Goal: Use online tool/utility: Utilize a website feature to perform a specific function

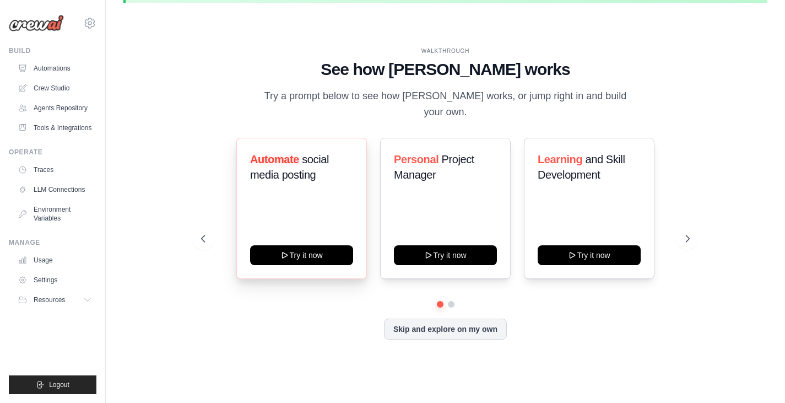
scroll to position [37, 0]
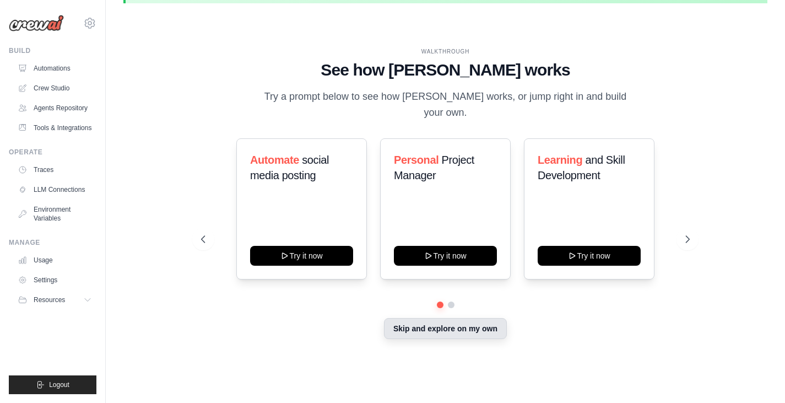
click at [445, 318] on button "Skip and explore on my own" at bounding box center [445, 328] width 123 height 21
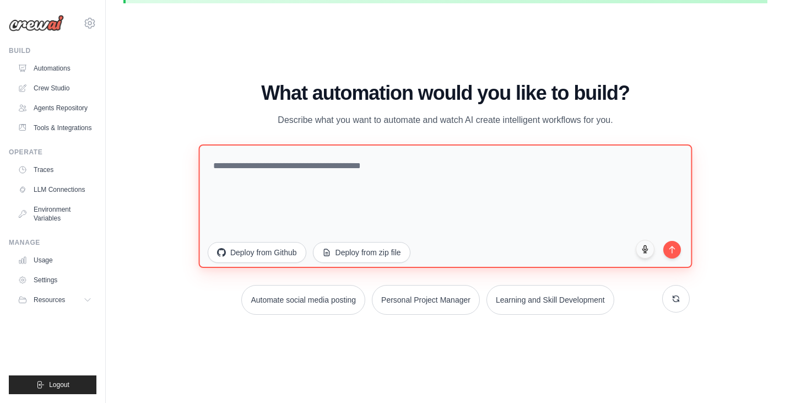
click at [292, 164] on textarea at bounding box center [444, 205] width 493 height 123
paste textarea "**********"
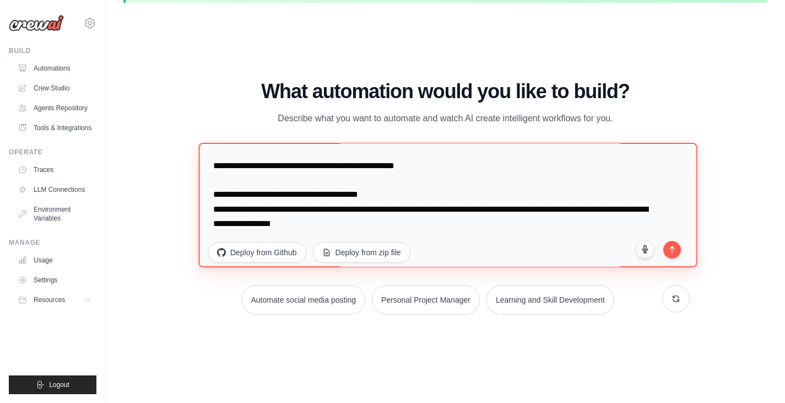
scroll to position [1289, 0]
drag, startPoint x: 376, startPoint y: 225, endPoint x: 181, endPoint y: 189, distance: 198.7
click at [181, 189] on div "WALKTHROUGH See how CrewAI works Try a prompt below to see how CrewAI works, or…" at bounding box center [445, 202] width 644 height 381
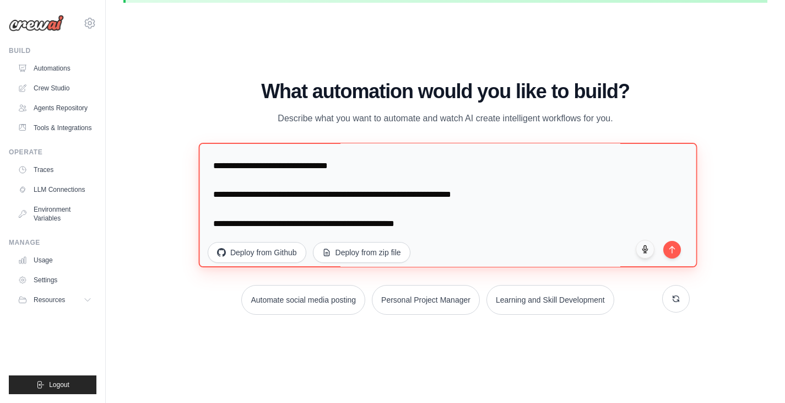
scroll to position [1231, 0]
type textarea "**********"
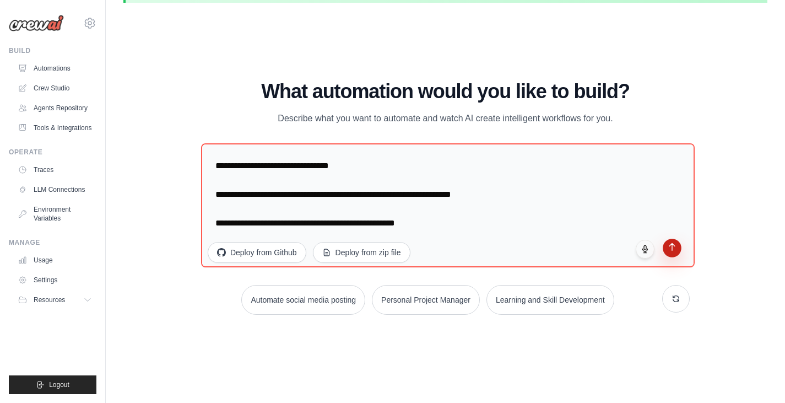
click at [677, 252] on button "submit" at bounding box center [672, 247] width 19 height 19
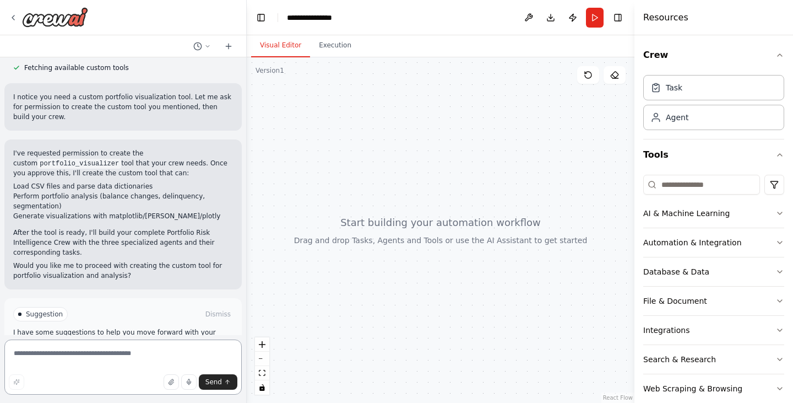
scroll to position [881, 0]
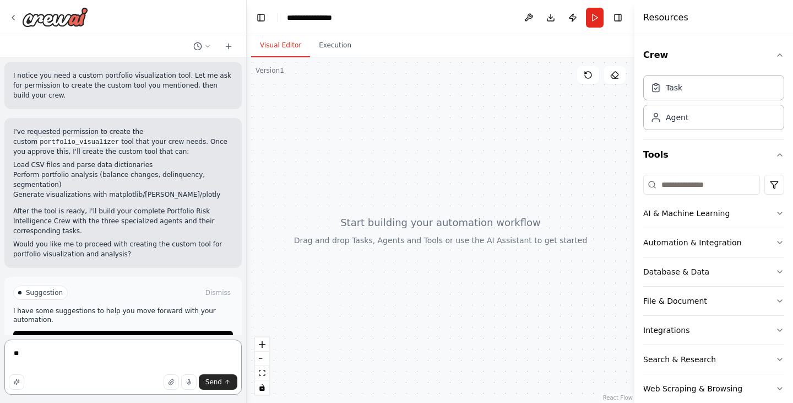
type textarea "***"
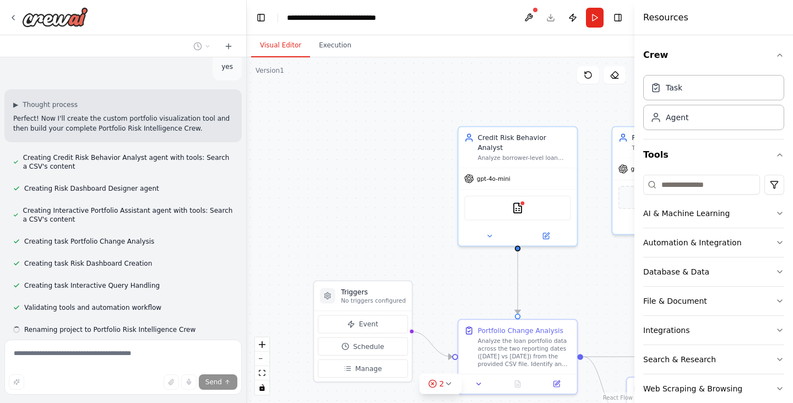
scroll to position [1127, 0]
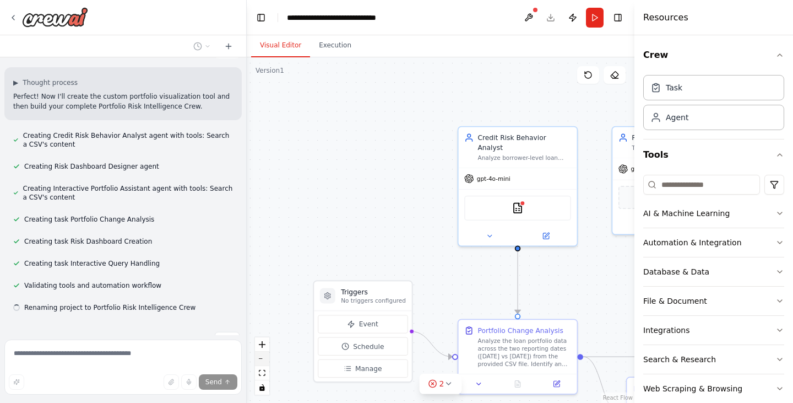
click at [259, 361] on button "zoom out" at bounding box center [262, 358] width 14 height 14
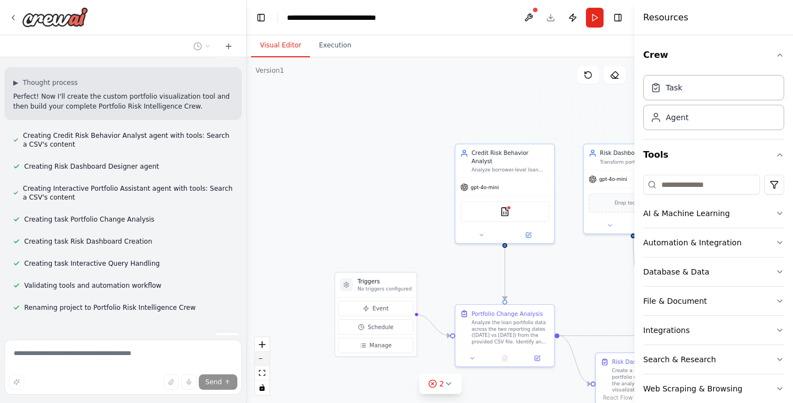
click at [259, 361] on button "zoom out" at bounding box center [262, 358] width 14 height 14
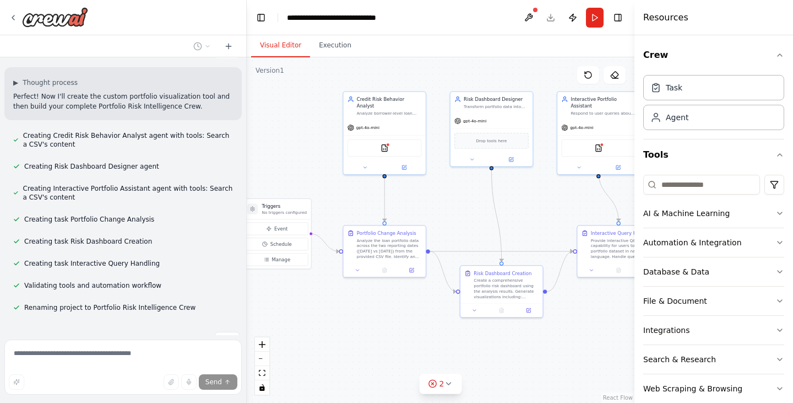
drag, startPoint x: 337, startPoint y: 214, endPoint x: 223, endPoint y: 153, distance: 129.1
click at [223, 153] on div "Crew Name: Portfolio Risk Intelligence Crew Agents Data Analyst Agent Role: Cre…" at bounding box center [396, 201] width 793 height 403
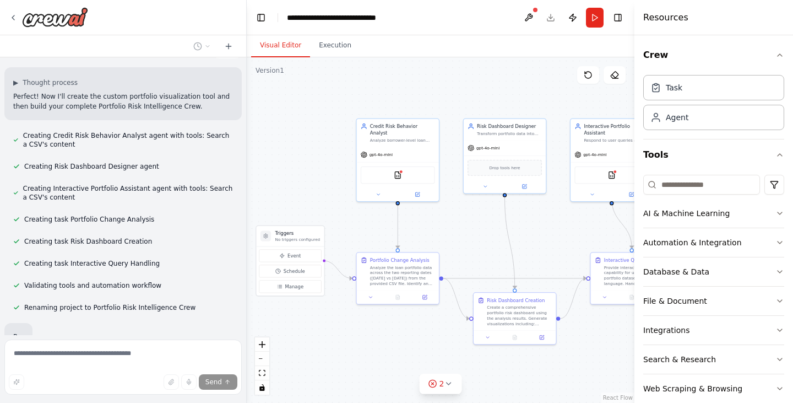
scroll to position [1153, 0]
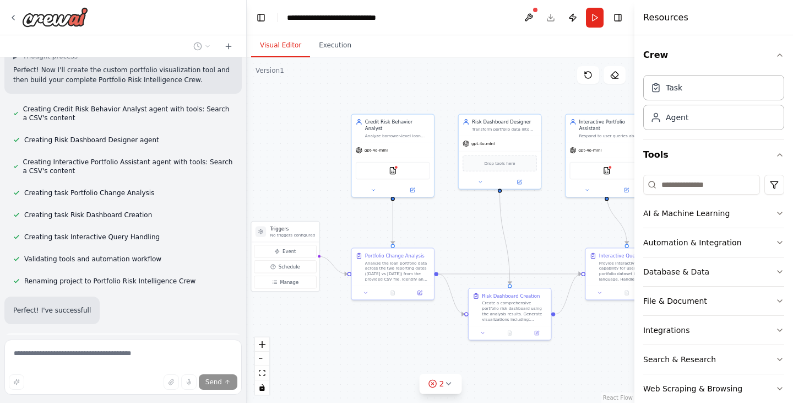
drag, startPoint x: 537, startPoint y: 352, endPoint x: 564, endPoint y: 377, distance: 37.4
click at [564, 377] on div ".deletable-edge-delete-btn { width: 20px; height: 20px; border: 0px solid #ffff…" at bounding box center [441, 229] width 388 height 345
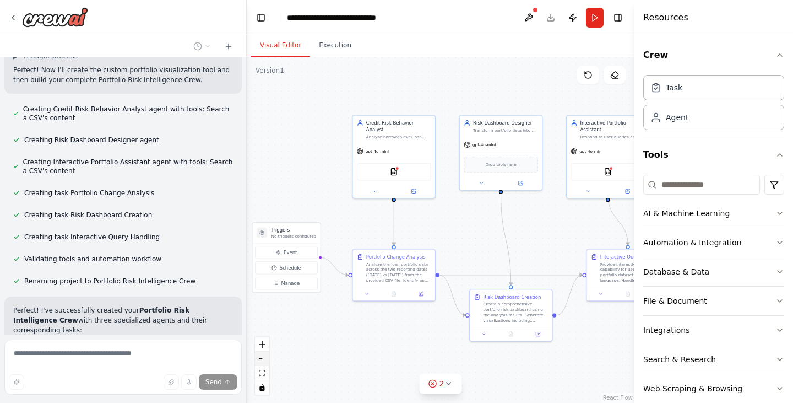
click at [262, 360] on button "zoom out" at bounding box center [262, 358] width 14 height 14
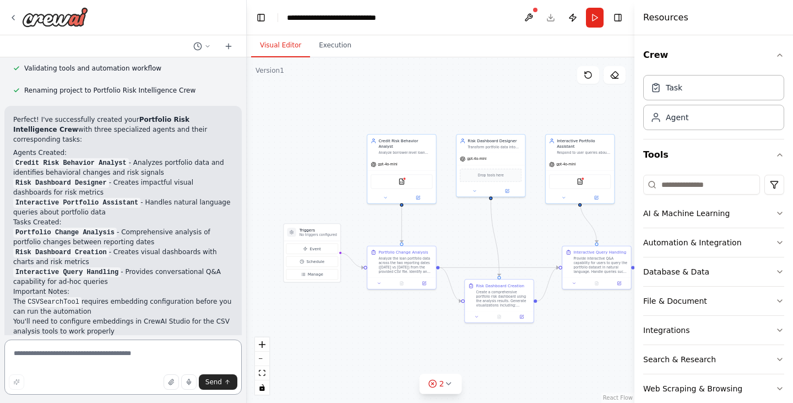
scroll to position [1348, 0]
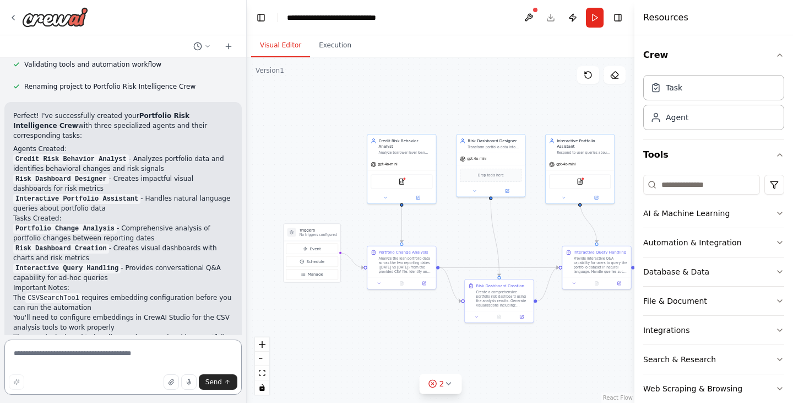
click at [137, 355] on textarea at bounding box center [122, 366] width 237 height 55
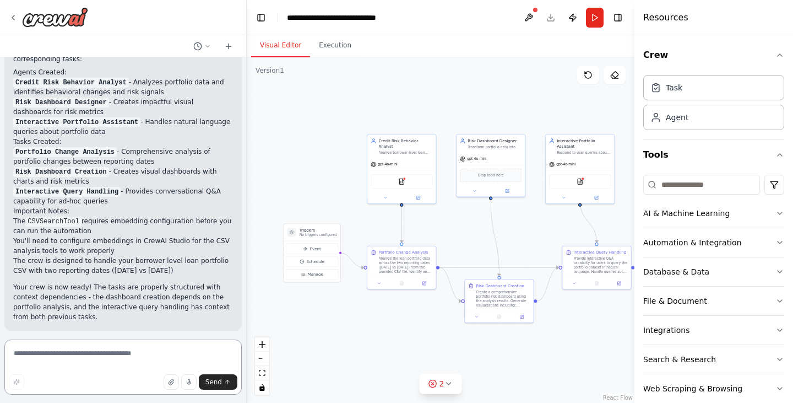
scroll to position [1424, 0]
click at [90, 360] on textarea at bounding box center [122, 366] width 237 height 55
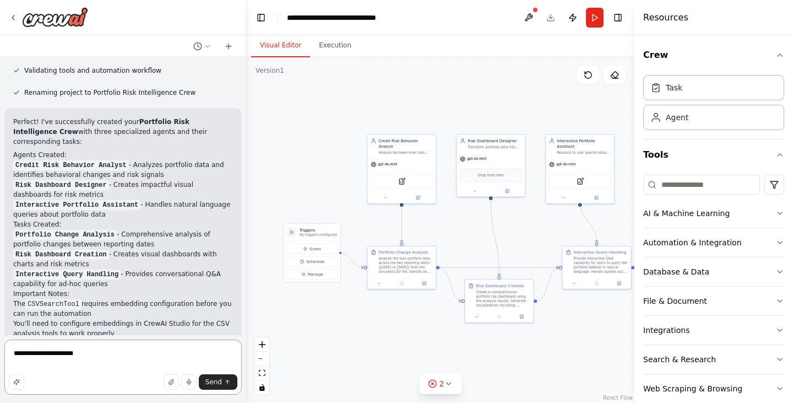
scroll to position [1341, 0]
type textarea "**********"
click at [578, 180] on div "CSVSearchTool" at bounding box center [579, 180] width 61 height 14
click at [448, 386] on icon at bounding box center [448, 383] width 9 height 9
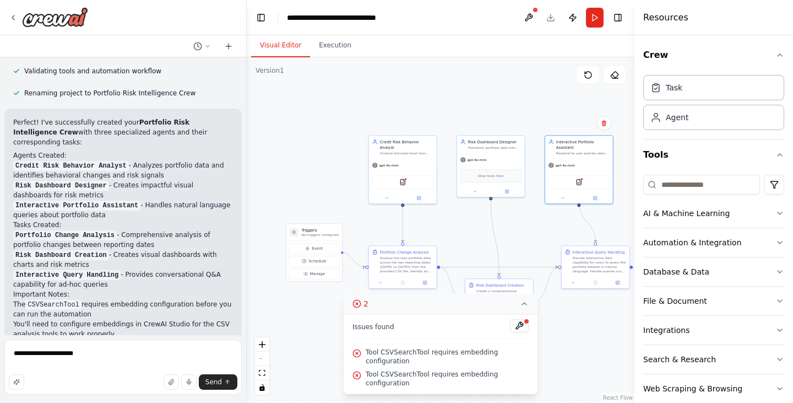
click at [433, 365] on span "Tool CSVSearchTool requires embedding configuration" at bounding box center [447, 356] width 163 height 18
click at [521, 332] on button at bounding box center [519, 325] width 19 height 13
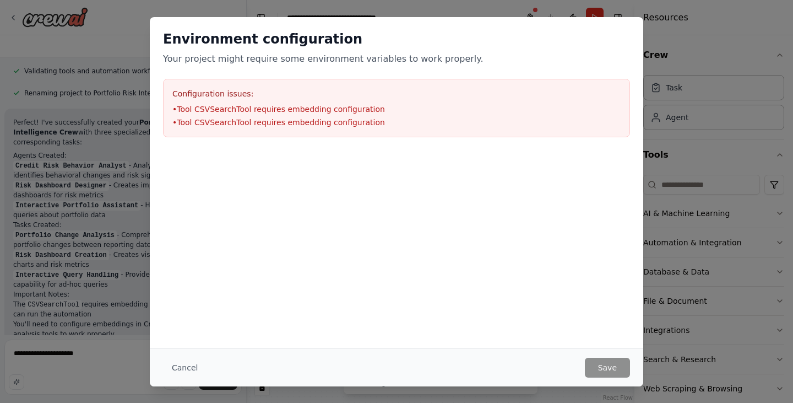
click at [276, 102] on div "Configuration issues: • Tool CSVSearchTool requires embedding configuration • T…" at bounding box center [396, 108] width 467 height 58
click at [604, 377] on div "Cancel Save" at bounding box center [396, 367] width 493 height 38
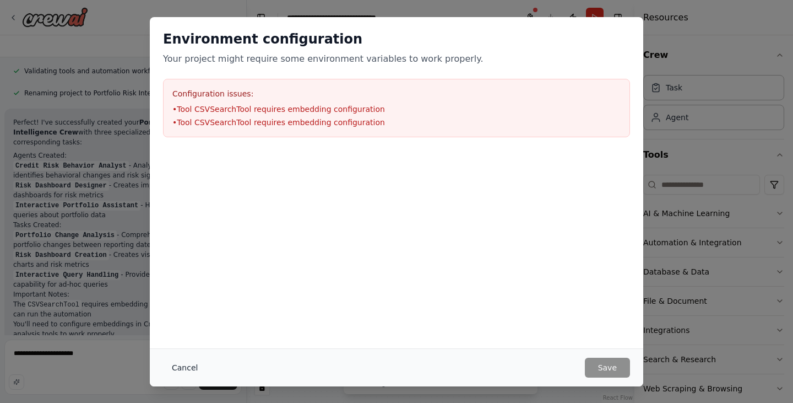
click at [182, 371] on button "Cancel" at bounding box center [185, 367] width 44 height 20
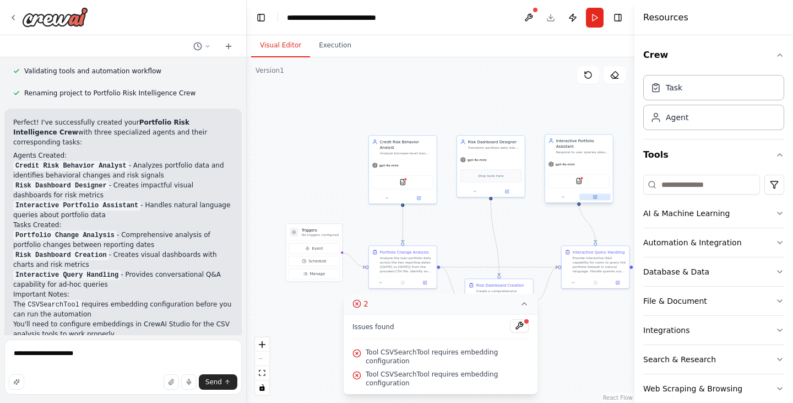
click at [590, 193] on button at bounding box center [594, 196] width 31 height 7
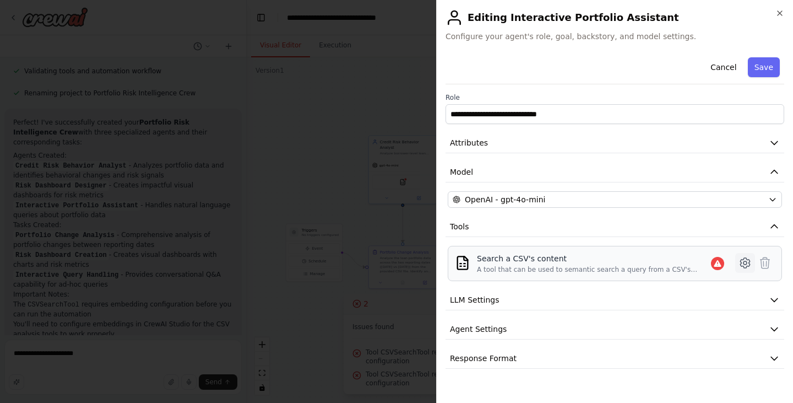
click at [746, 262] on icon at bounding box center [744, 262] width 3 height 3
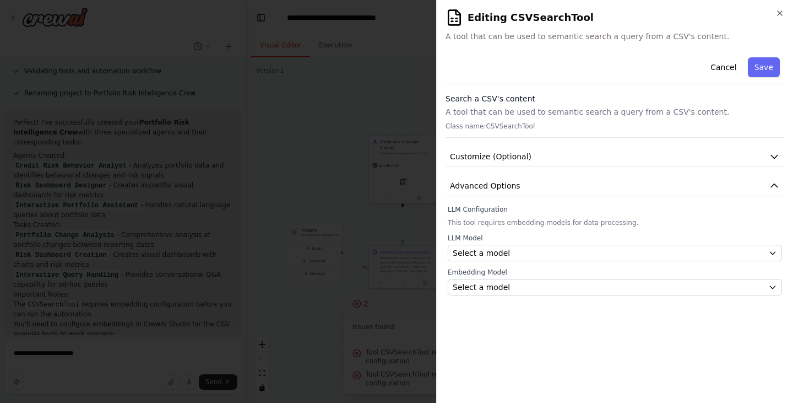
click at [524, 111] on p "A tool that can be used to semantic search a query from a CSV's content." at bounding box center [615, 111] width 339 height 11
click at [526, 156] on button "Customize (Optional)" at bounding box center [615, 156] width 339 height 20
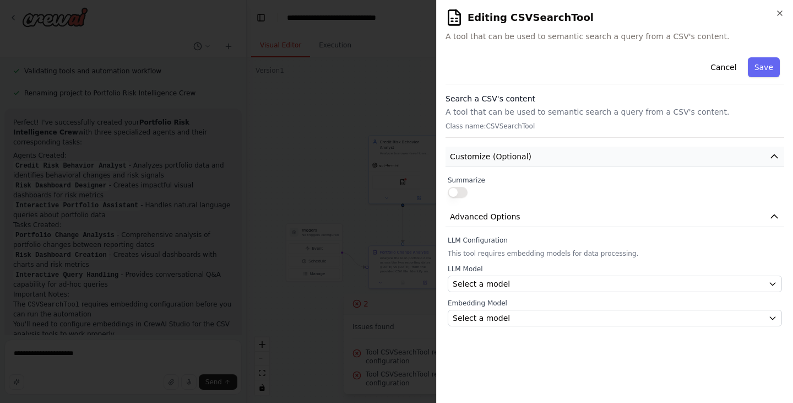
click at [526, 156] on button "Customize (Optional)" at bounding box center [615, 156] width 339 height 20
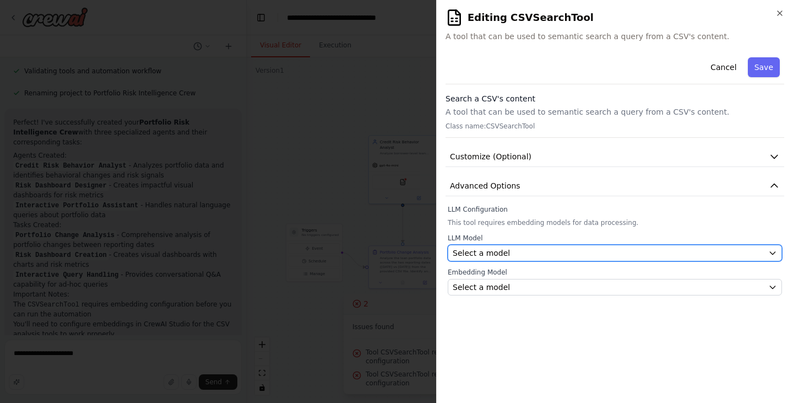
click at [508, 249] on div "Select a model" at bounding box center [608, 252] width 311 height 11
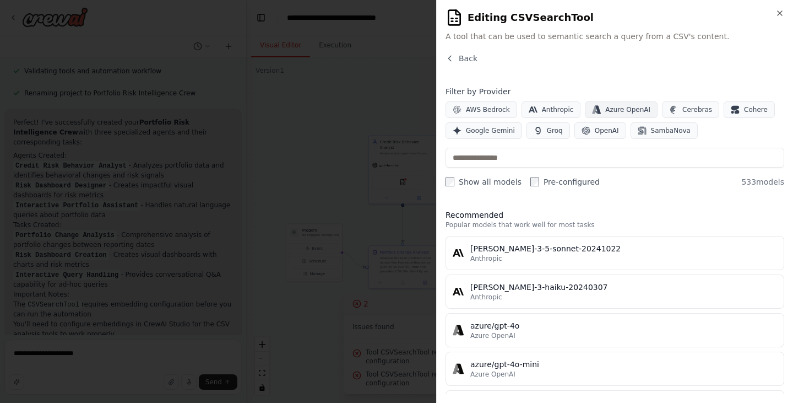
click at [605, 111] on span "Azure OpenAI" at bounding box center [627, 109] width 45 height 9
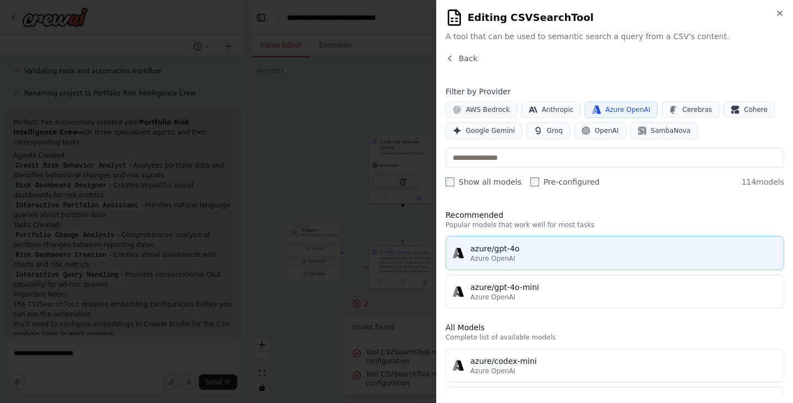
click at [511, 251] on div "azure/gpt-4o" at bounding box center [623, 248] width 307 height 11
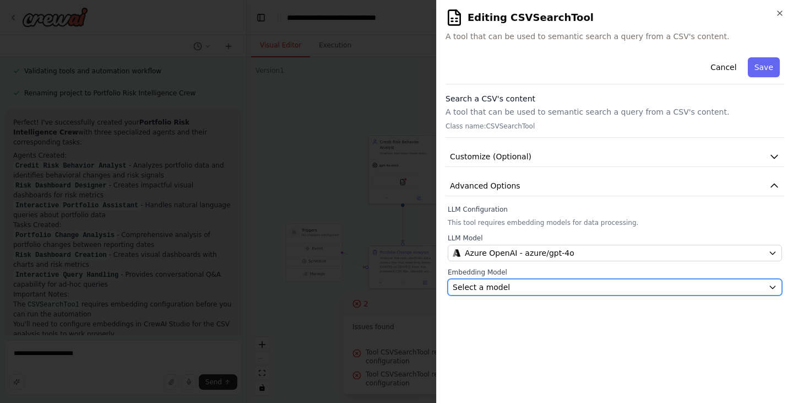
click at [509, 288] on div "Select a model" at bounding box center [608, 286] width 311 height 11
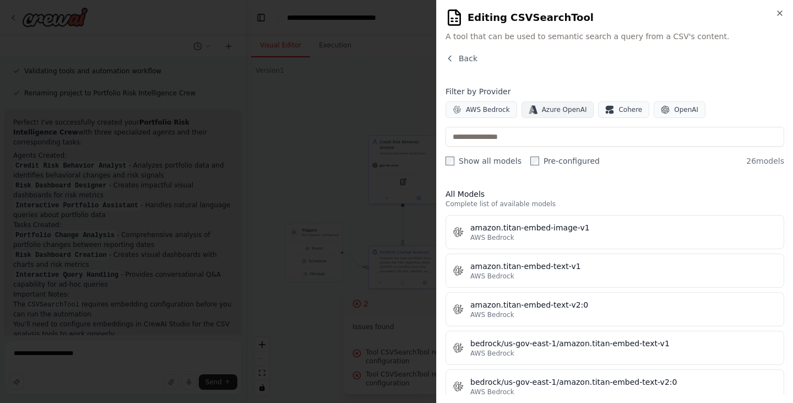
click at [542, 110] on span "Azure OpenAI" at bounding box center [564, 109] width 45 height 9
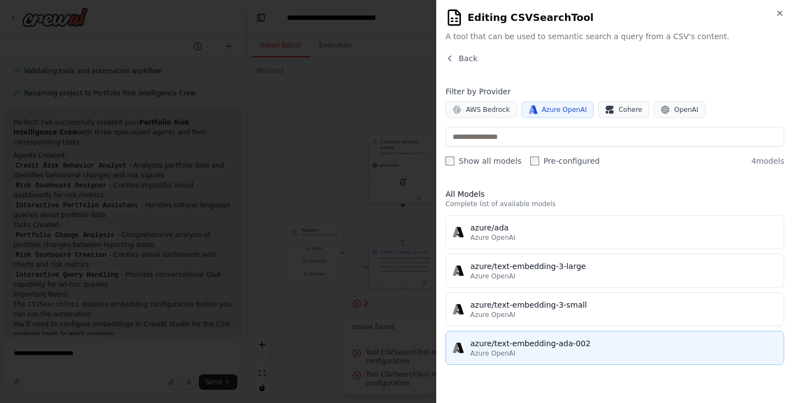
click at [520, 351] on div "Azure OpenAI" at bounding box center [623, 353] width 307 height 9
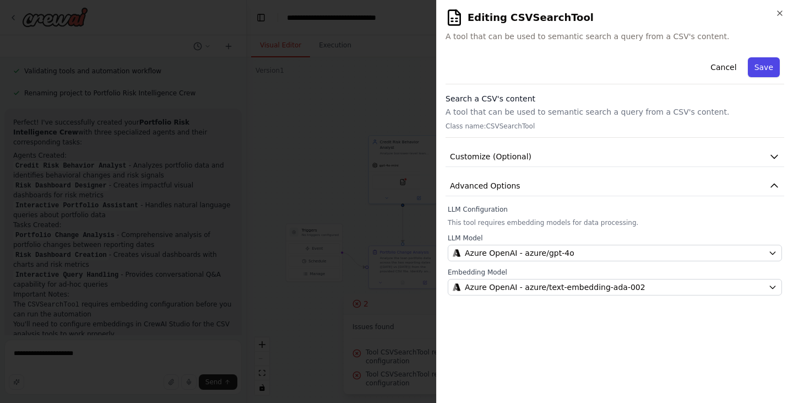
click at [767, 66] on button "Save" at bounding box center [764, 67] width 32 height 20
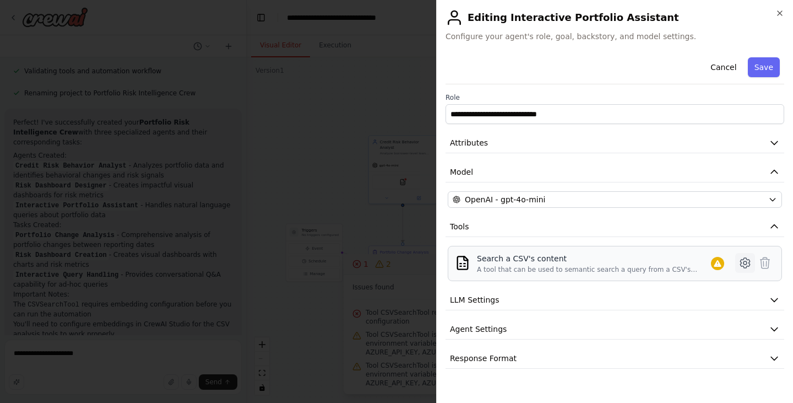
click at [745, 261] on icon at bounding box center [744, 262] width 3 height 3
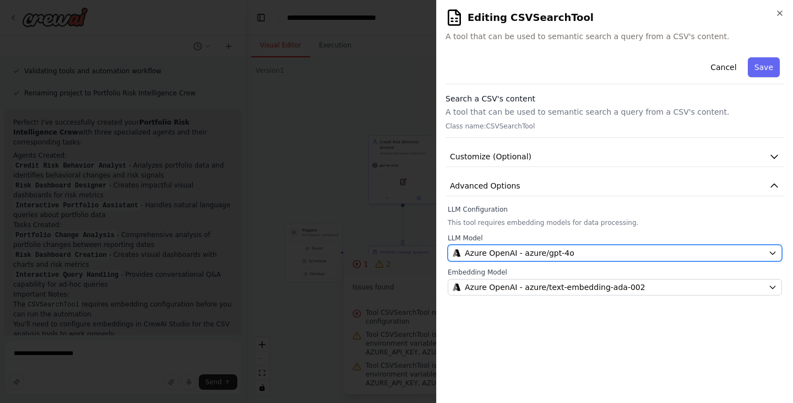
click at [575, 256] on div "Azure OpenAI - azure/gpt-4o" at bounding box center [608, 252] width 311 height 11
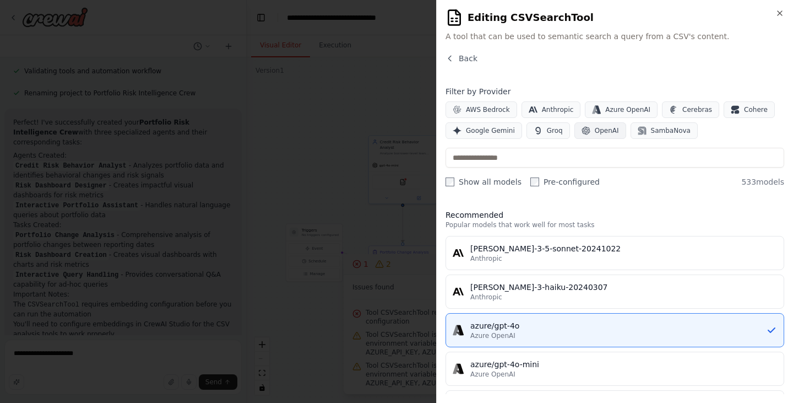
click at [595, 128] on span "OpenAI" at bounding box center [607, 130] width 24 height 9
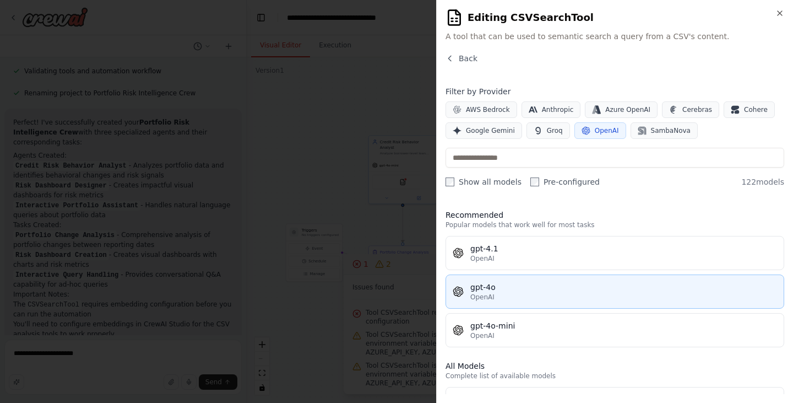
click at [524, 294] on div "OpenAI" at bounding box center [623, 296] width 307 height 9
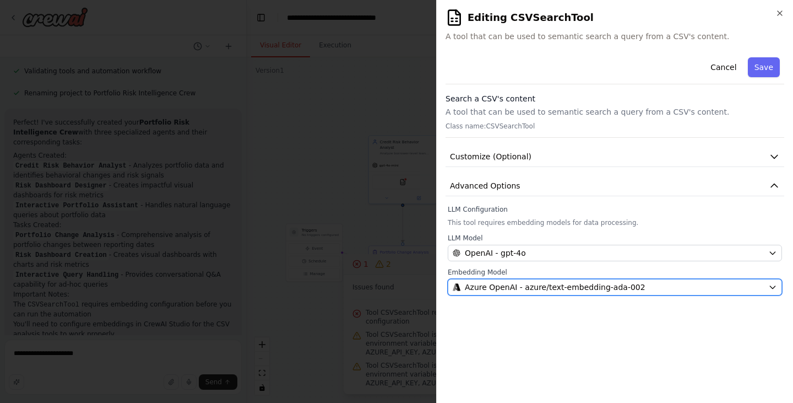
click at [587, 290] on span "Azure OpenAI - azure/text-embedding-ada-002" at bounding box center [555, 286] width 181 height 11
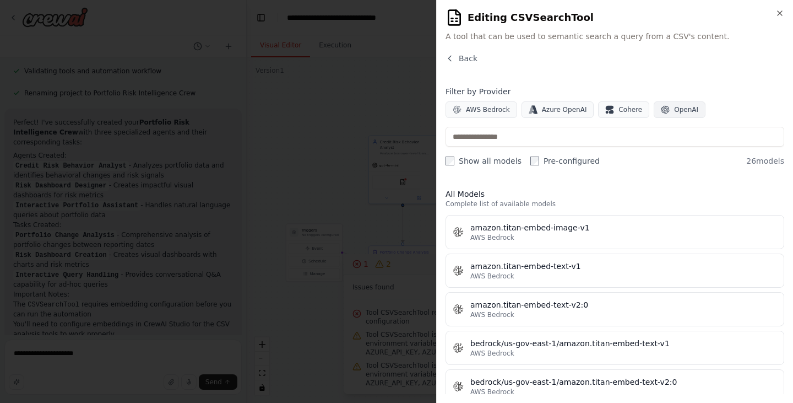
click at [668, 104] on button "OpenAI" at bounding box center [680, 109] width 52 height 17
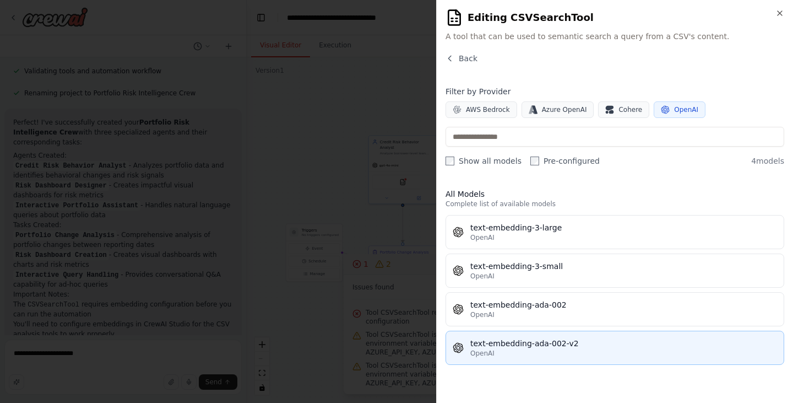
click at [534, 352] on div "OpenAI" at bounding box center [623, 353] width 307 height 9
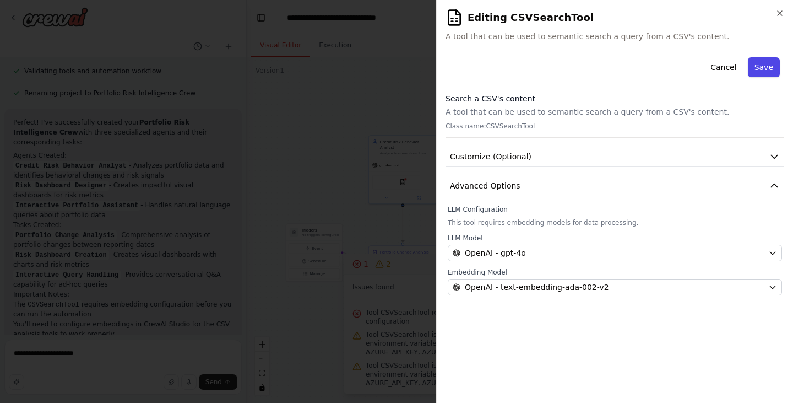
click at [758, 71] on button "Save" at bounding box center [764, 67] width 32 height 20
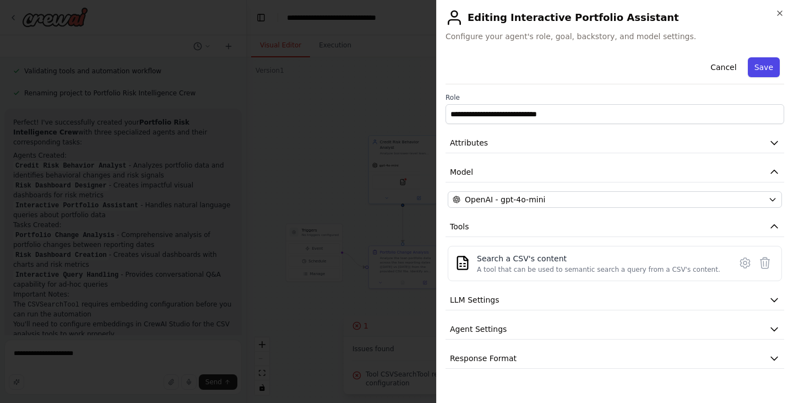
click at [760, 73] on button "Save" at bounding box center [764, 67] width 32 height 20
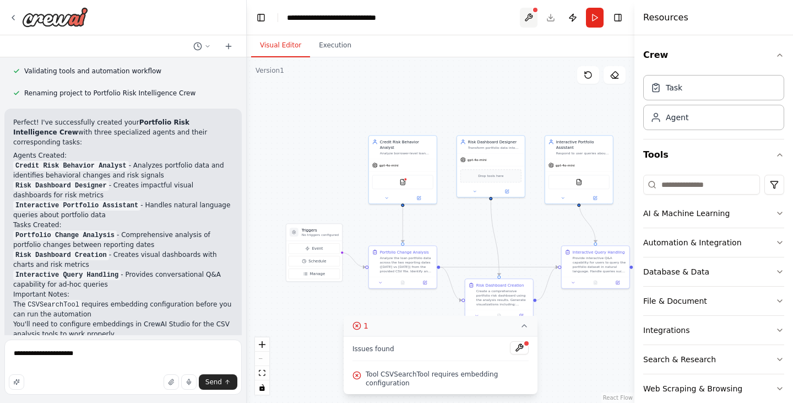
click at [529, 17] on button at bounding box center [529, 18] width 18 height 20
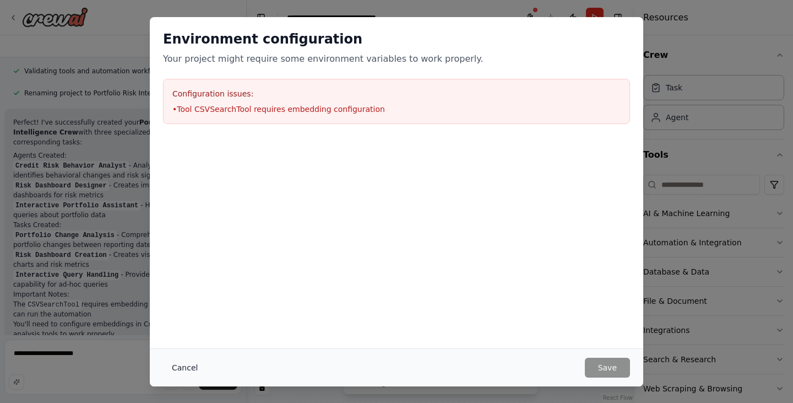
click at [170, 365] on button "Cancel" at bounding box center [185, 367] width 44 height 20
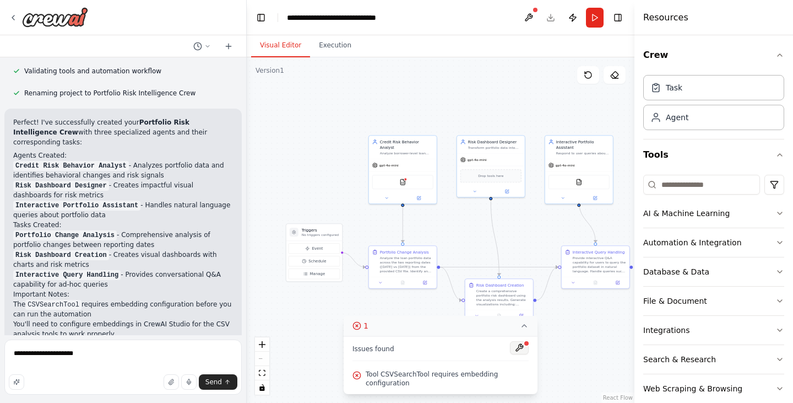
click at [518, 354] on button at bounding box center [519, 347] width 19 height 13
click at [518, 356] on div at bounding box center [519, 348] width 19 height 15
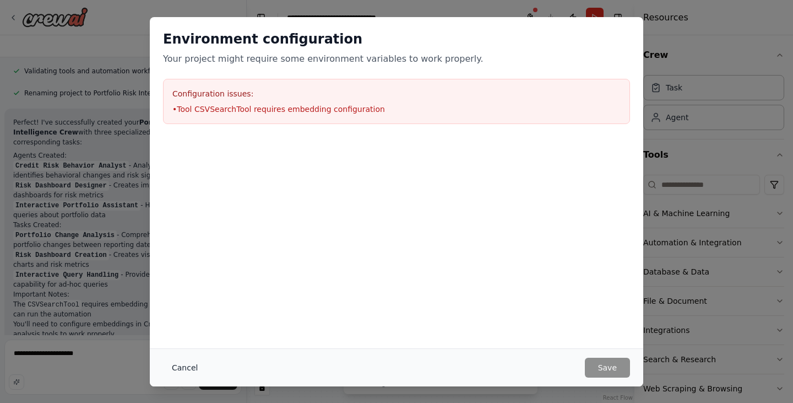
click at [180, 366] on button "Cancel" at bounding box center [185, 367] width 44 height 20
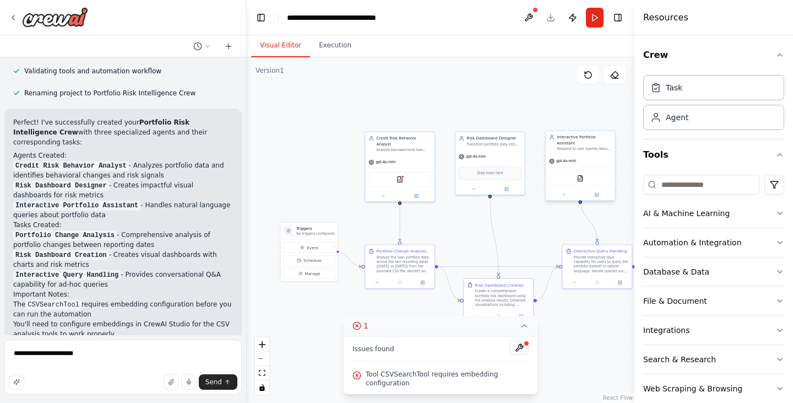
click at [595, 155] on div "gpt-4o-mini" at bounding box center [580, 161] width 69 height 13
click at [599, 191] on button at bounding box center [597, 194] width 32 height 7
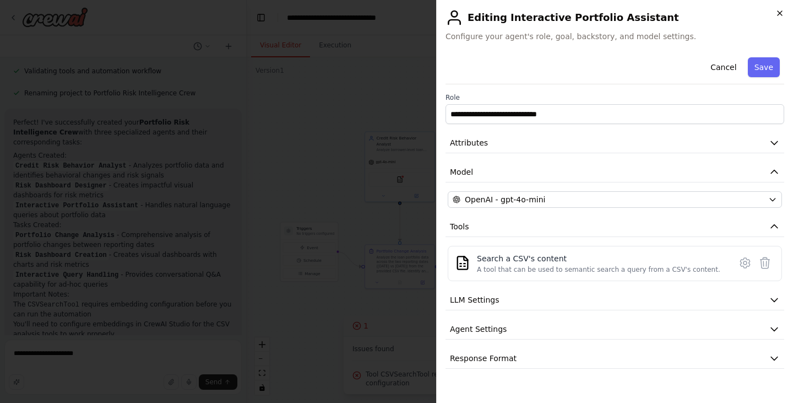
click at [781, 13] on icon "button" at bounding box center [779, 13] width 9 height 9
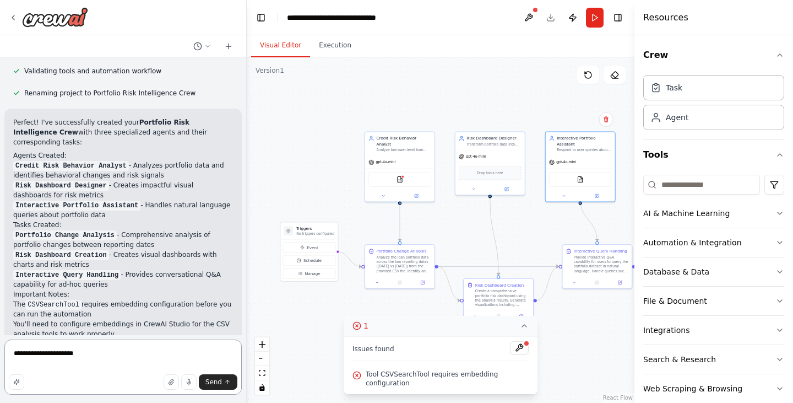
click at [96, 352] on textarea "**********" at bounding box center [122, 366] width 237 height 55
click at [173, 382] on icon "button" at bounding box center [171, 381] width 7 height 7
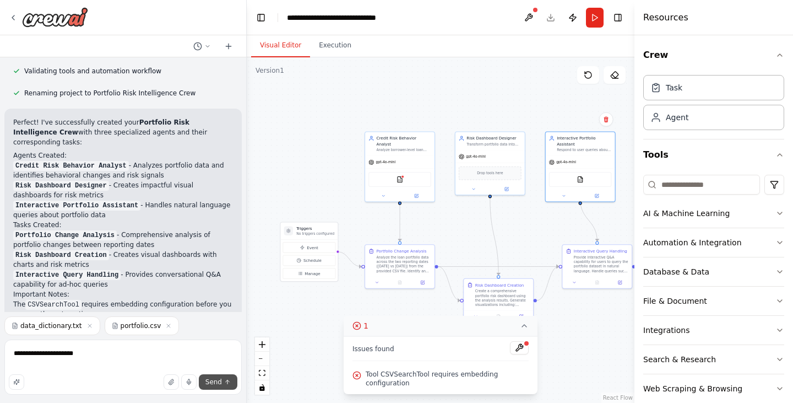
click at [218, 379] on span "Send" at bounding box center [213, 381] width 17 height 9
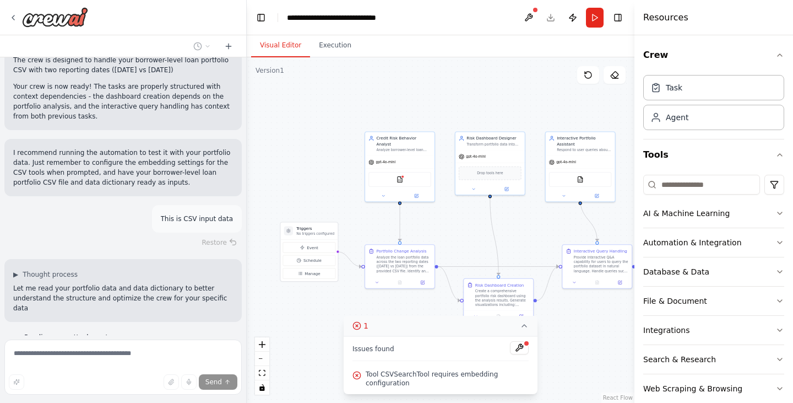
scroll to position [1644, 0]
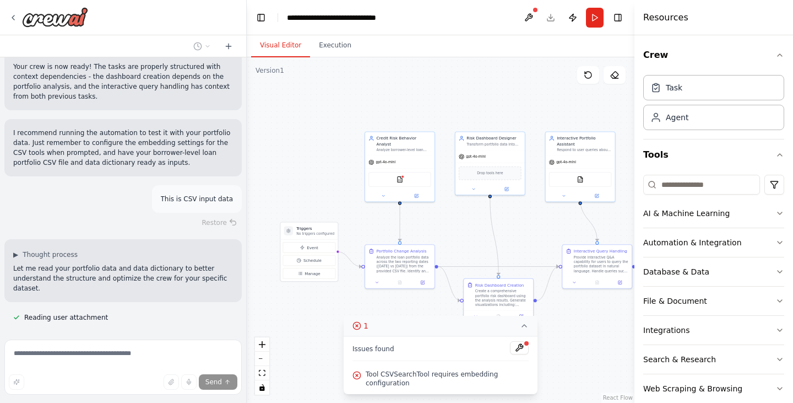
click at [521, 330] on icon at bounding box center [524, 325] width 9 height 9
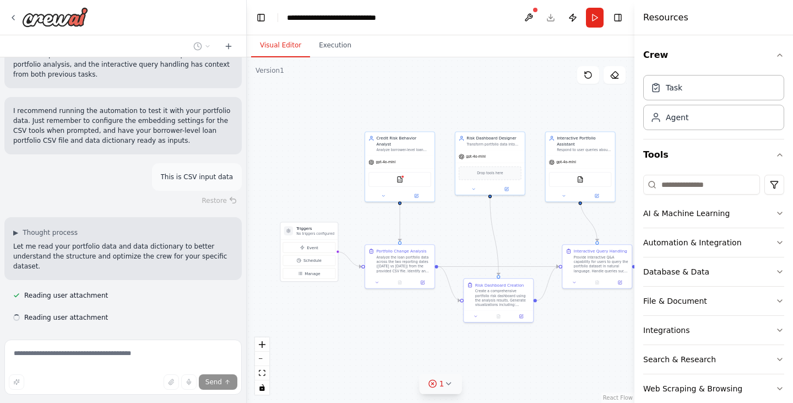
click at [428, 383] on button "1" at bounding box center [441, 383] width 42 height 20
click at [458, 382] on span "Tool CSVSearchTool requires embedding configuration" at bounding box center [447, 379] width 163 height 18
click at [524, 346] on div at bounding box center [526, 343] width 7 height 7
click at [517, 354] on button at bounding box center [519, 347] width 19 height 13
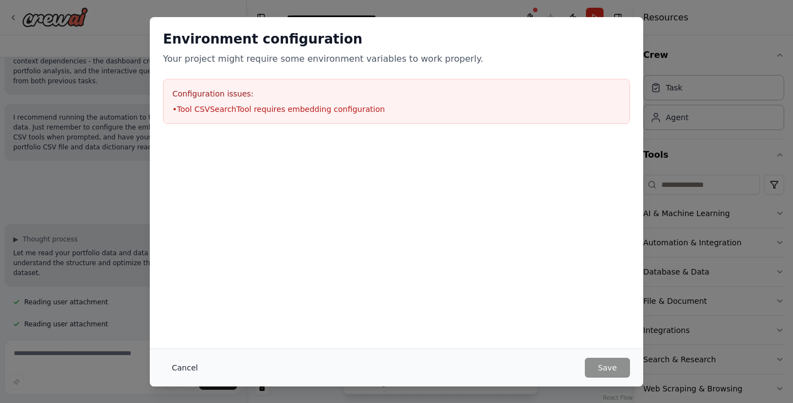
click at [180, 365] on button "Cancel" at bounding box center [185, 367] width 44 height 20
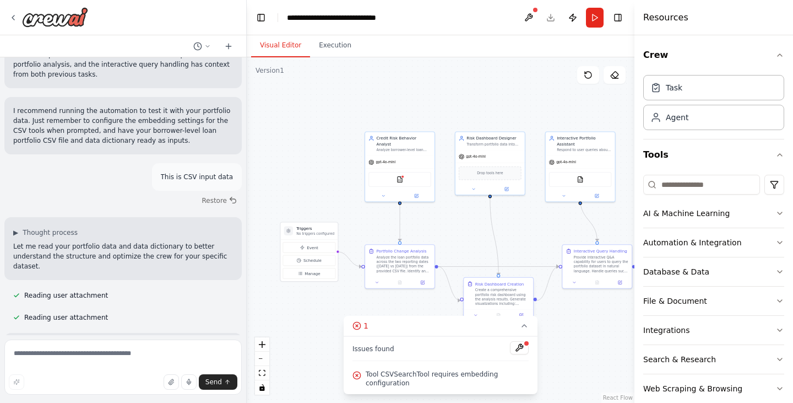
scroll to position [1670, 0]
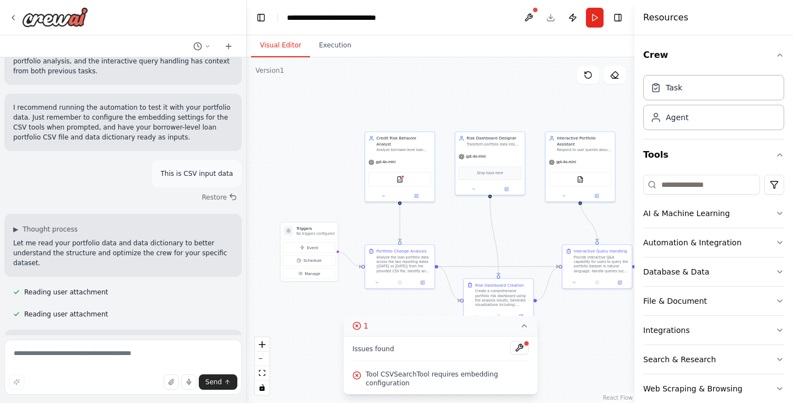
click at [525, 330] on icon at bounding box center [524, 325] width 9 height 9
click at [95, 355] on textarea at bounding box center [122, 366] width 237 height 55
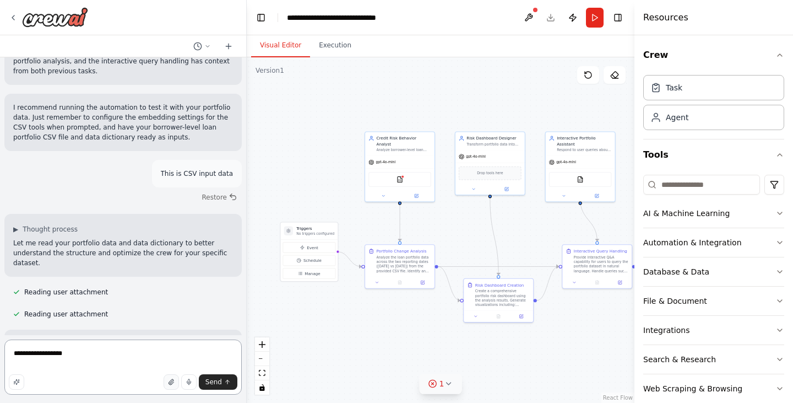
type textarea "**********"
click at [169, 382] on button "button" at bounding box center [171, 381] width 15 height 15
click at [212, 386] on button "Send" at bounding box center [218, 381] width 39 height 15
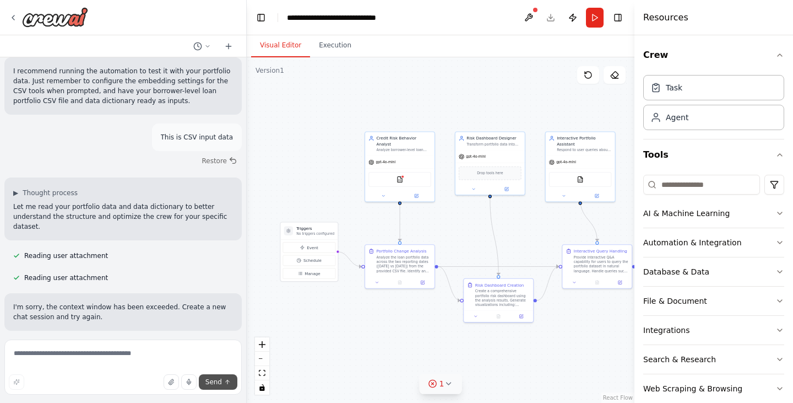
scroll to position [1767, 0]
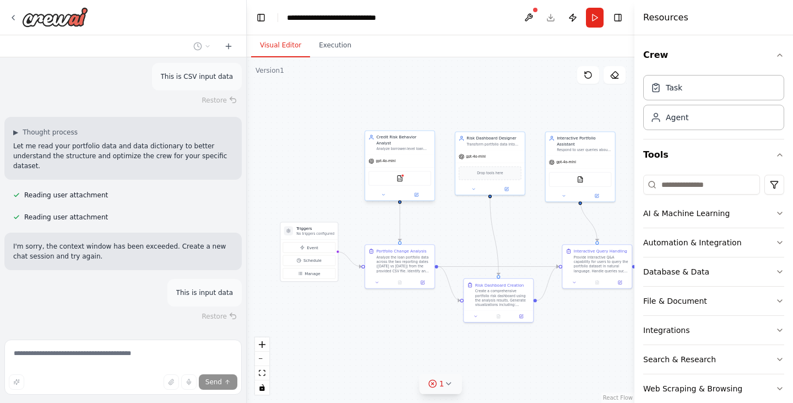
click at [397, 178] on div "CSVSearchTool" at bounding box center [399, 178] width 63 height 15
click at [417, 192] on button at bounding box center [416, 194] width 32 height 7
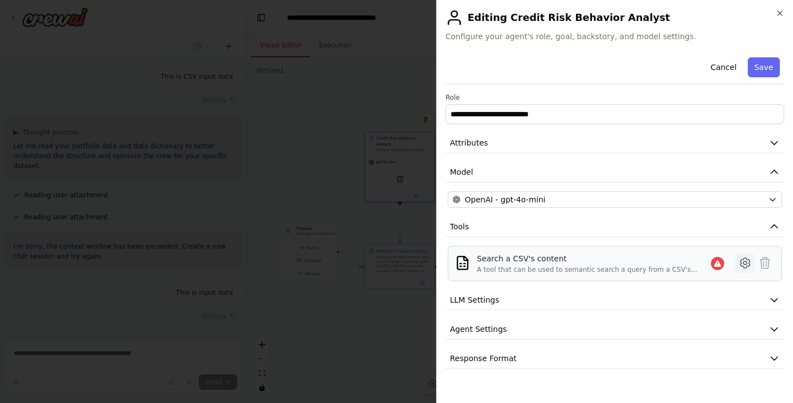
click at [740, 267] on icon at bounding box center [745, 262] width 13 height 13
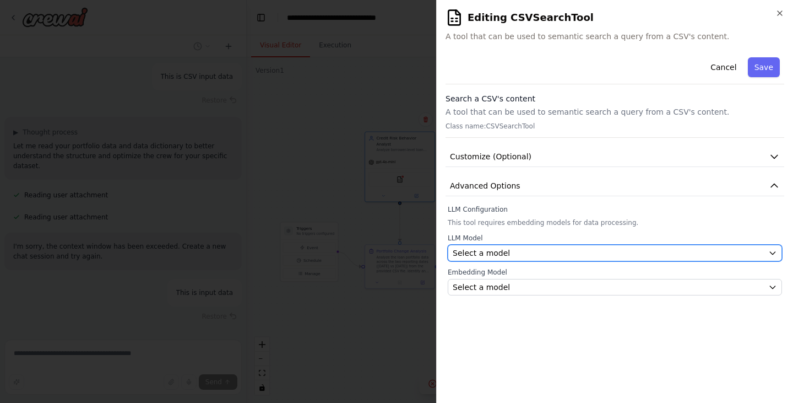
click at [525, 249] on div "Select a model" at bounding box center [608, 252] width 311 height 11
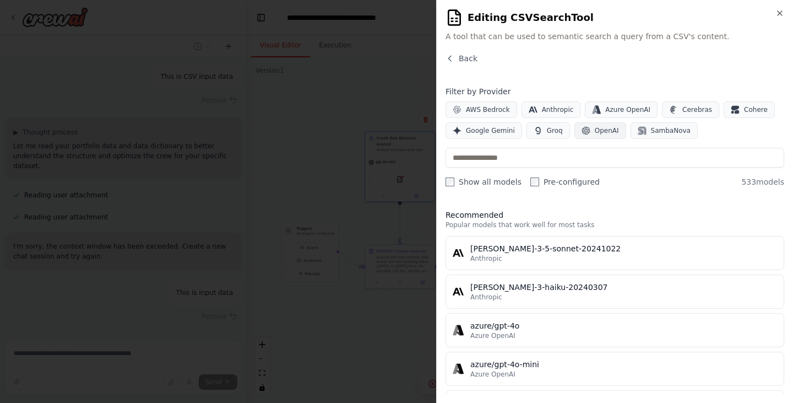
click at [595, 128] on span "OpenAI" at bounding box center [607, 130] width 24 height 9
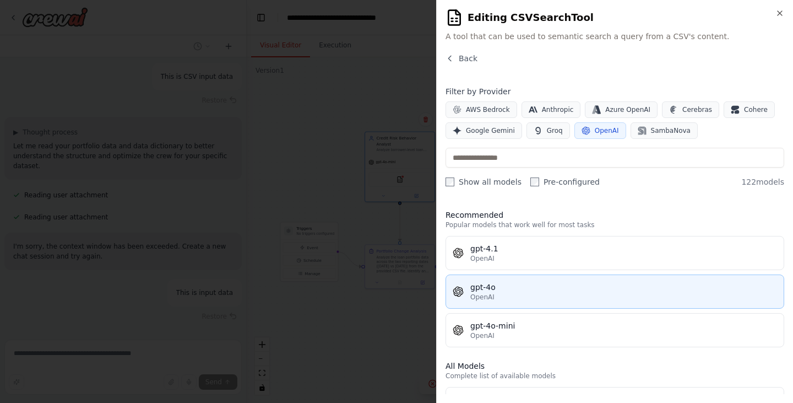
click at [493, 295] on div "OpenAI" at bounding box center [623, 296] width 307 height 9
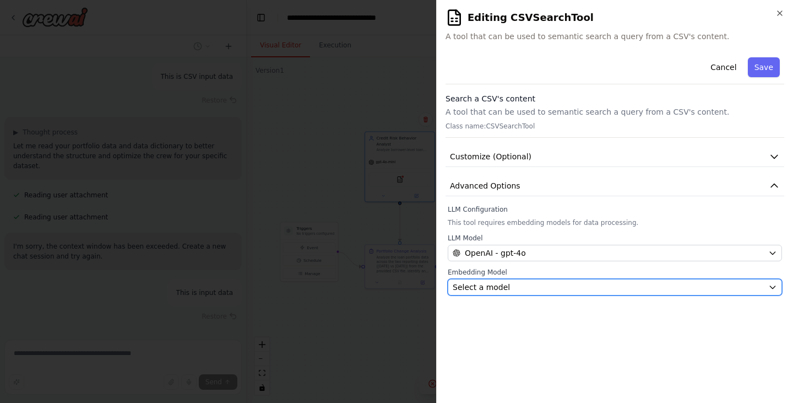
click at [639, 283] on div "Select a model" at bounding box center [608, 286] width 311 height 11
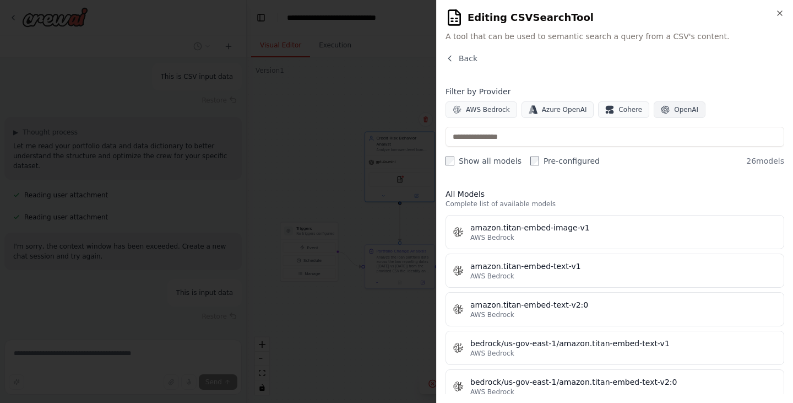
click at [674, 113] on span "OpenAI" at bounding box center [686, 109] width 24 height 9
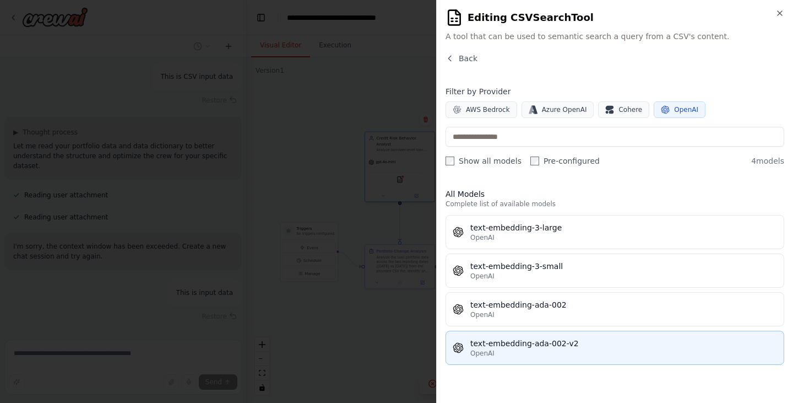
click at [530, 354] on div "OpenAI" at bounding box center [623, 353] width 307 height 9
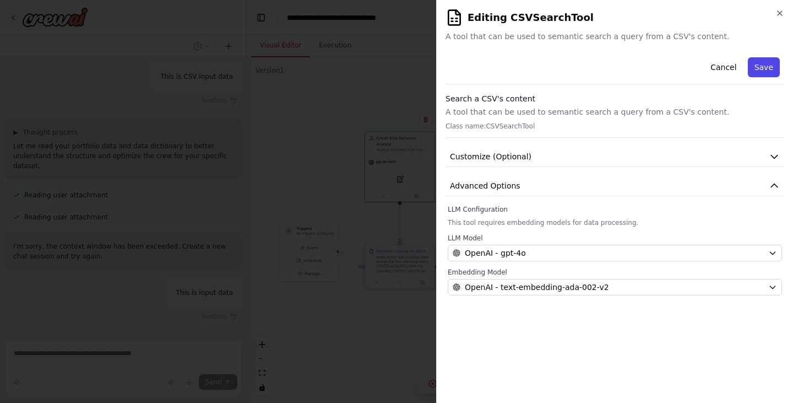
click at [765, 64] on button "Save" at bounding box center [764, 67] width 32 height 20
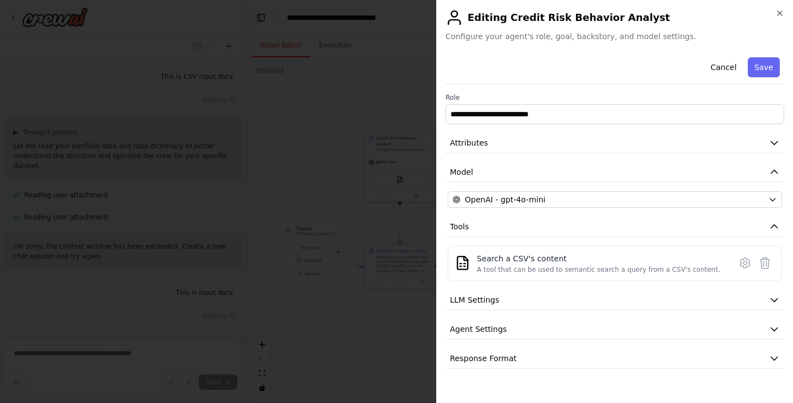
click at [770, 55] on div "Cancel Save" at bounding box center [615, 68] width 339 height 31
click at [769, 57] on button "Save" at bounding box center [764, 67] width 32 height 20
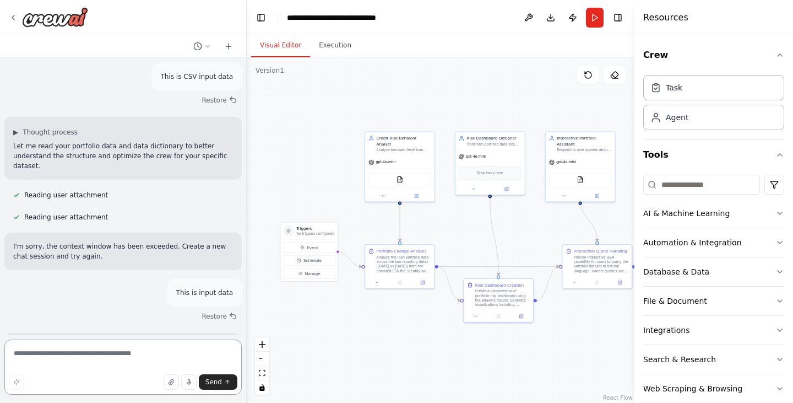
scroll to position [1770, 0]
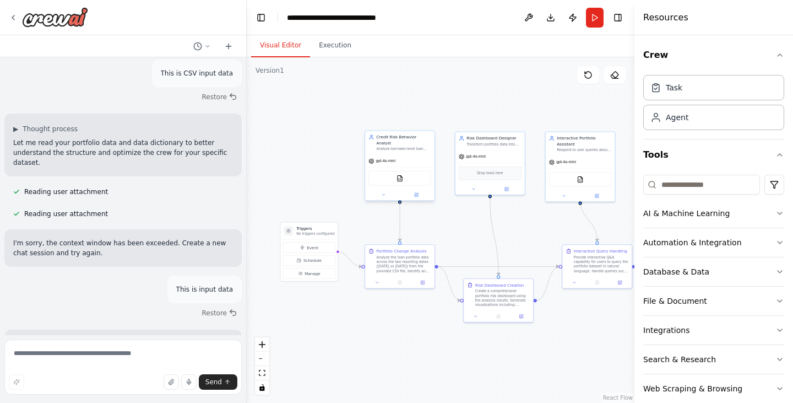
click at [410, 140] on div "Credit Risk Behavior Analyst Analyze borrower-level loan portfolio data across …" at bounding box center [404, 142] width 55 height 17
click at [416, 194] on div at bounding box center [399, 194] width 69 height 11
click at [415, 193] on icon at bounding box center [416, 194] width 3 height 3
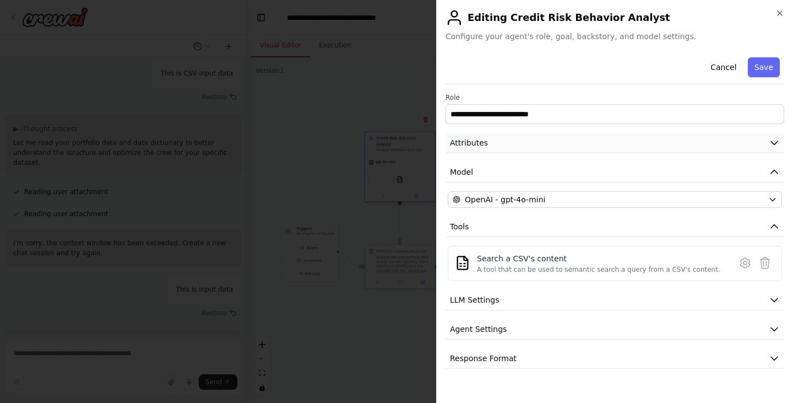
click at [513, 141] on button "Attributes" at bounding box center [615, 143] width 339 height 20
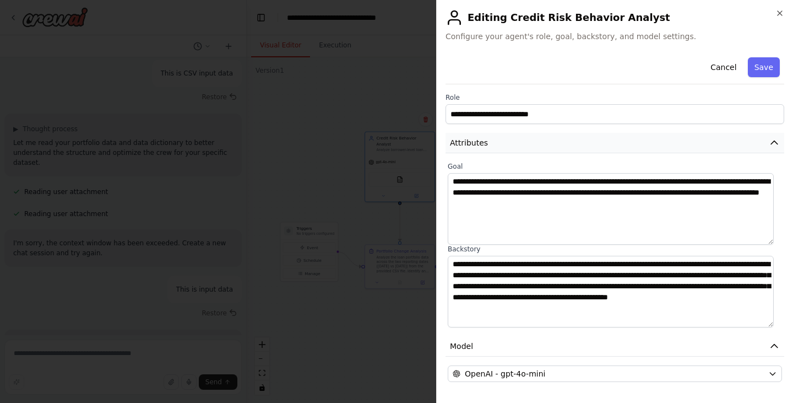
click at [513, 141] on button "Attributes" at bounding box center [615, 143] width 339 height 20
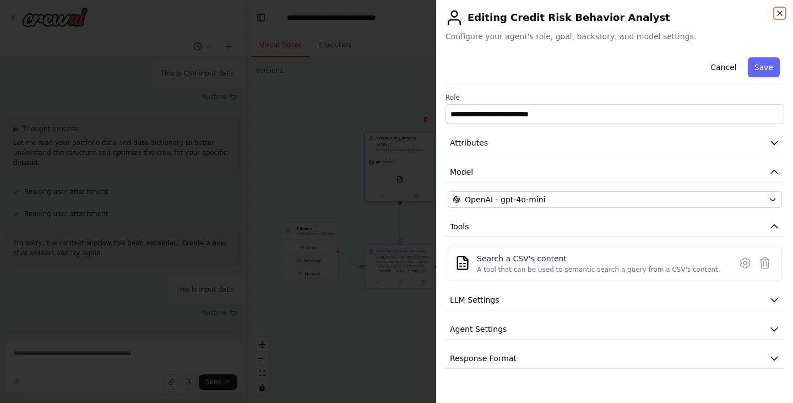
click at [779, 11] on icon "button" at bounding box center [779, 13] width 9 height 9
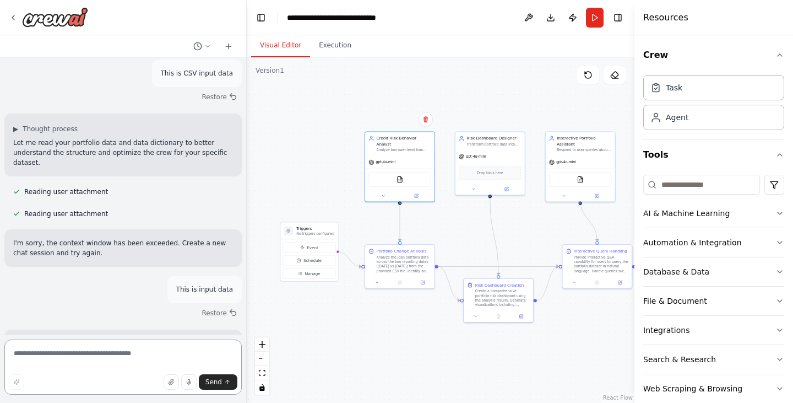
click at [105, 361] on textarea at bounding box center [122, 366] width 237 height 55
type textarea "**********"
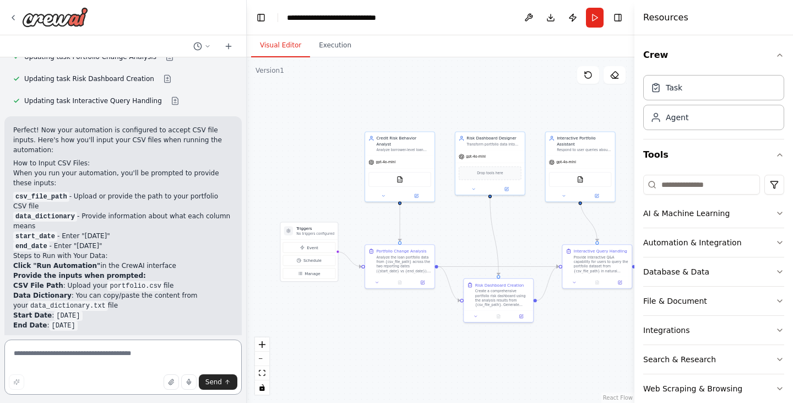
scroll to position [2383, 0]
click at [408, 148] on div "Credit Risk Behavior Analyst Analyze borrower-level loan portfolio data across …" at bounding box center [399, 143] width 69 height 24
click at [382, 192] on icon at bounding box center [383, 194] width 4 height 4
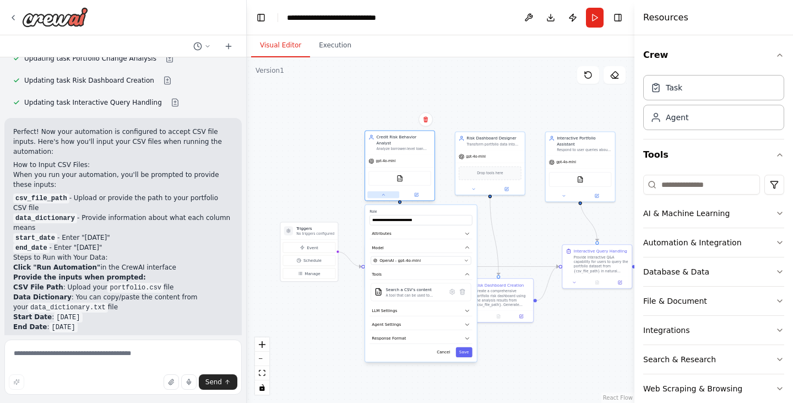
click at [382, 192] on icon at bounding box center [383, 194] width 4 height 4
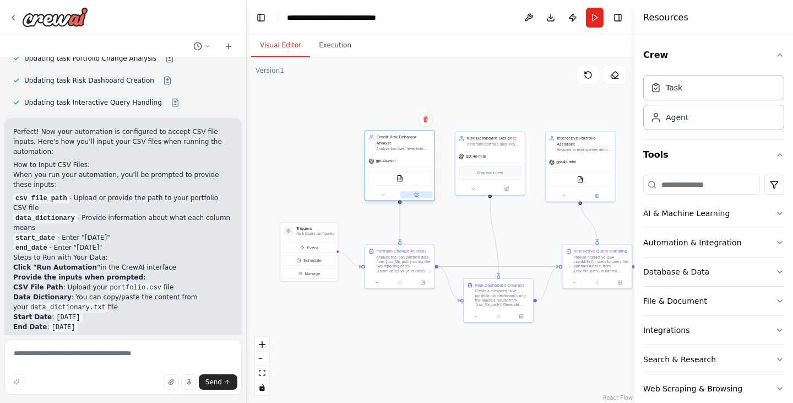
click at [410, 191] on button at bounding box center [416, 194] width 32 height 7
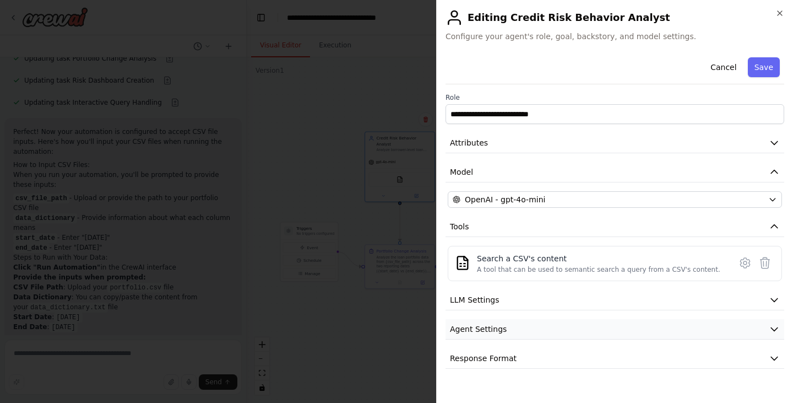
click at [505, 332] on button "Agent Settings" at bounding box center [615, 329] width 339 height 20
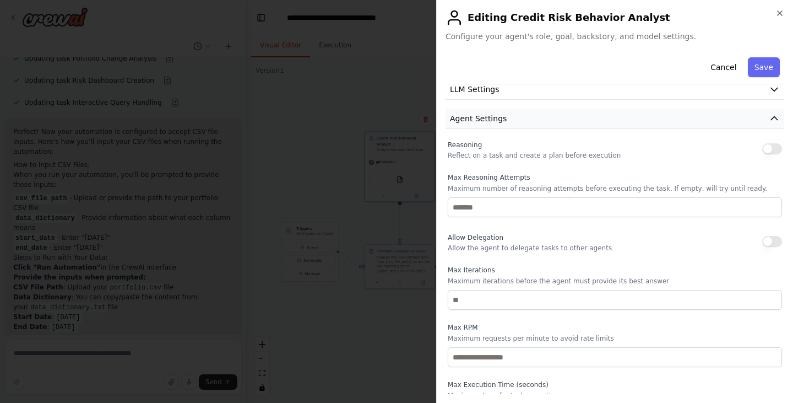
scroll to position [279, 0]
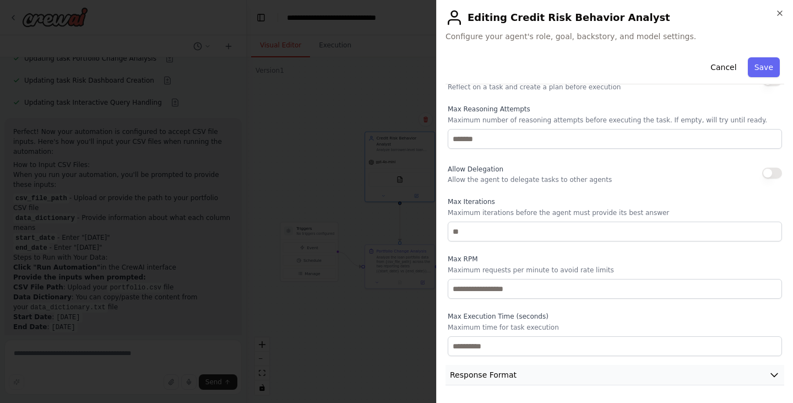
click at [502, 374] on span "Response Format" at bounding box center [483, 374] width 67 height 11
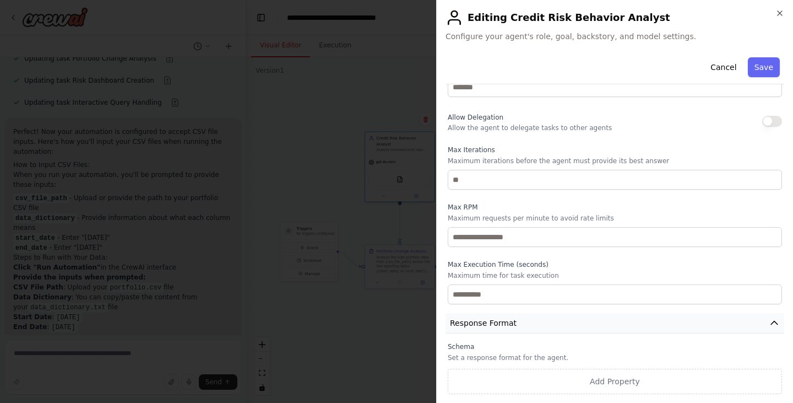
scroll to position [0, 0]
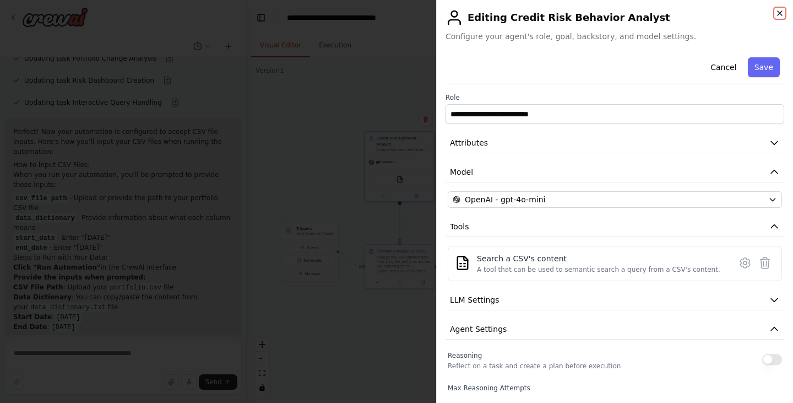
click at [779, 10] on icon "button" at bounding box center [779, 13] width 9 height 9
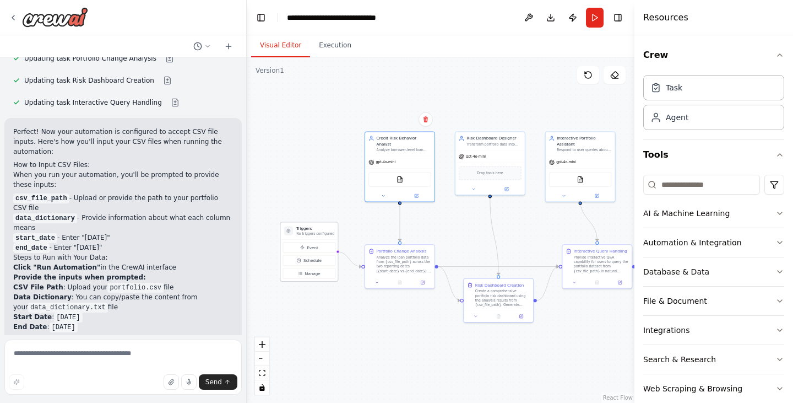
click at [317, 237] on div "Triggers No triggers configured" at bounding box center [308, 230] width 57 height 17
click at [319, 234] on p "No triggers configured" at bounding box center [315, 233] width 38 height 4
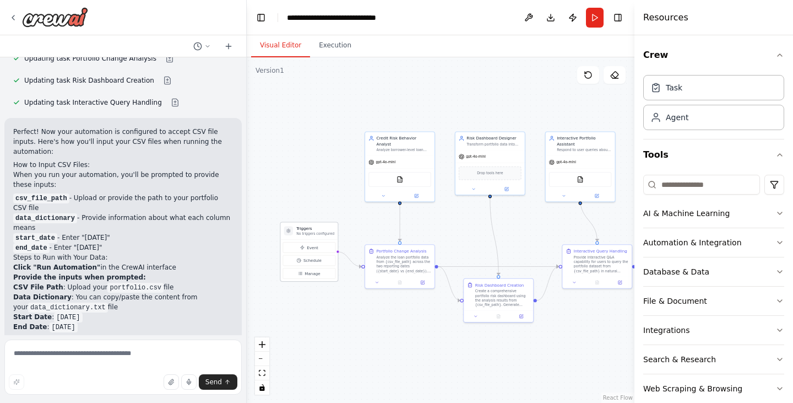
click at [319, 234] on p "No triggers configured" at bounding box center [315, 233] width 38 height 4
click at [317, 276] on button "Manage" at bounding box center [309, 273] width 53 height 10
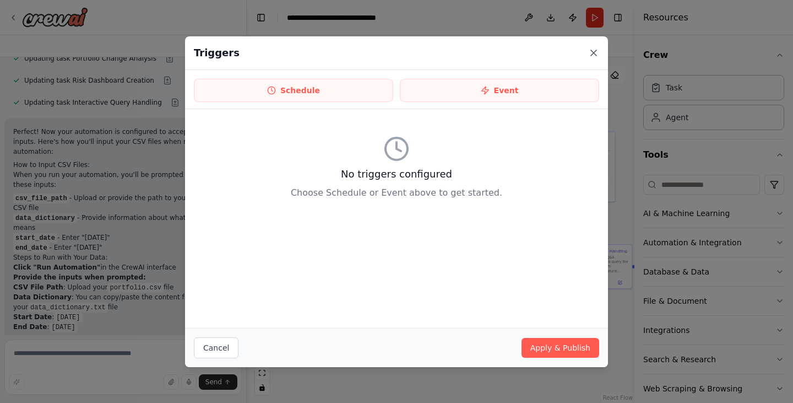
click at [594, 48] on icon at bounding box center [593, 52] width 11 height 11
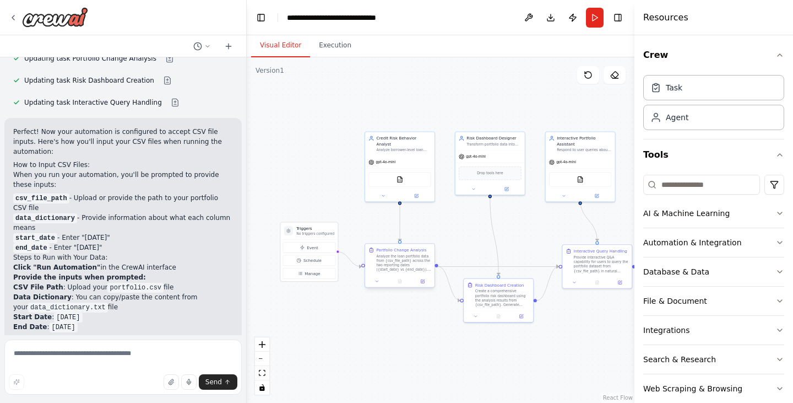
click at [420, 286] on div at bounding box center [399, 281] width 69 height 12
click at [421, 284] on button at bounding box center [422, 281] width 19 height 7
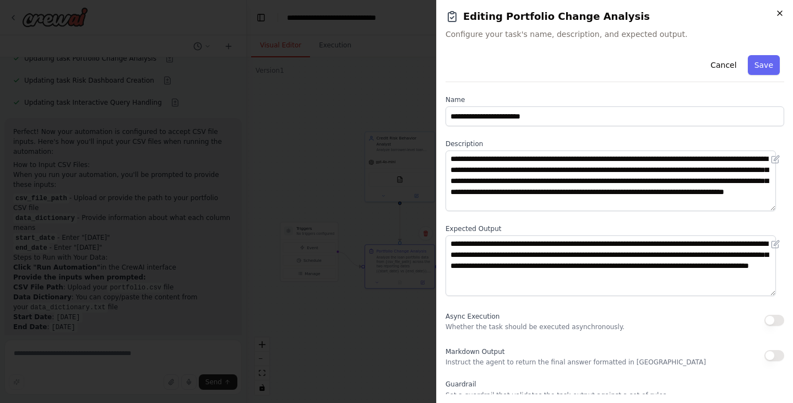
click at [778, 13] on icon "button" at bounding box center [779, 13] width 9 height 9
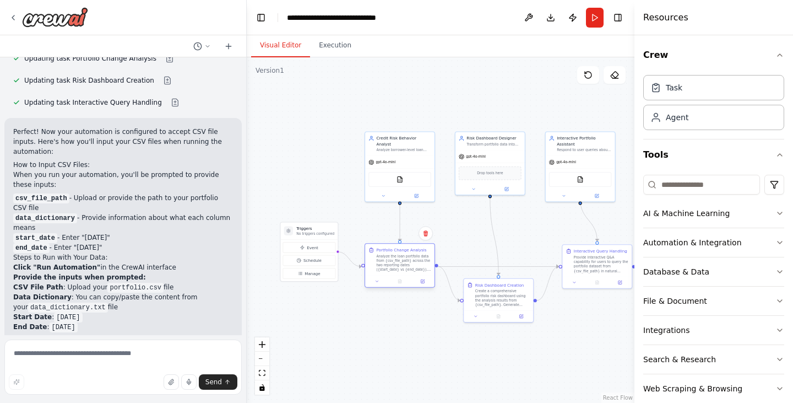
click at [377, 285] on div at bounding box center [399, 281] width 69 height 12
click at [376, 283] on icon at bounding box center [377, 281] width 4 height 4
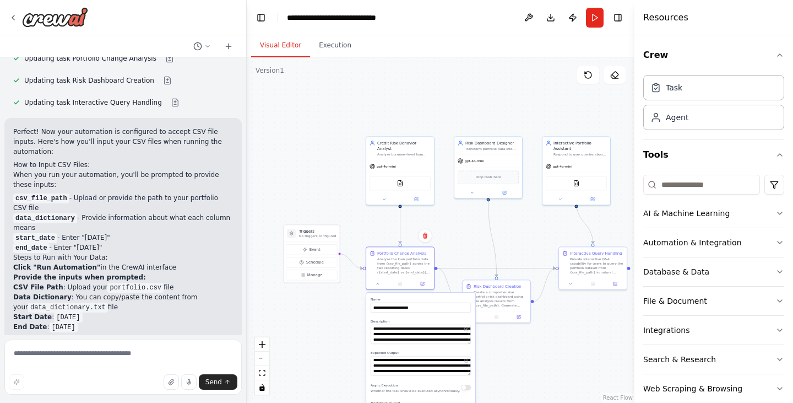
click at [504, 355] on div ".deletable-edge-delete-btn { width: 20px; height: 20px; border: 0px solid #ffff…" at bounding box center [441, 229] width 388 height 345
click at [439, 243] on div ".deletable-edge-delete-btn { width: 20px; height: 20px; border: 0px solid #ffff…" at bounding box center [441, 229] width 388 height 345
click at [377, 288] on div "Portfolio Change Analysis Analyze the loan portfolio data from {csv_file_path} …" at bounding box center [400, 267] width 69 height 44
click at [377, 283] on icon at bounding box center [378, 282] width 4 height 4
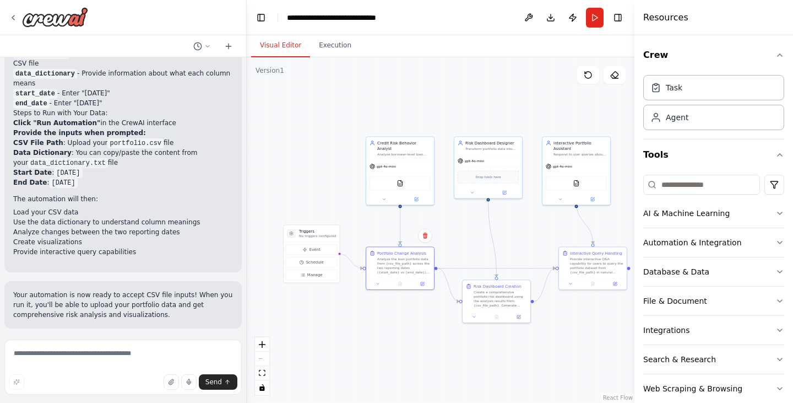
scroll to position [2559, 0]
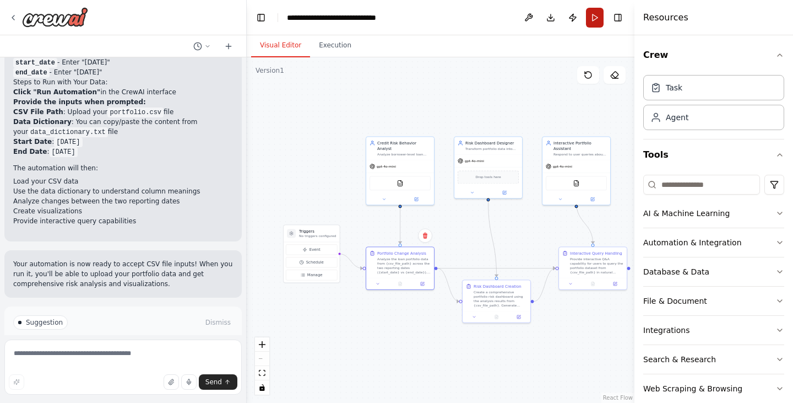
click at [598, 11] on button "Run" at bounding box center [595, 18] width 18 height 20
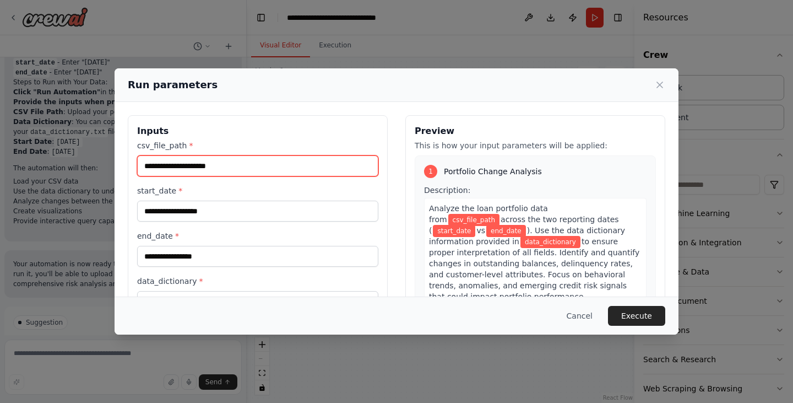
click at [254, 163] on input "csv_file_path *" at bounding box center [257, 165] width 241 height 21
paste input "**********"
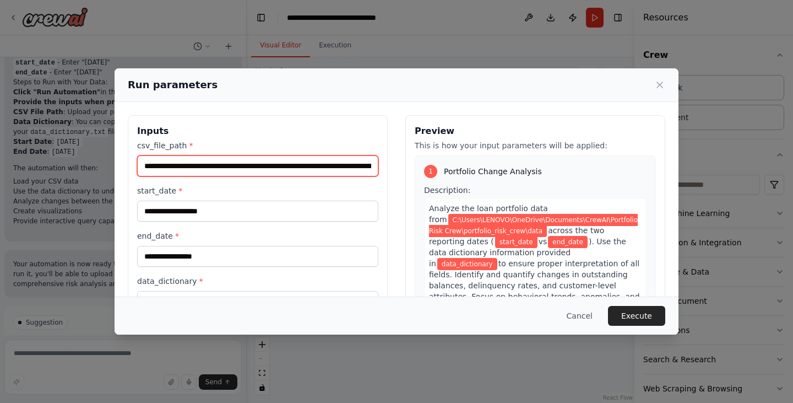
scroll to position [0, 92]
type input "**********"
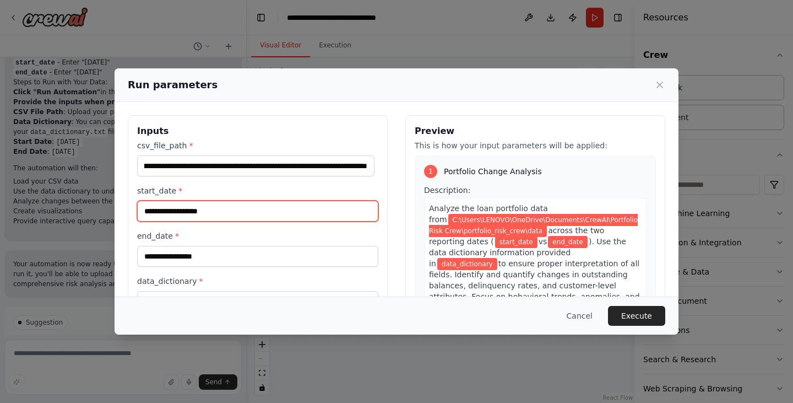
click at [222, 218] on input "start_date *" at bounding box center [257, 210] width 241 height 21
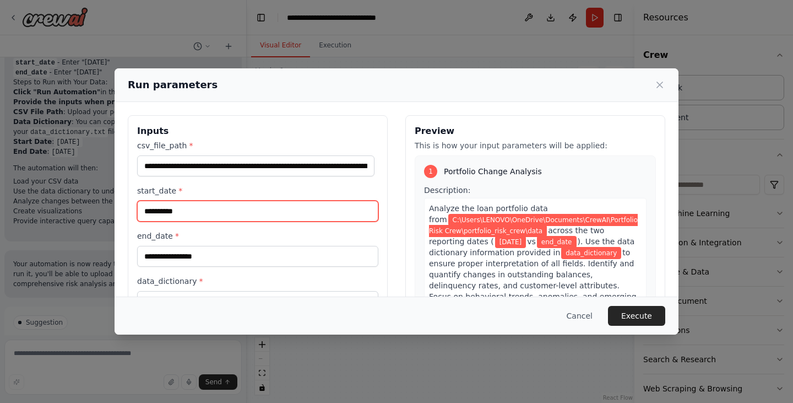
type input "**********"
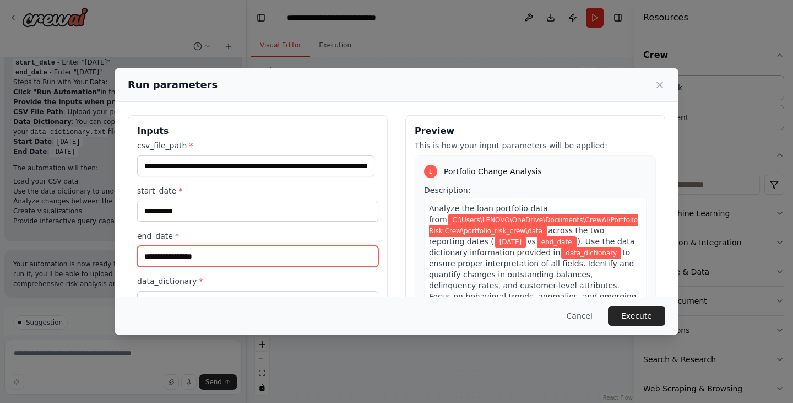
click at [187, 259] on input "end_date *" at bounding box center [257, 256] width 241 height 21
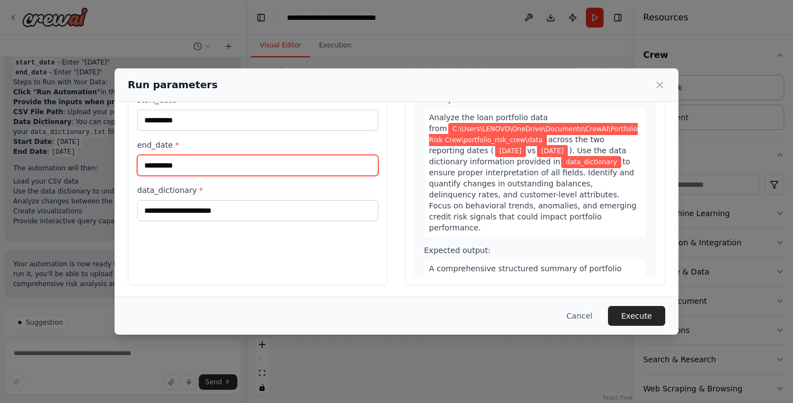
type input "**********"
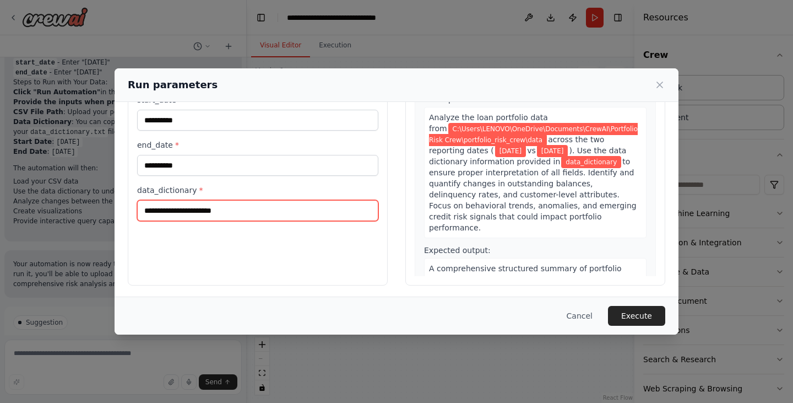
click at [201, 211] on input "data_dictionary *" at bounding box center [257, 210] width 241 height 21
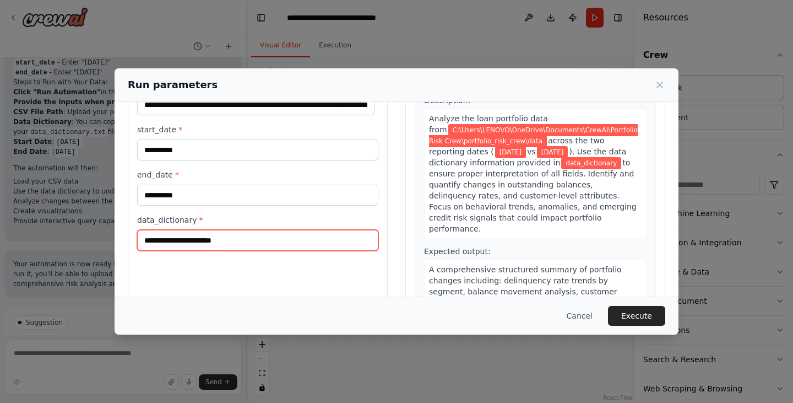
scroll to position [0, 0]
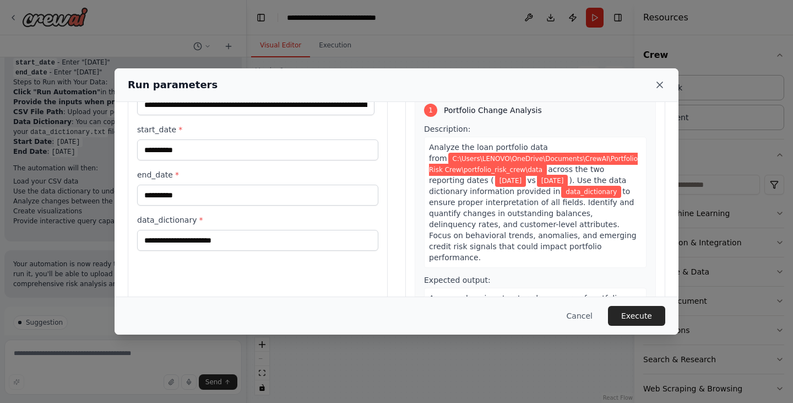
click at [660, 84] on icon at bounding box center [659, 84] width 11 height 11
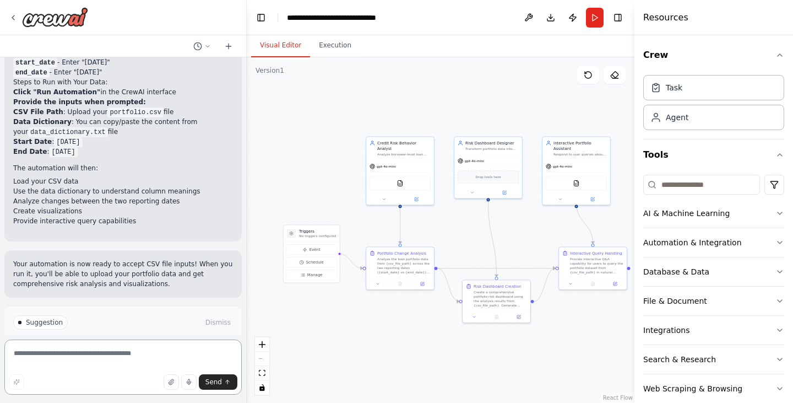
click at [82, 360] on textarea at bounding box center [122, 366] width 237 height 55
type textarea "**********"
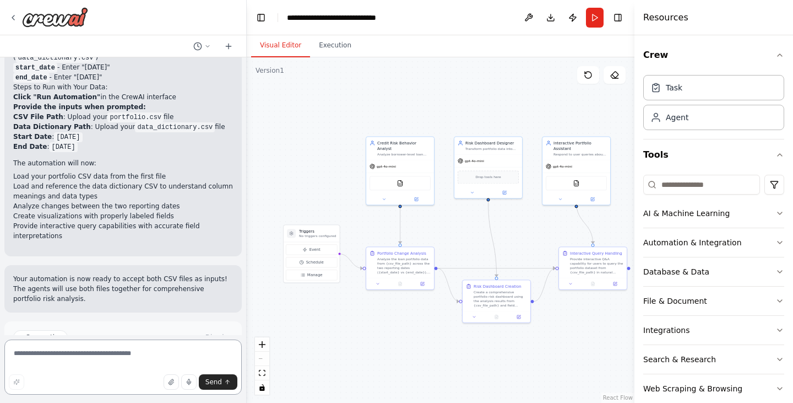
scroll to position [3104, 0]
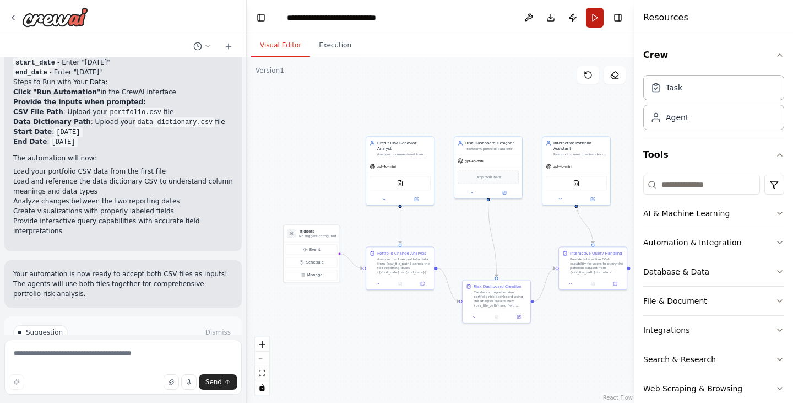
click at [589, 18] on button "Run" at bounding box center [595, 18] width 18 height 20
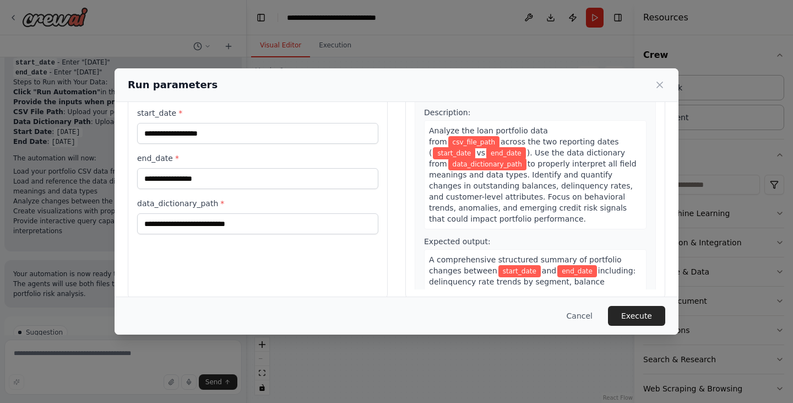
scroll to position [0, 0]
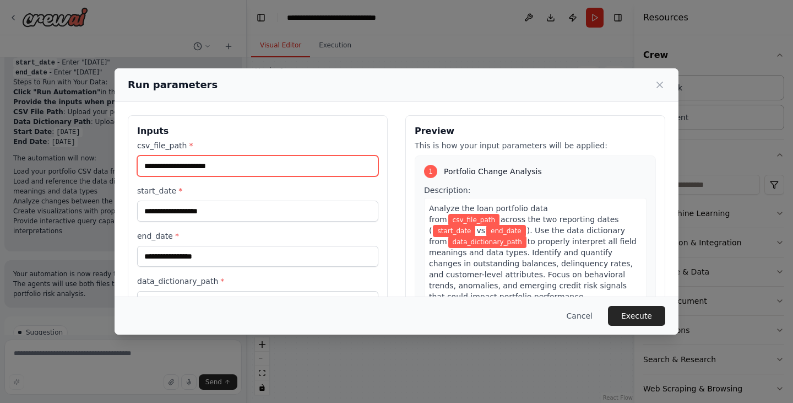
click at [214, 167] on input "csv_file_path *" at bounding box center [257, 165] width 241 height 21
paste input "**********"
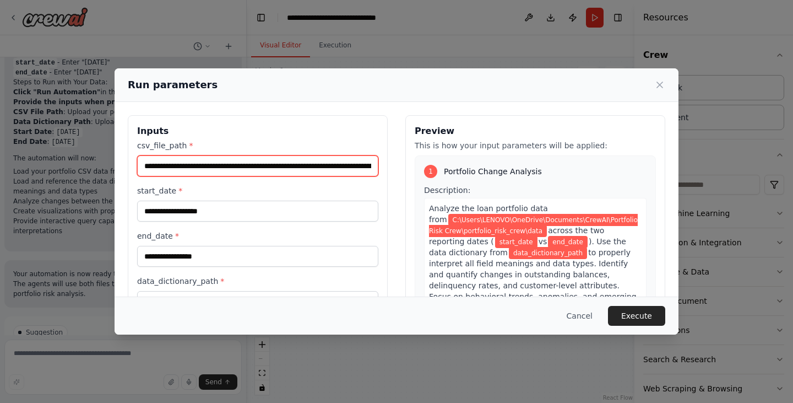
scroll to position [0, 92]
type input "**********"
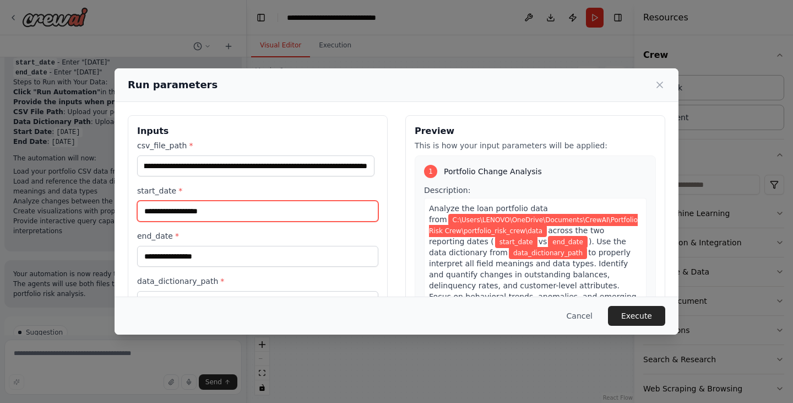
scroll to position [0, 0]
click at [202, 213] on input "start_date *" at bounding box center [257, 210] width 241 height 21
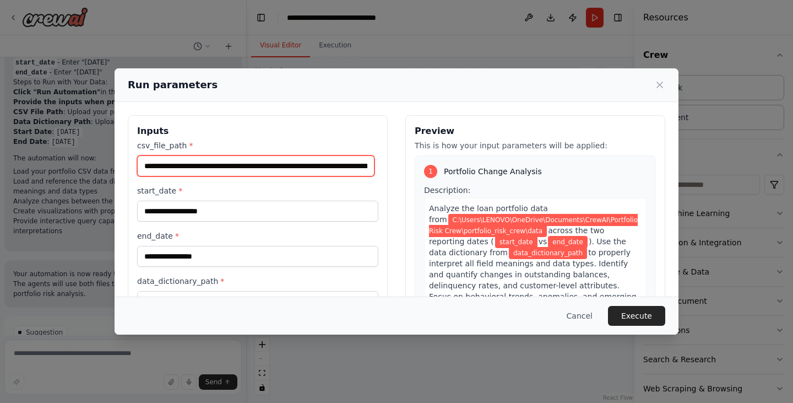
click at [311, 168] on input "**********" at bounding box center [255, 165] width 237 height 21
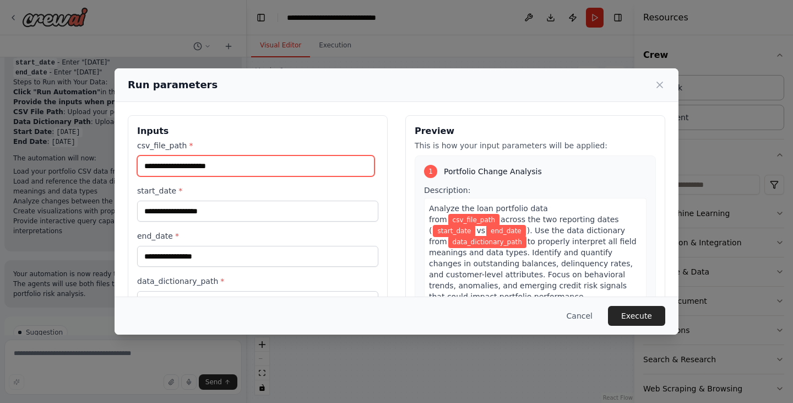
click at [213, 165] on input "csv_file_path *" at bounding box center [255, 165] width 237 height 21
click at [164, 168] on input "csv_file_path *" at bounding box center [255, 165] width 237 height 21
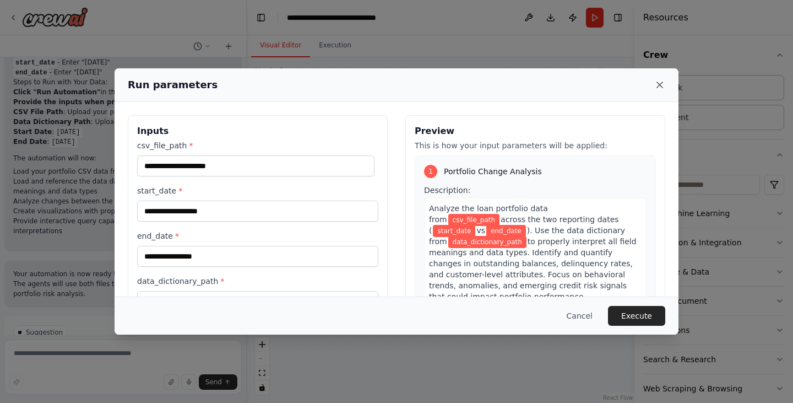
click at [664, 83] on icon at bounding box center [659, 84] width 11 height 11
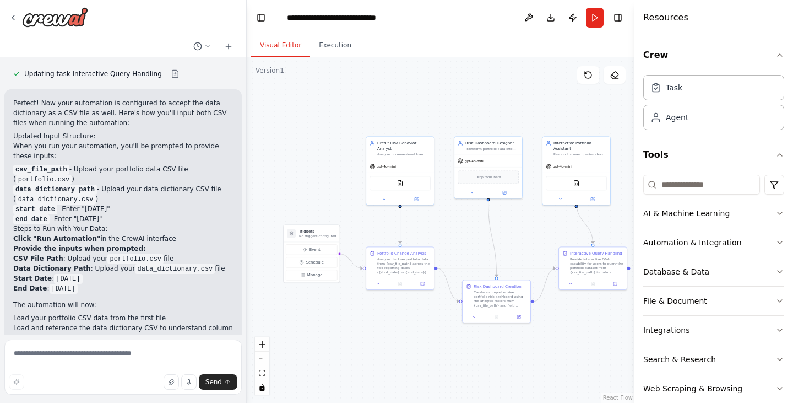
scroll to position [2956, 0]
drag, startPoint x: 593, startPoint y: 12, endPoint x: 485, endPoint y: 86, distance: 130.3
click at [485, 86] on div ".deletable-edge-delete-btn { width: 20px; height: 20px; border: 0px solid #ffff…" at bounding box center [441, 229] width 388 height 345
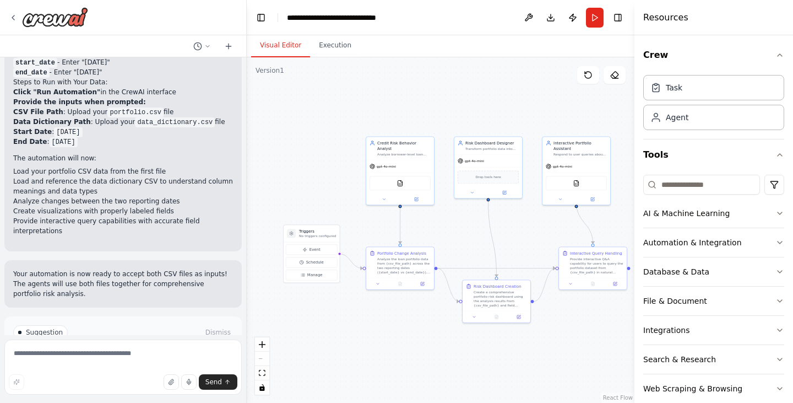
click at [110, 374] on span "Run Automation" at bounding box center [127, 378] width 53 height 9
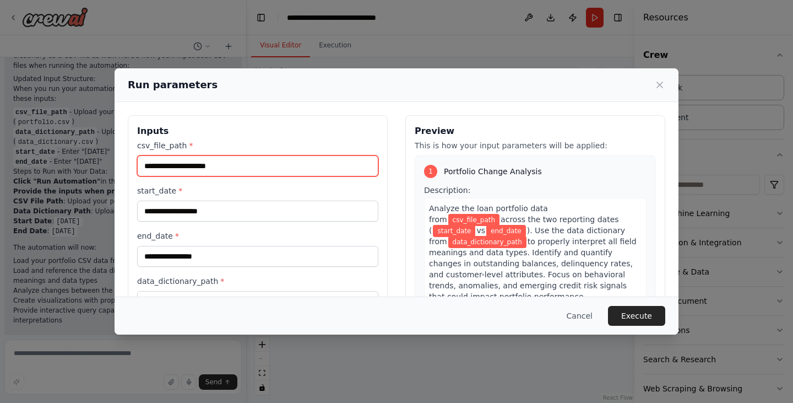
click at [218, 170] on input "csv_file_path *" at bounding box center [257, 165] width 241 height 21
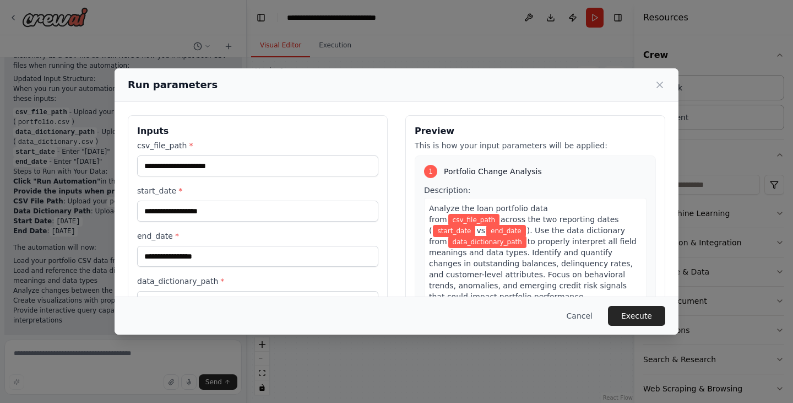
click at [169, 194] on label "start_date *" at bounding box center [257, 190] width 241 height 11
click at [169, 200] on input "start_date *" at bounding box center [257, 210] width 241 height 21
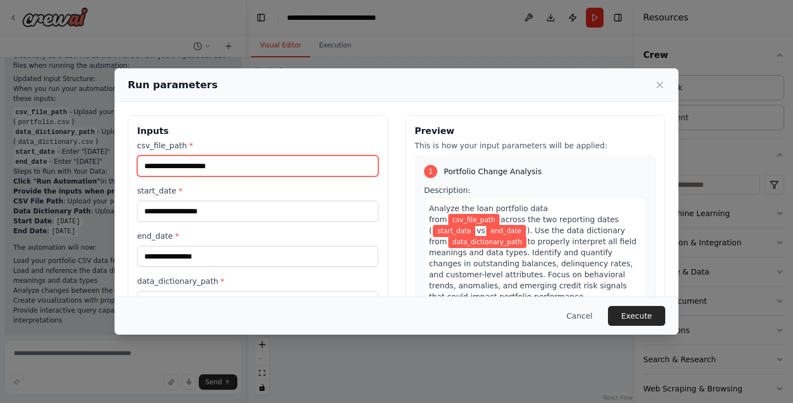
click at [199, 166] on input "csv_file_path *" at bounding box center [257, 165] width 241 height 21
paste input "**********"
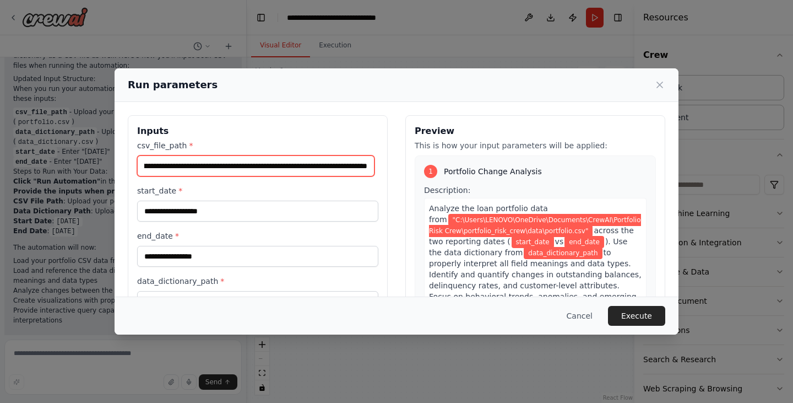
type input "**********"
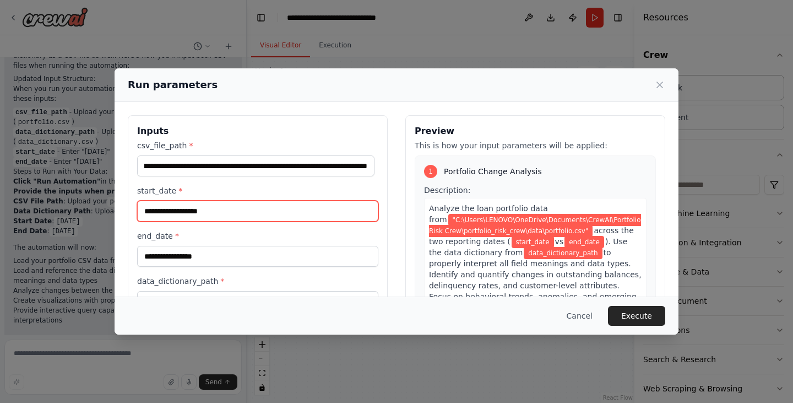
click at [193, 214] on input "start_date *" at bounding box center [257, 210] width 241 height 21
type input "**********"
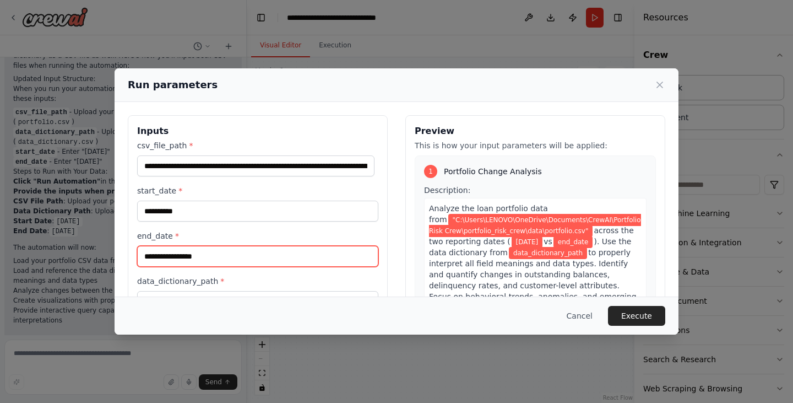
click at [201, 259] on input "end_date *" at bounding box center [257, 256] width 241 height 21
type input "**********"
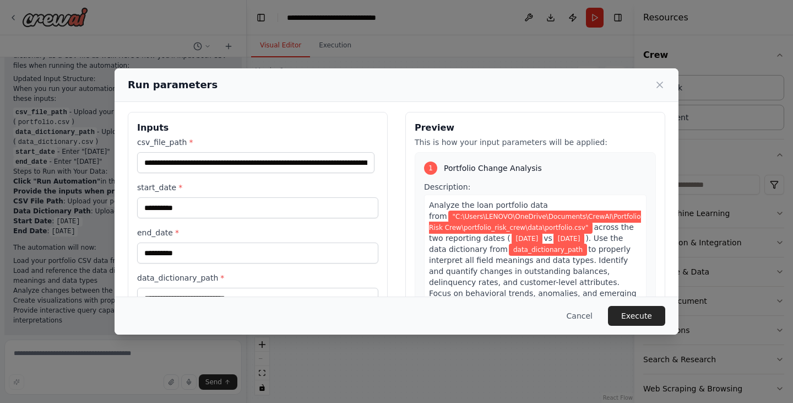
click at [228, 281] on label "data_dictionary_path *" at bounding box center [257, 277] width 241 height 11
click at [228, 287] on input "data_dictionary_path *" at bounding box center [257, 297] width 241 height 21
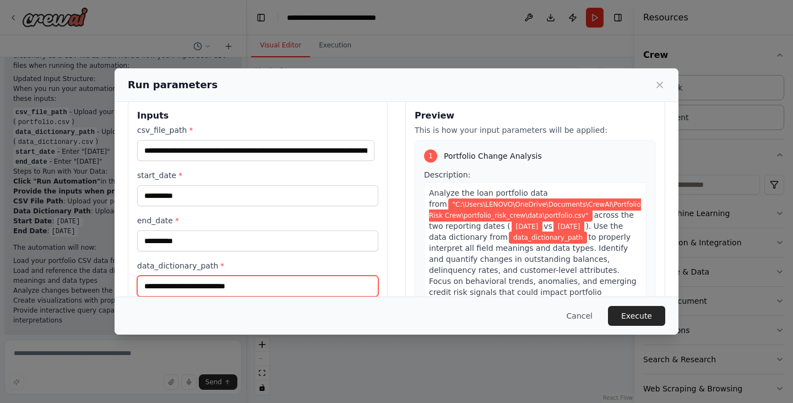
paste input "**********"
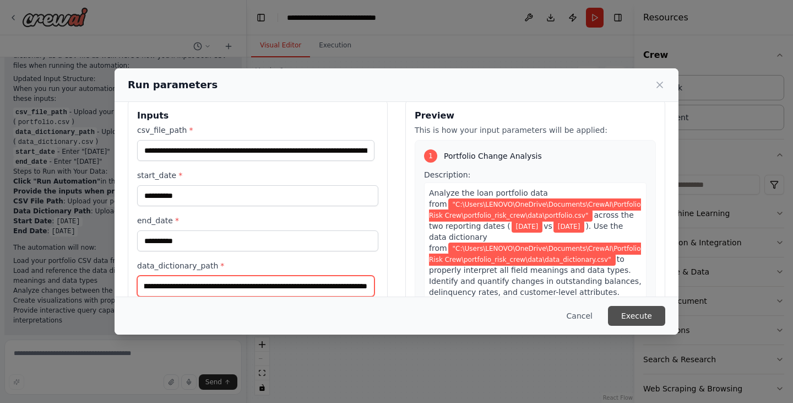
type input "**********"
click at [631, 312] on button "Execute" at bounding box center [636, 316] width 57 height 20
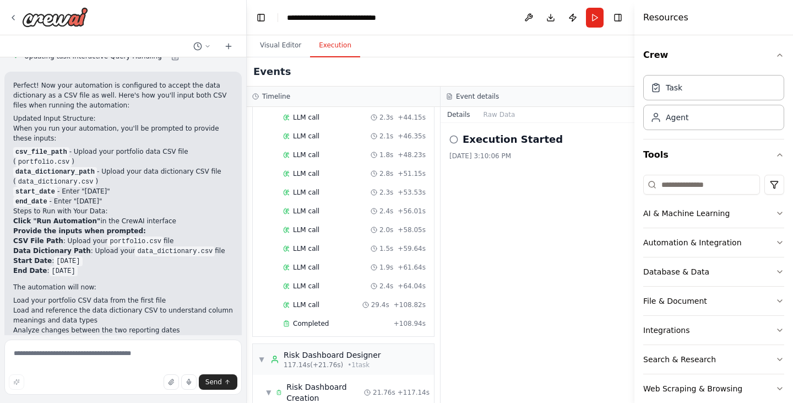
scroll to position [3104, 0]
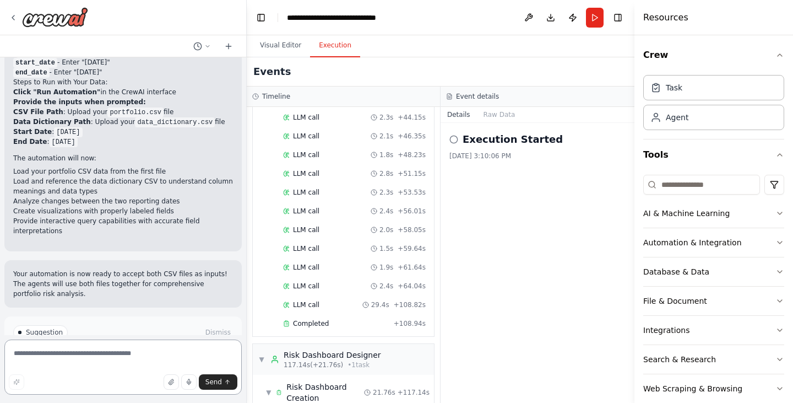
click at [117, 361] on textarea at bounding box center [122, 366] width 237 height 55
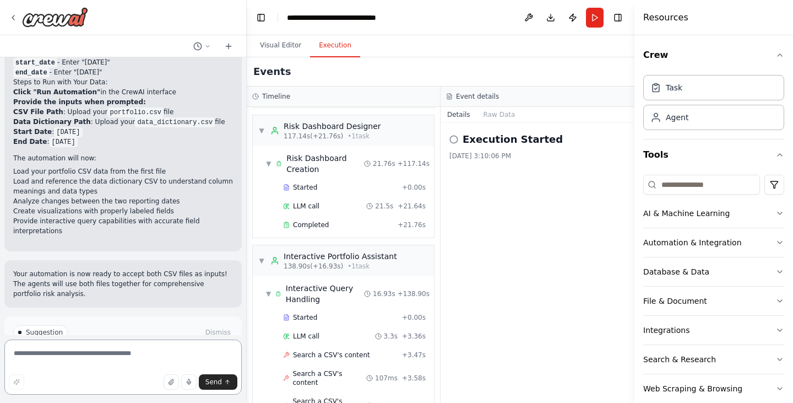
scroll to position [996, 0]
click at [453, 138] on icon at bounding box center [453, 139] width 9 height 9
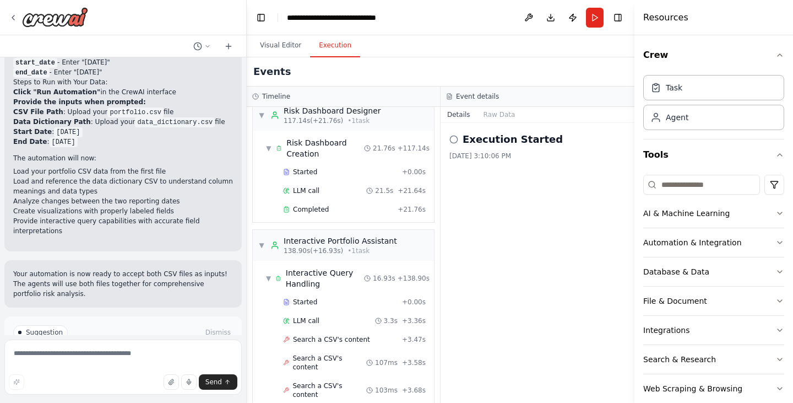
scroll to position [1135, 0]
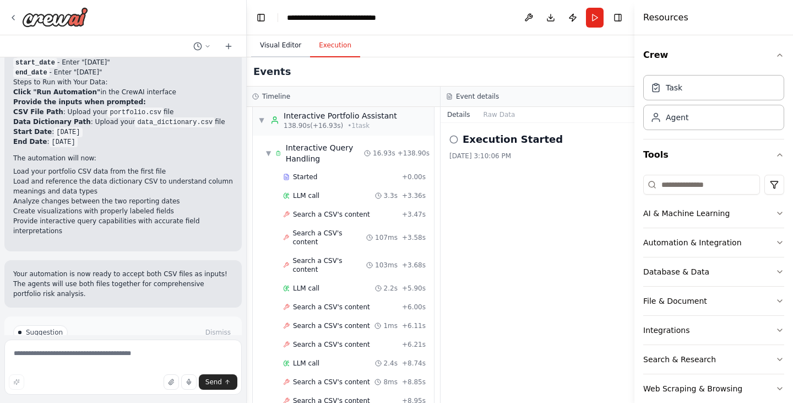
click at [275, 40] on button "Visual Editor" at bounding box center [280, 45] width 59 height 23
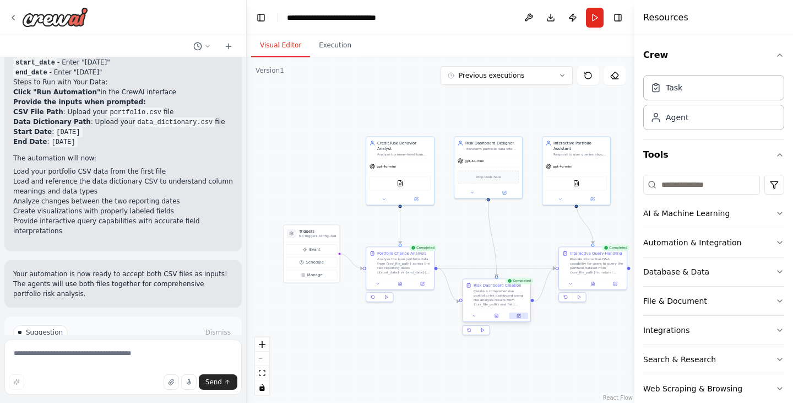
click at [518, 316] on button at bounding box center [518, 315] width 19 height 7
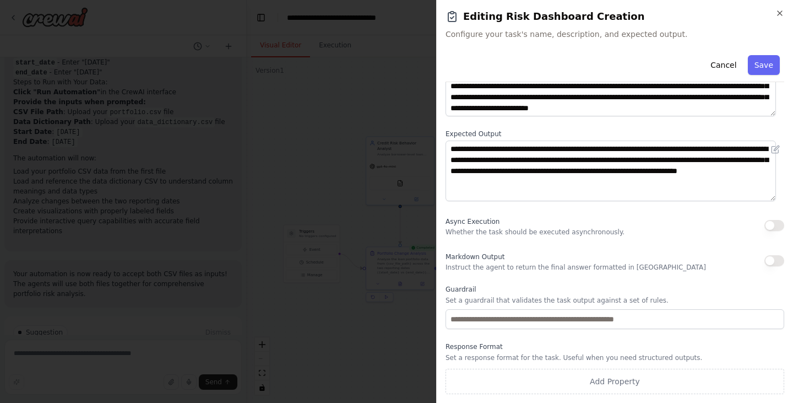
scroll to position [0, 0]
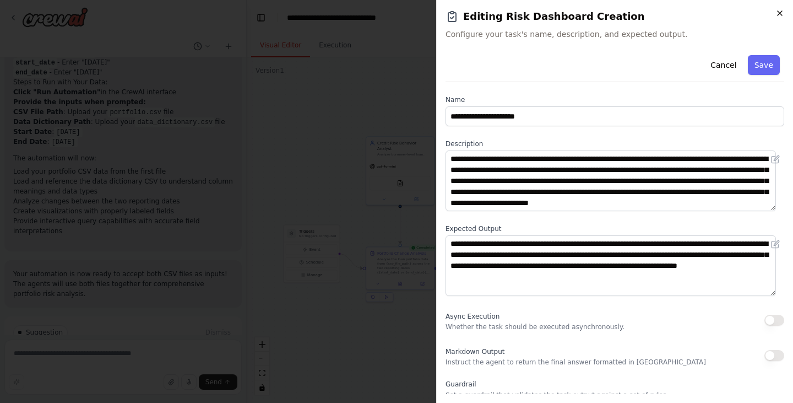
click at [784, 10] on icon "button" at bounding box center [779, 13] width 9 height 9
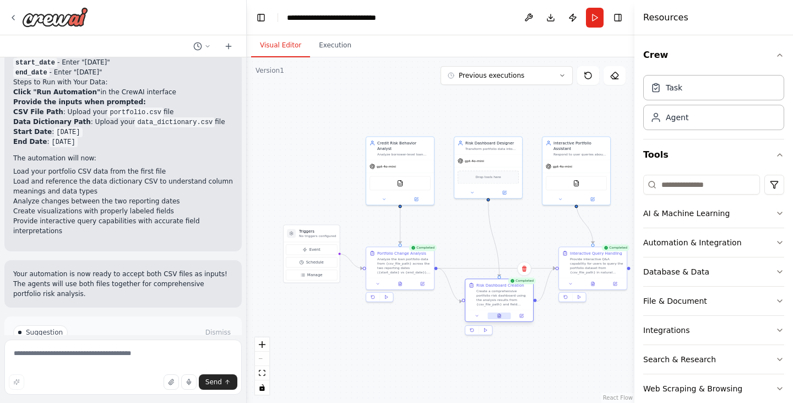
click at [499, 317] on icon at bounding box center [499, 317] width 2 height 0
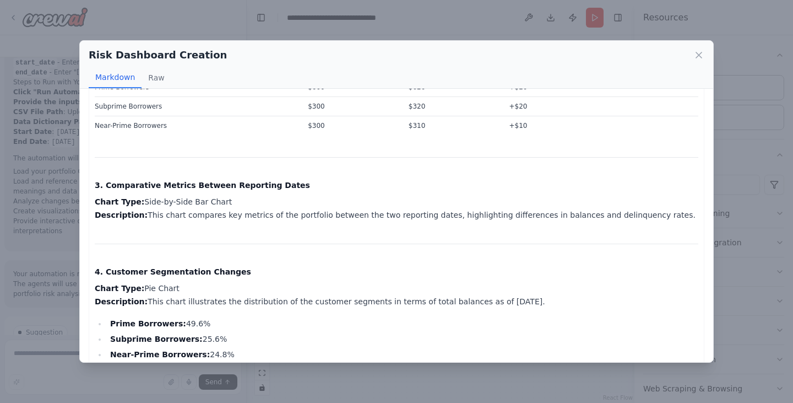
scroll to position [470, 0]
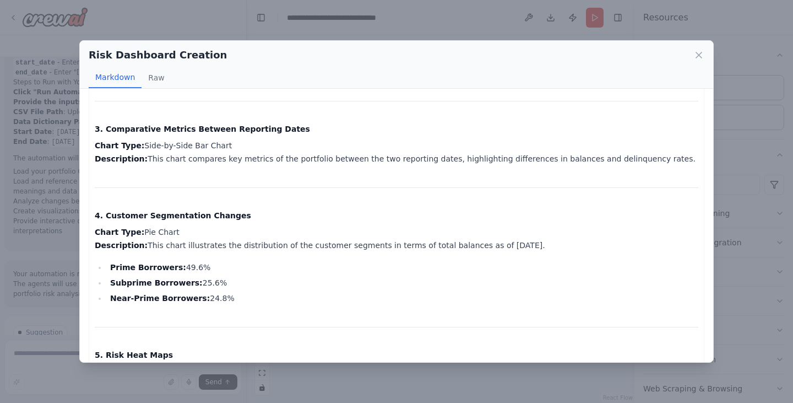
click at [171, 177] on div "Comprehensive Portfolio Risk Dashboard Overview: This dashboard provides a deta…" at bounding box center [397, 249] width 604 height 1230
click at [156, 77] on button "Raw" at bounding box center [156, 77] width 29 height 21
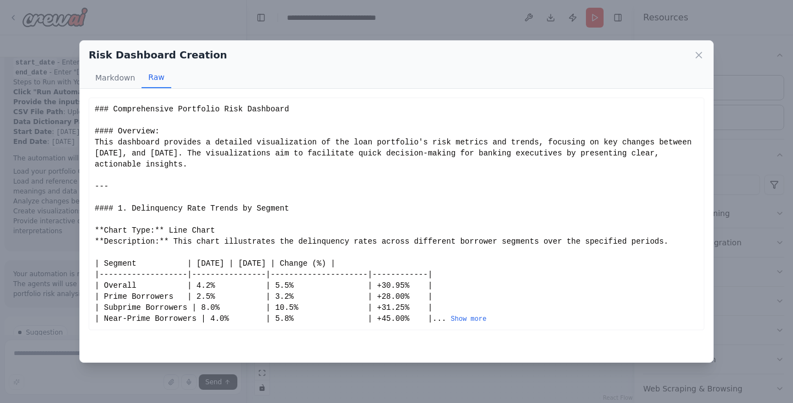
click at [180, 234] on div "### Comprehensive Portfolio Risk Dashboard #### Overview: This dashboard provid…" at bounding box center [397, 214] width 604 height 220
click at [451, 323] on button "Show more" at bounding box center [469, 318] width 36 height 9
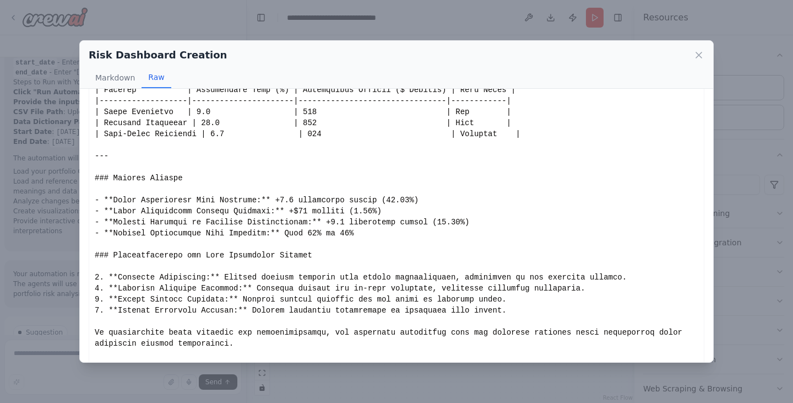
scroll to position [814, 0]
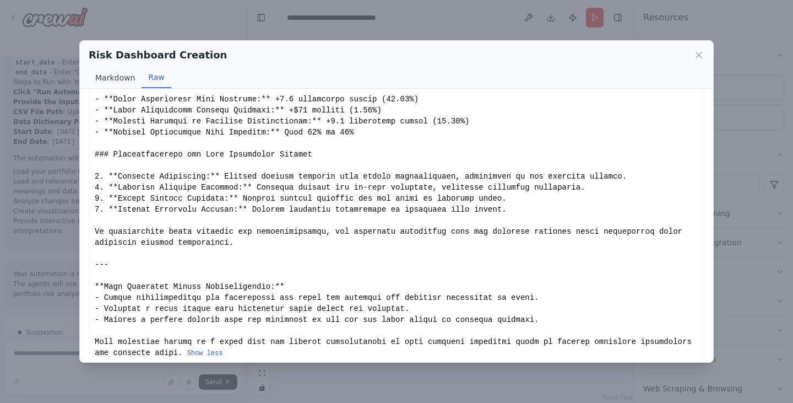
click at [121, 72] on button "Markdown" at bounding box center [115, 77] width 53 height 21
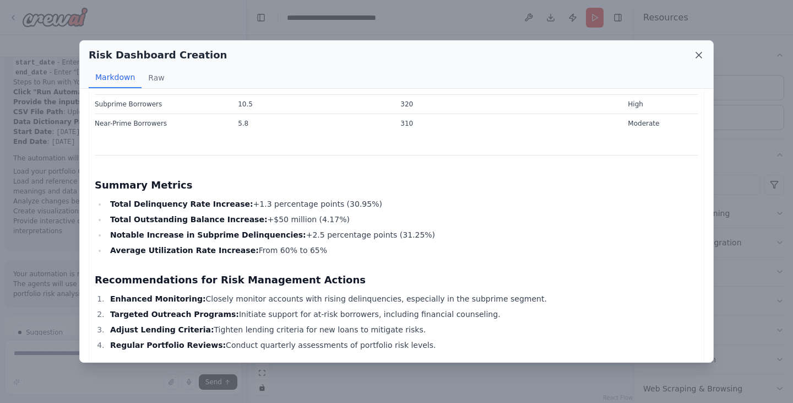
click at [697, 58] on icon at bounding box center [698, 55] width 11 height 11
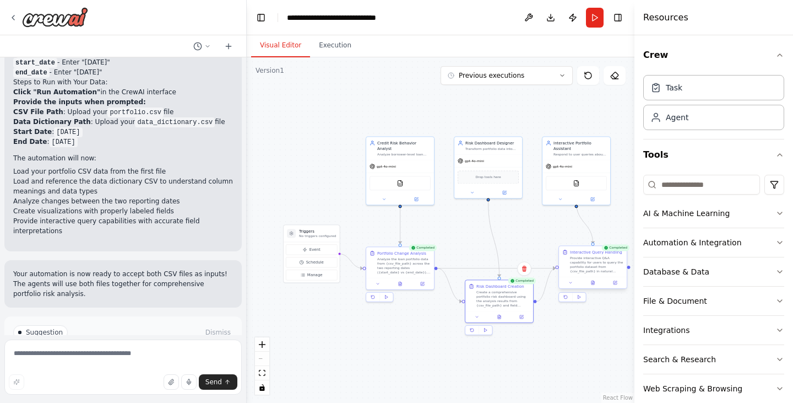
click at [589, 273] on div "Provide interactive Q&A capability for users to query the portfolio dataset fro…" at bounding box center [596, 265] width 53 height 18
click at [594, 283] on icon at bounding box center [592, 283] width 3 height 4
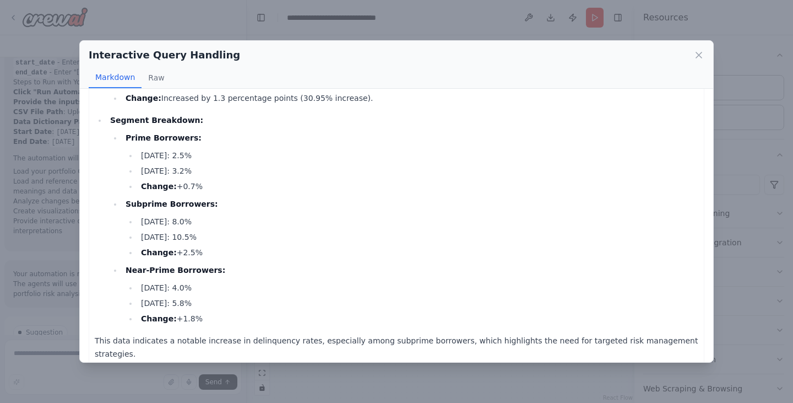
scroll to position [0, 0]
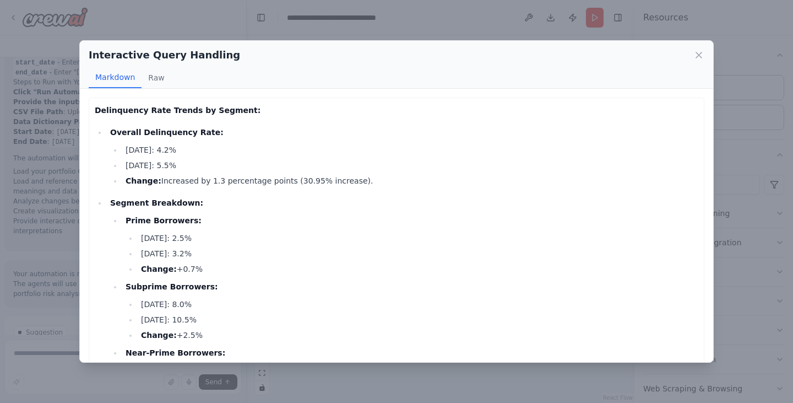
click at [270, 193] on ul "Overall Delinquency Rate: June 30, 2025: 4.2% September 30, 2025: 5.5% Change: …" at bounding box center [397, 267] width 604 height 282
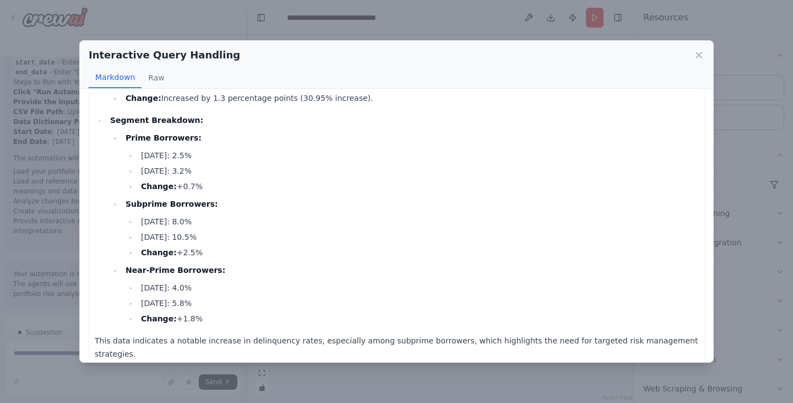
click at [270, 193] on li "Change: +0.7%" at bounding box center [418, 186] width 561 height 13
click at [702, 57] on icon at bounding box center [699, 55] width 6 height 6
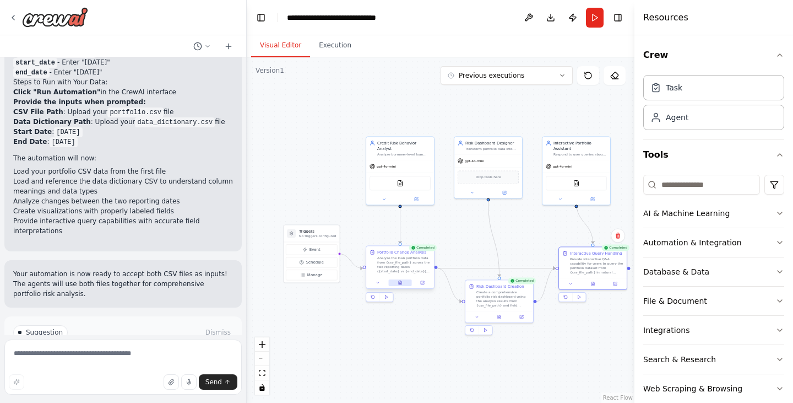
click at [399, 285] on button at bounding box center [399, 282] width 23 height 7
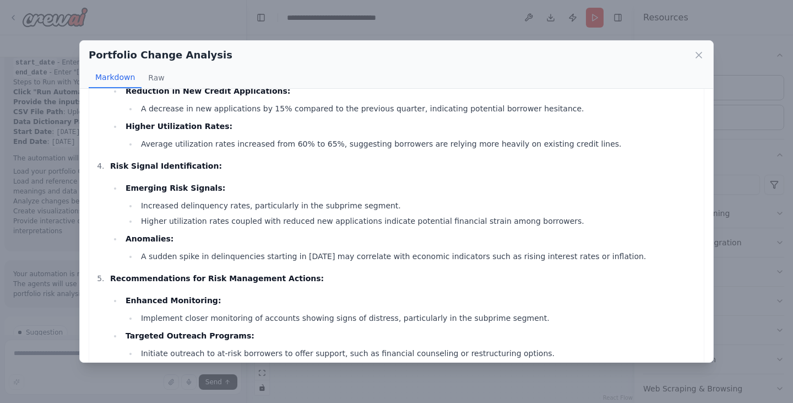
scroll to position [636, 0]
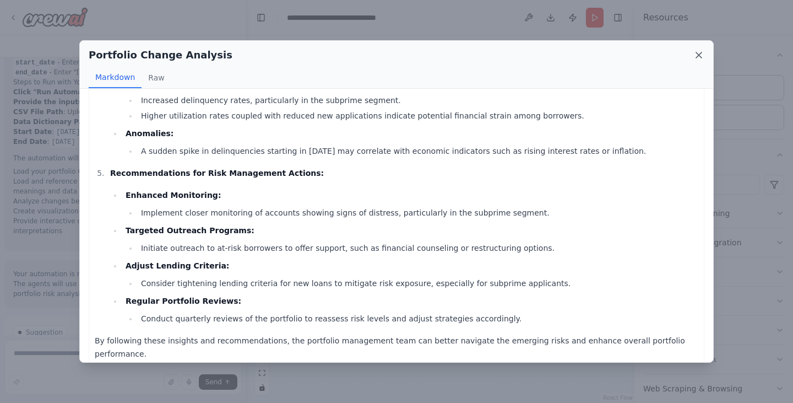
click at [698, 52] on icon at bounding box center [698, 55] width 11 height 11
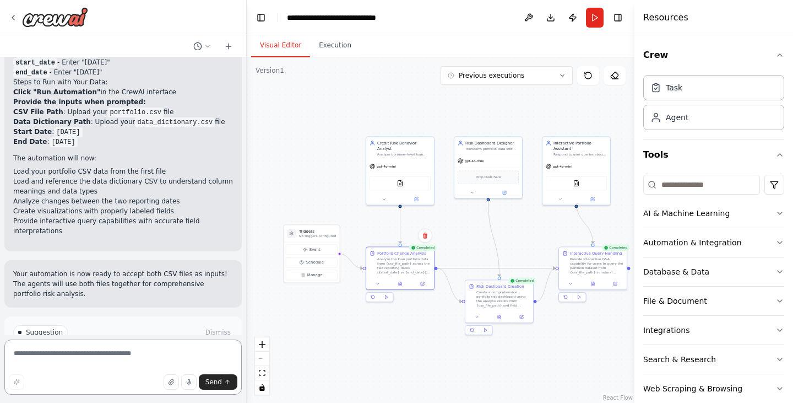
click at [119, 356] on textarea at bounding box center [122, 366] width 237 height 55
type textarea "**********"
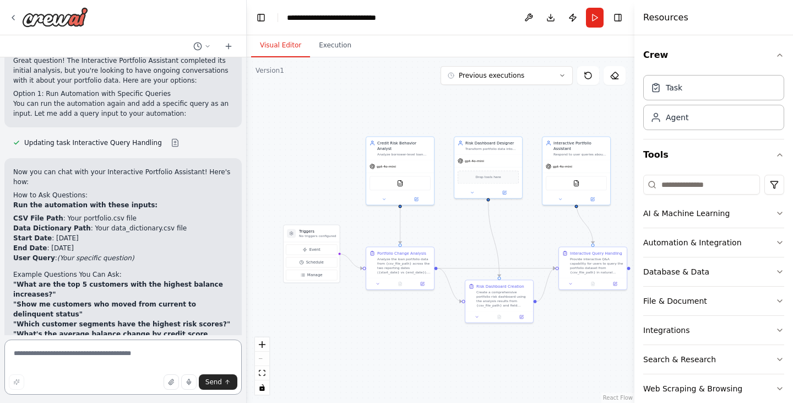
scroll to position [3598, 0]
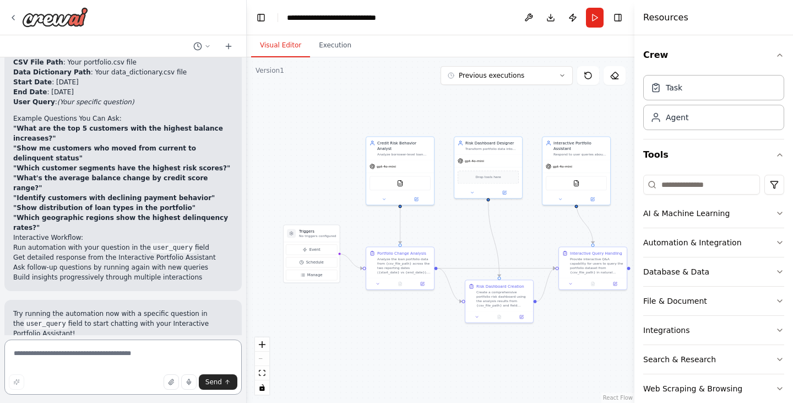
click at [82, 353] on textarea at bounding box center [122, 366] width 237 height 55
type textarea "**********"
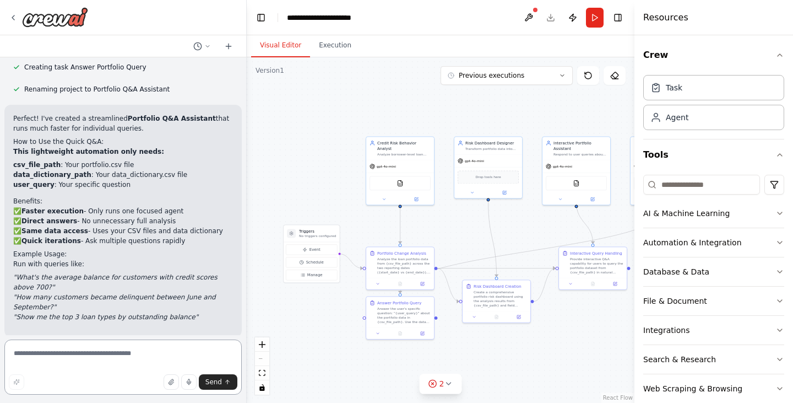
scroll to position [4076, 0]
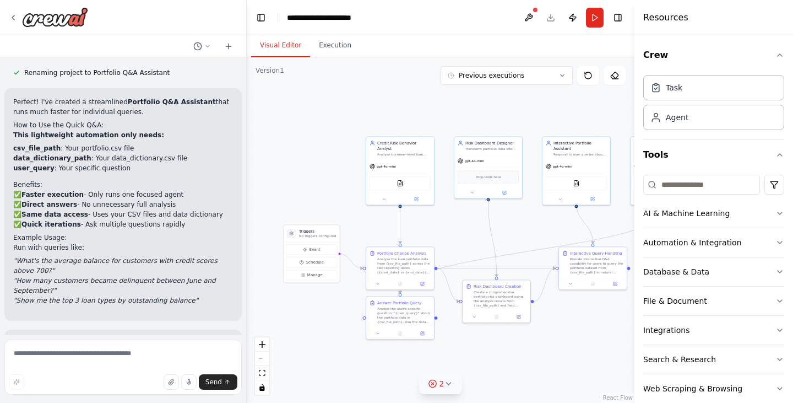
click at [438, 384] on div "2" at bounding box center [436, 383] width 16 height 11
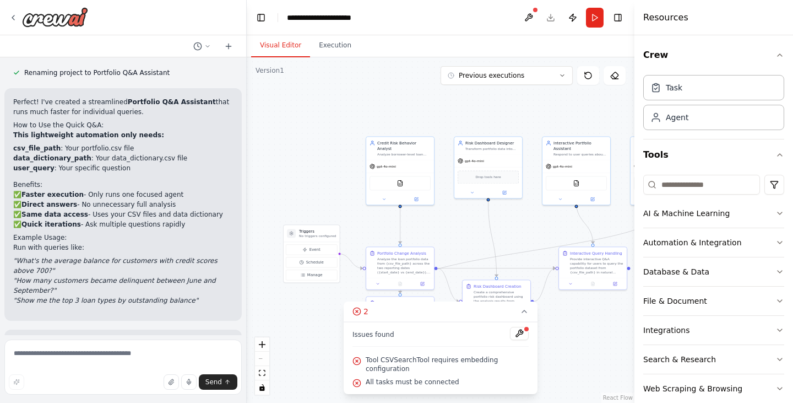
click at [437, 382] on span "All tasks must be connected" at bounding box center [413, 381] width 94 height 9
click at [520, 336] on button at bounding box center [519, 333] width 19 height 13
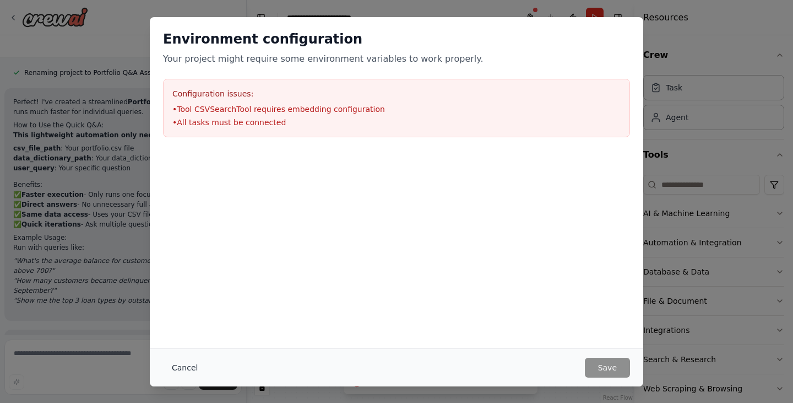
click at [184, 360] on button "Cancel" at bounding box center [185, 367] width 44 height 20
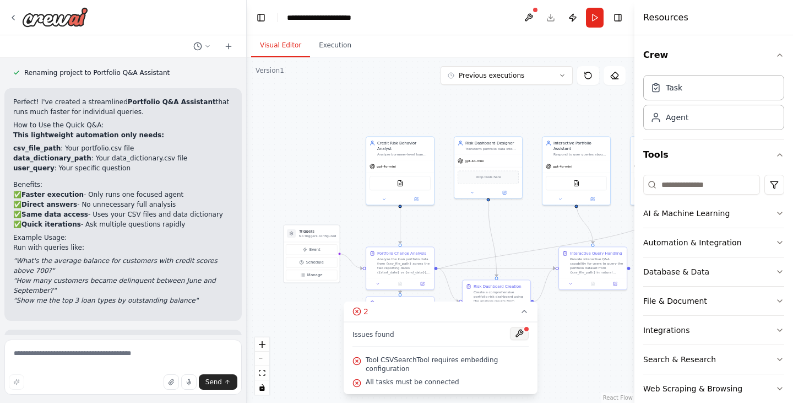
click at [517, 339] on button at bounding box center [519, 333] width 19 height 13
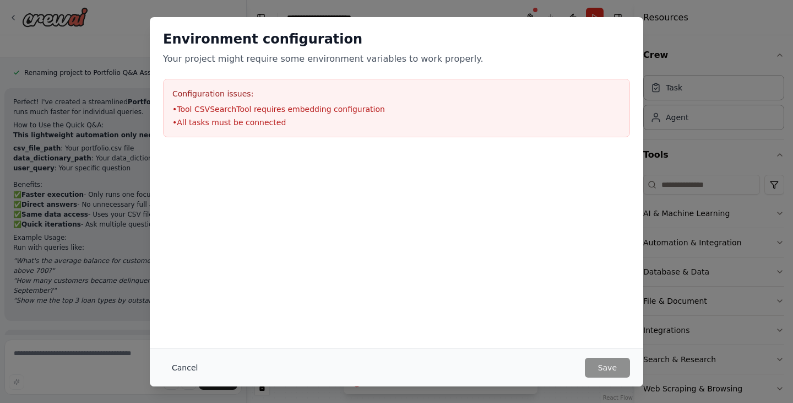
click at [185, 366] on button "Cancel" at bounding box center [185, 367] width 44 height 20
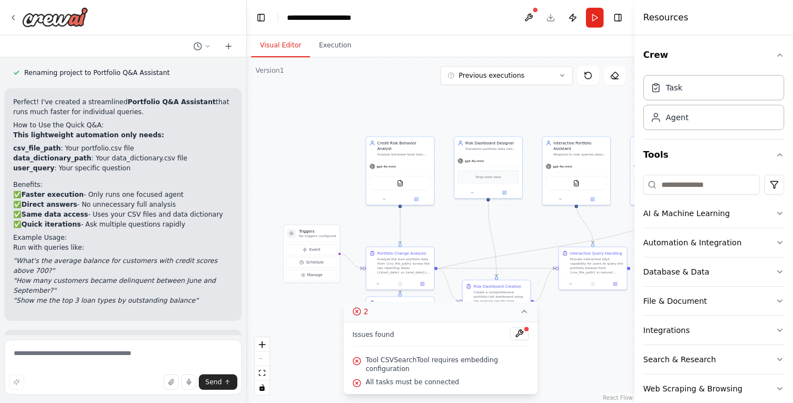
click at [520, 316] on icon at bounding box center [524, 311] width 9 height 9
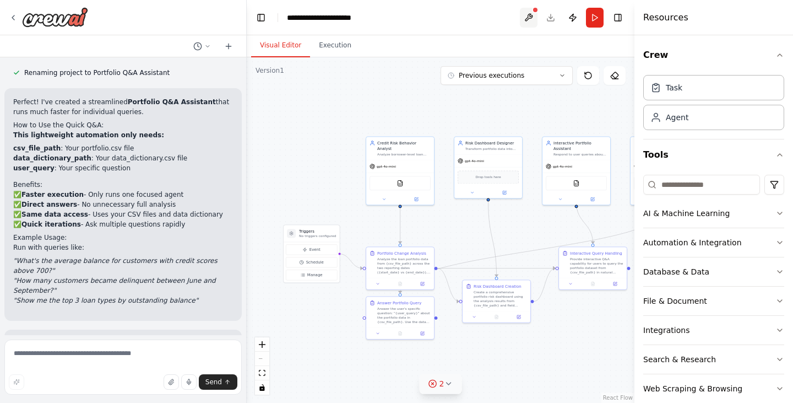
click at [526, 17] on button at bounding box center [529, 18] width 18 height 20
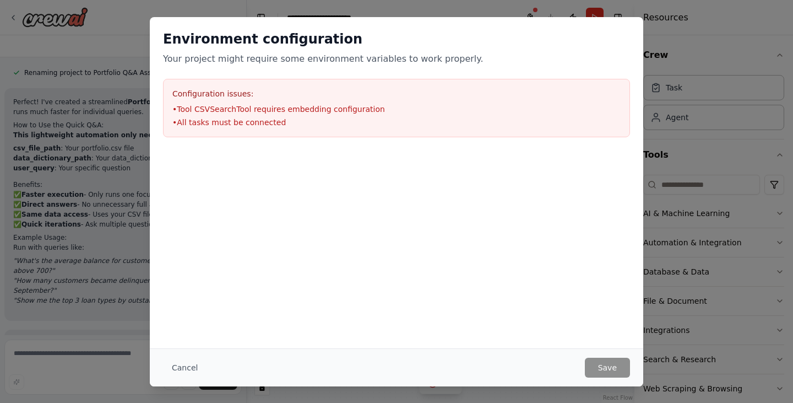
click at [306, 102] on div "Configuration issues: • Tool CSVSearchTool requires embedding configuration • A…" at bounding box center [396, 108] width 467 height 58
click at [173, 367] on button "Cancel" at bounding box center [185, 367] width 44 height 20
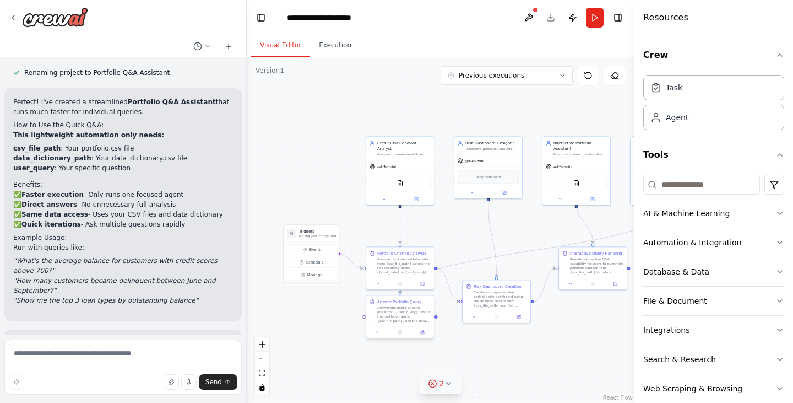
click at [399, 337] on div at bounding box center [400, 332] width 68 height 12
click at [426, 334] on button at bounding box center [422, 332] width 19 height 7
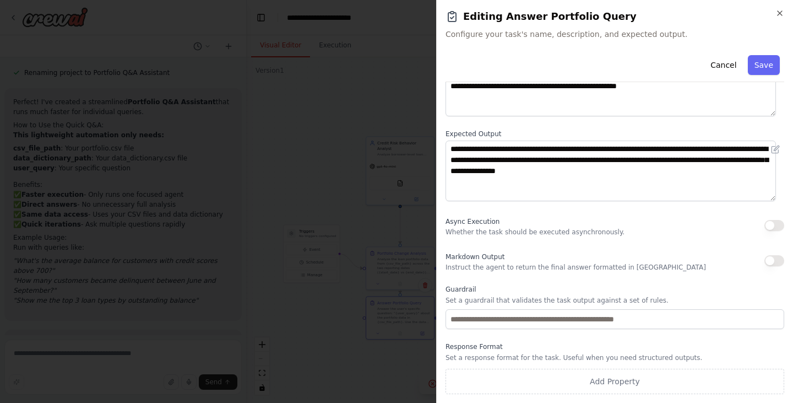
scroll to position [0, 0]
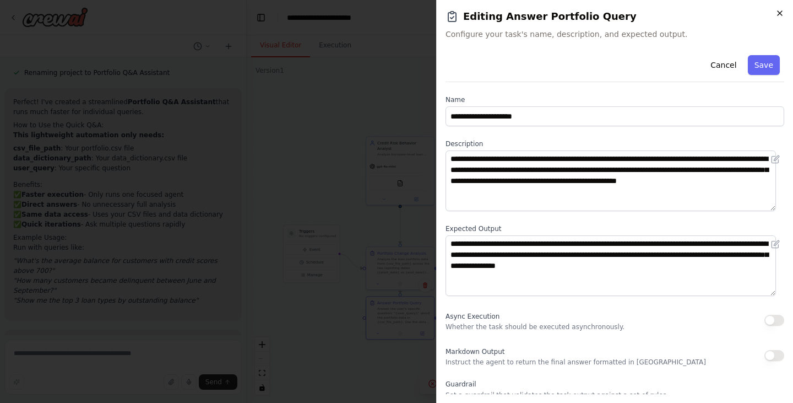
click at [778, 17] on icon "button" at bounding box center [779, 13] width 9 height 9
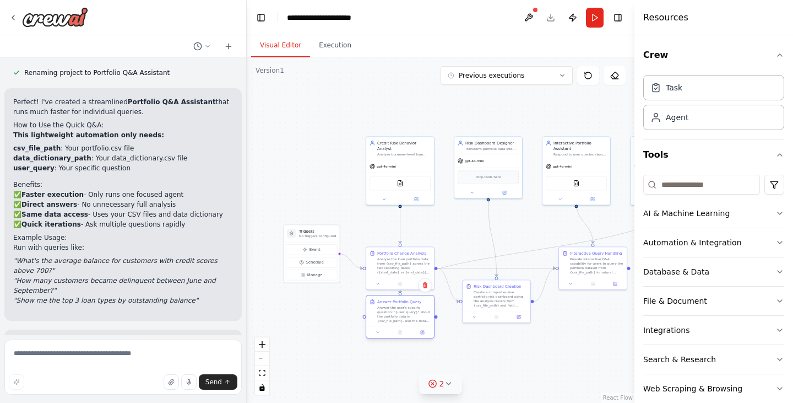
click at [409, 314] on div "Answer the user's specific question: "{user_query}" about the portfolio data in…" at bounding box center [403, 314] width 53 height 18
click at [419, 195] on button at bounding box center [416, 197] width 31 height 7
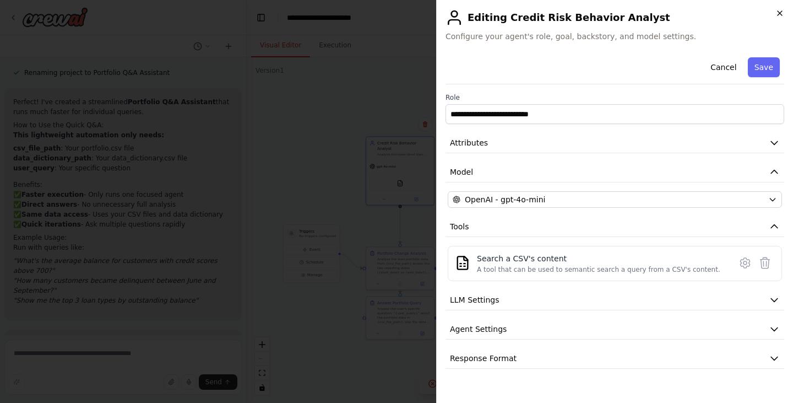
click at [778, 14] on icon "button" at bounding box center [779, 13] width 9 height 9
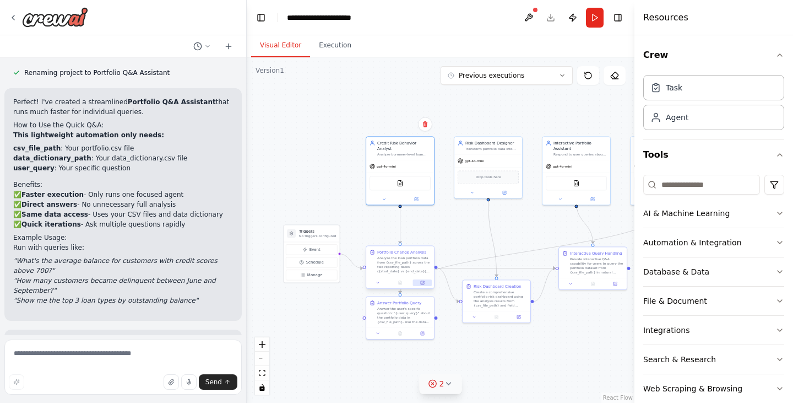
click at [422, 282] on icon at bounding box center [423, 282] width 3 height 3
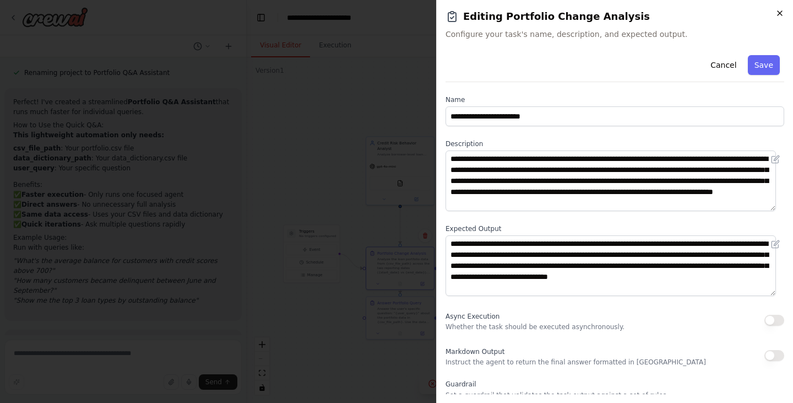
click at [780, 17] on icon "button" at bounding box center [779, 13] width 9 height 9
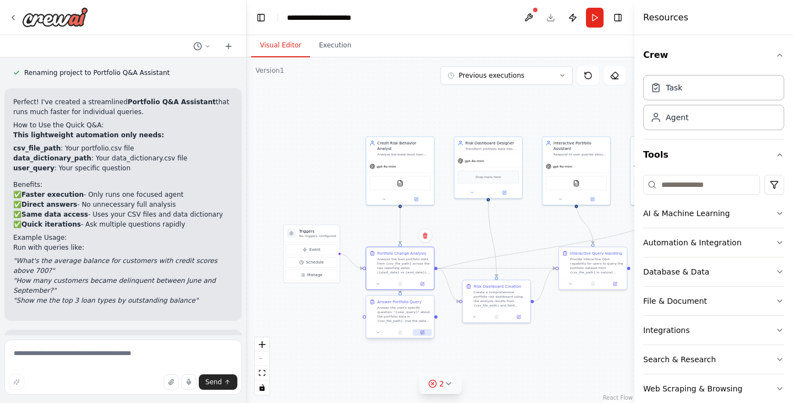
click at [422, 333] on icon at bounding box center [422, 331] width 3 height 3
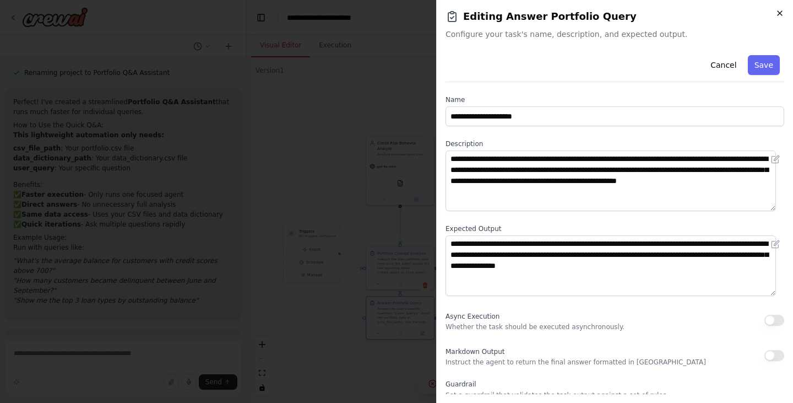
click at [778, 12] on icon "button" at bounding box center [780, 13] width 4 height 4
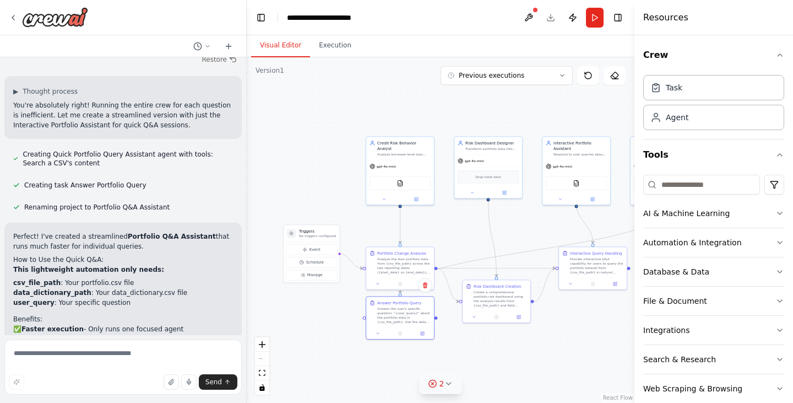
scroll to position [4076, 0]
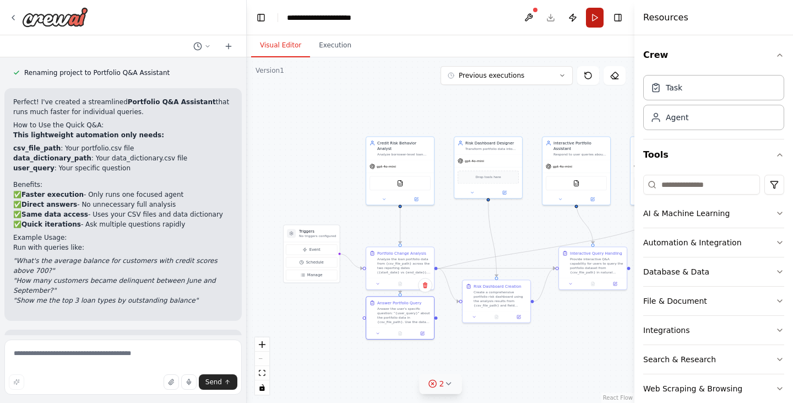
click at [593, 19] on button "Run" at bounding box center [595, 18] width 18 height 20
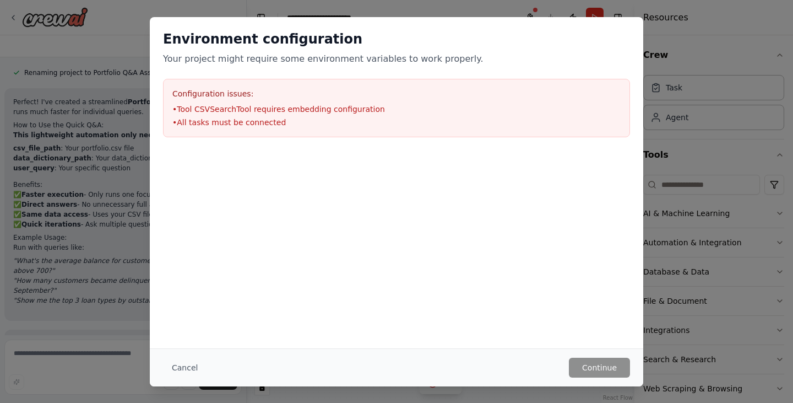
click at [263, 124] on li "• All tasks must be connected" at bounding box center [396, 122] width 448 height 11
click at [177, 363] on button "Cancel" at bounding box center [185, 367] width 44 height 20
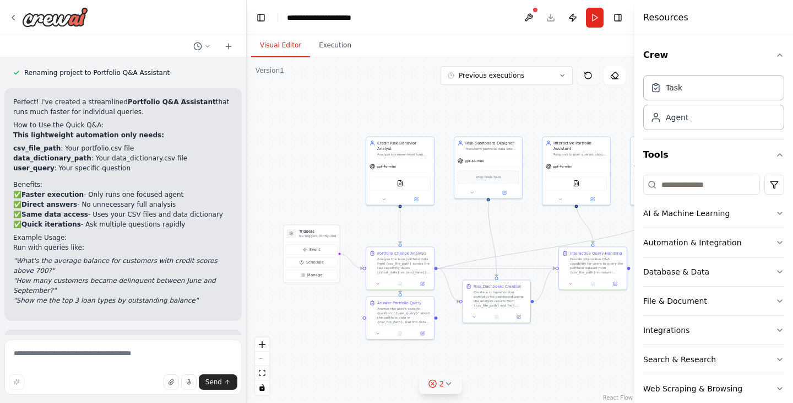
click at [578, 79] on button at bounding box center [588, 75] width 22 height 19
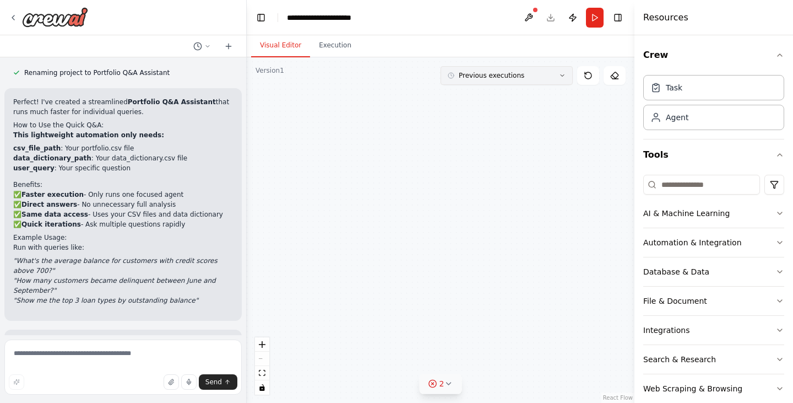
click at [568, 77] on button "Previous executions" at bounding box center [507, 75] width 132 height 19
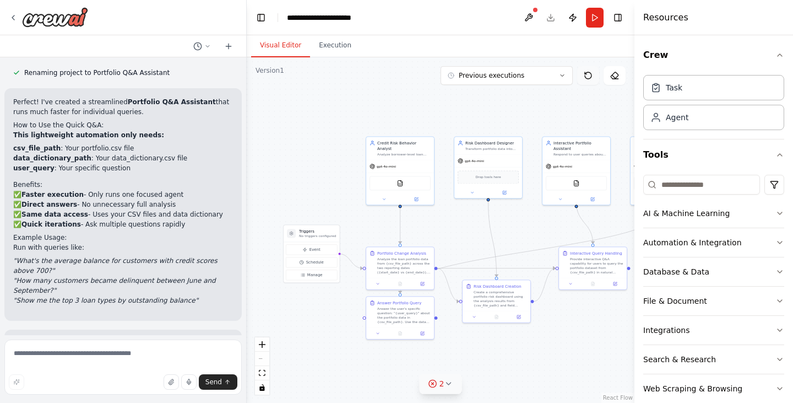
click at [588, 73] on icon at bounding box center [588, 75] width 9 height 9
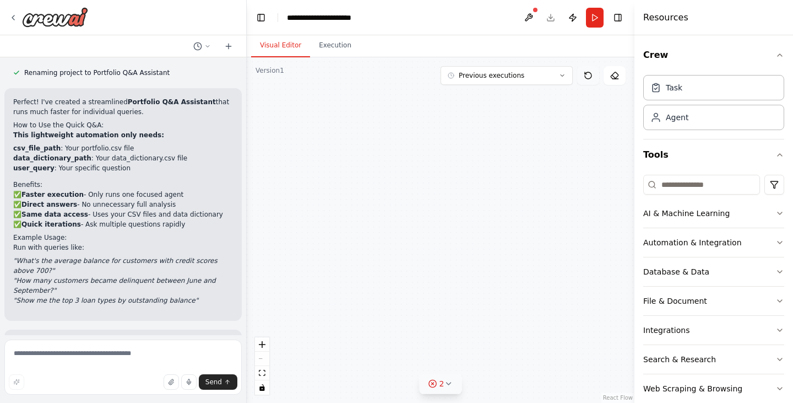
click at [588, 73] on icon at bounding box center [588, 75] width 9 height 9
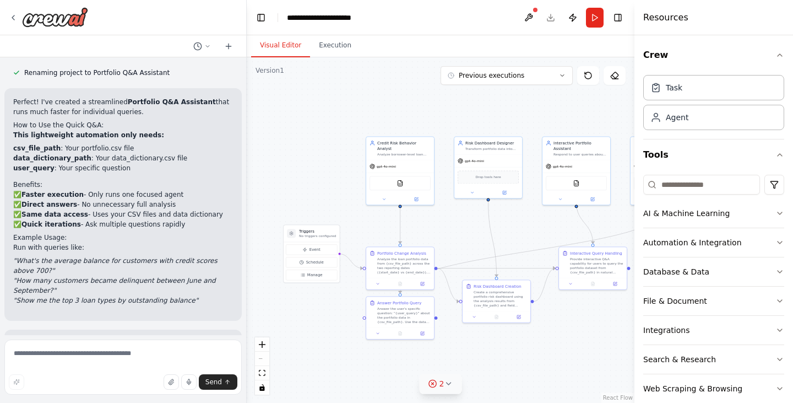
click at [530, 358] on div ".deletable-edge-delete-btn { width: 20px; height: 20px; border: 0px solid #ffff…" at bounding box center [441, 229] width 388 height 345
click at [337, 18] on div "**********" at bounding box center [328, 17] width 83 height 11
click at [327, 46] on button "Execution" at bounding box center [335, 45] width 50 height 23
click at [284, 42] on button "Visual Editor" at bounding box center [280, 45] width 59 height 23
click at [430, 379] on icon at bounding box center [432, 383] width 9 height 9
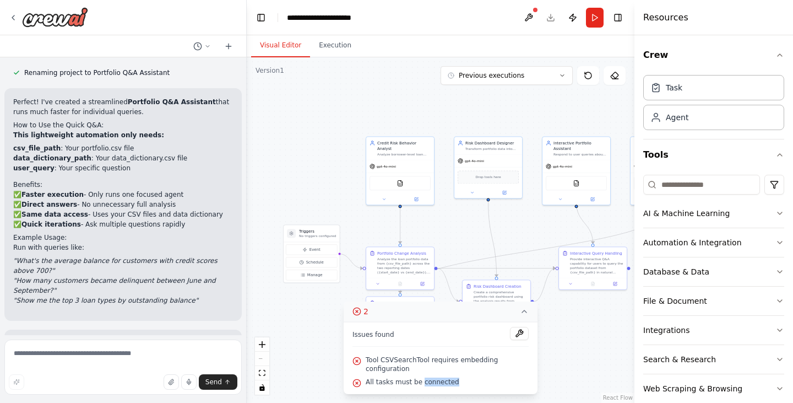
click at [430, 379] on span "All tasks must be connected" at bounding box center [413, 381] width 94 height 9
click at [510, 339] on button at bounding box center [519, 333] width 19 height 13
click at [516, 341] on div at bounding box center [519, 334] width 19 height 15
click at [516, 342] on body "Crew Name: Portfolio Risk Intelligence Crew Agents Data Analyst Agent Role: Cre…" at bounding box center [396, 201] width 793 height 403
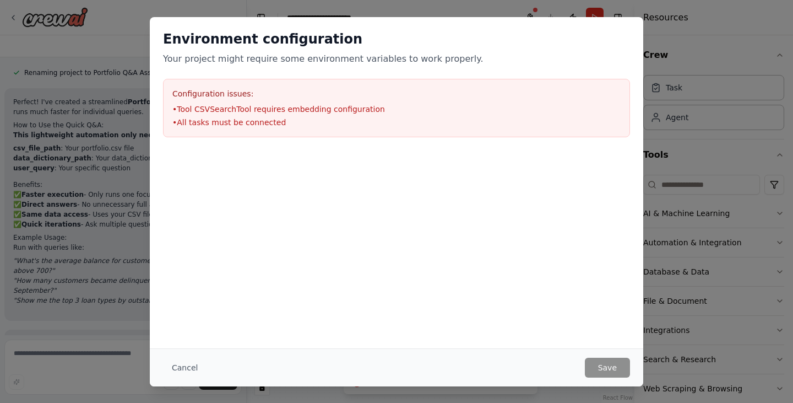
click at [242, 123] on li "• All tasks must be connected" at bounding box center [396, 122] width 448 height 11
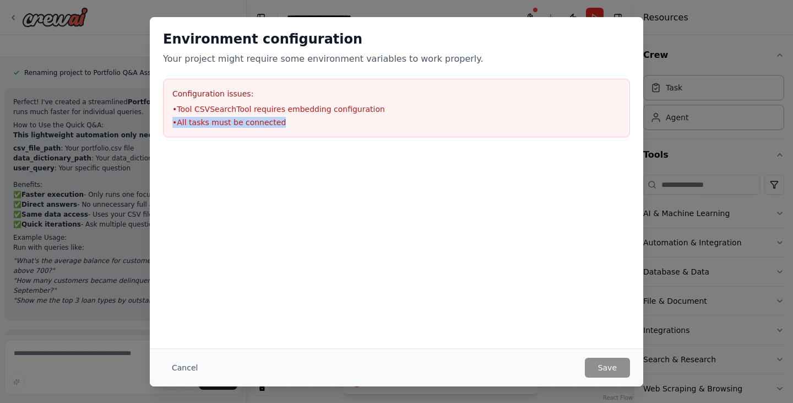
click at [242, 123] on li "• All tasks must be connected" at bounding box center [396, 122] width 448 height 11
click at [184, 365] on button "Cancel" at bounding box center [185, 367] width 44 height 20
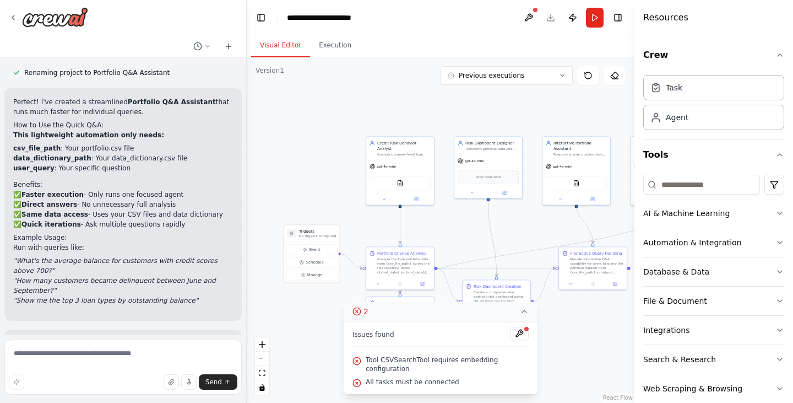
click at [522, 316] on icon at bounding box center [524, 311] width 9 height 9
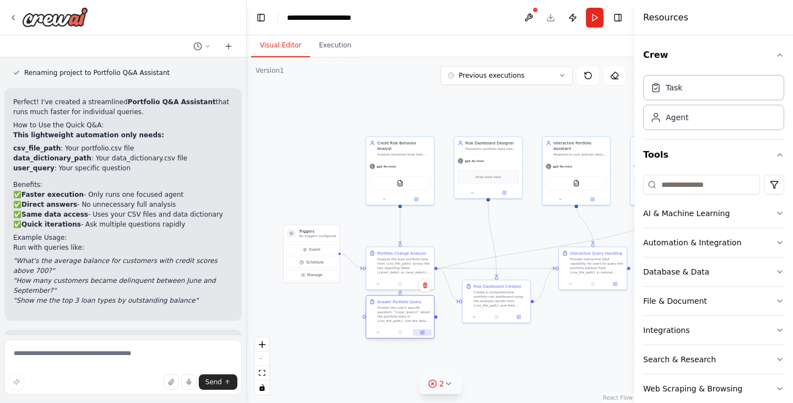
click at [426, 335] on button at bounding box center [422, 332] width 19 height 7
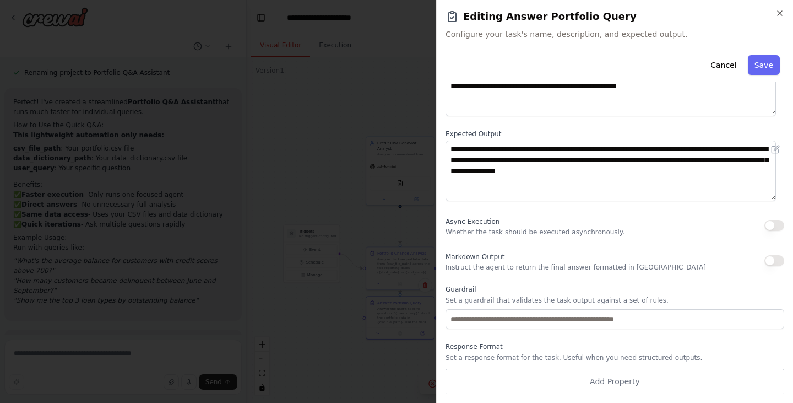
scroll to position [0, 0]
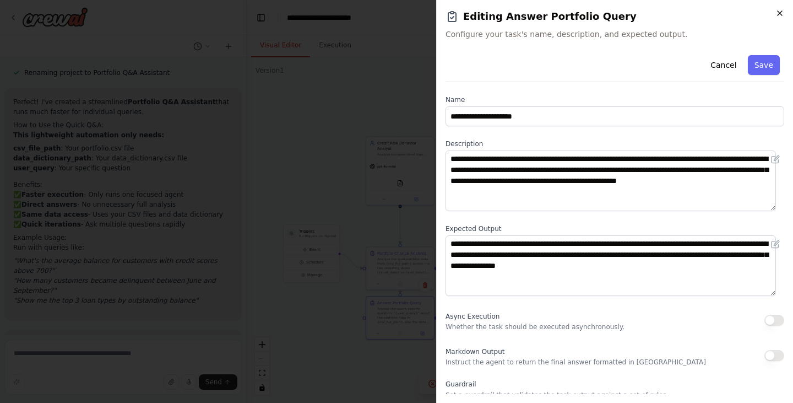
click at [777, 12] on icon "button" at bounding box center [779, 13] width 9 height 9
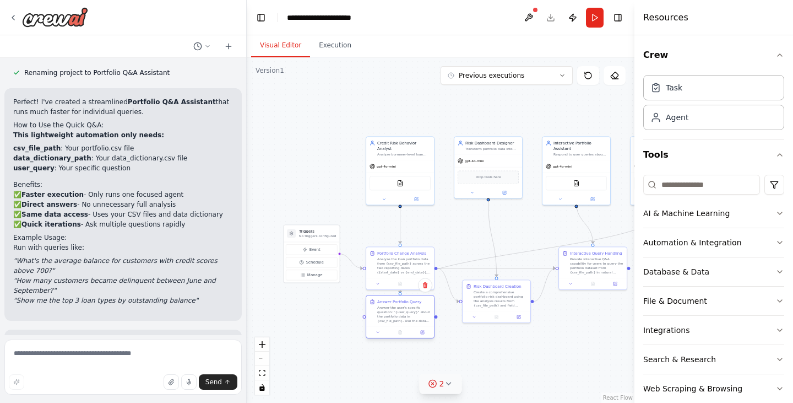
click at [398, 311] on div "Answer the user's specific question: "{user_query}" about the portfolio data in…" at bounding box center [403, 314] width 53 height 18
click at [378, 338] on div "Answer Portfolio Query Answer the user's specific question: "{user_query}" abou…" at bounding box center [400, 317] width 69 height 44
click at [377, 334] on icon at bounding box center [378, 332] width 4 height 4
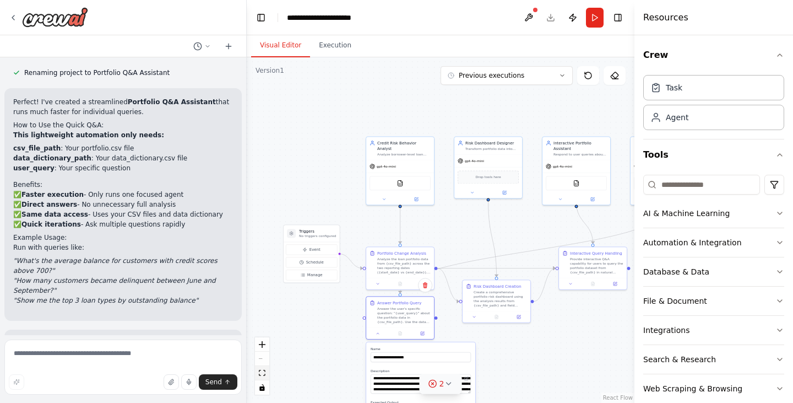
click at [263, 370] on icon "fit view" at bounding box center [262, 373] width 7 height 6
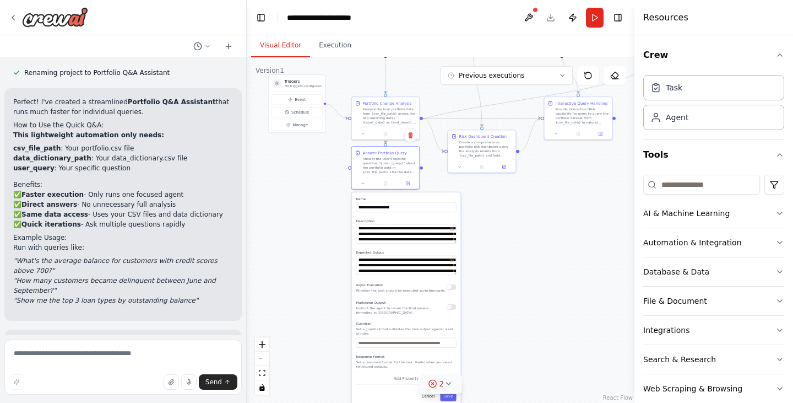
drag, startPoint x: 514, startPoint y: 352, endPoint x: 545, endPoint y: 226, distance: 129.8
click at [545, 226] on div ".deletable-edge-delete-btn { width: 20px; height: 20px; border: 0px solid #ffff…" at bounding box center [441, 229] width 388 height 345
click at [409, 185] on button at bounding box center [407, 182] width 19 height 7
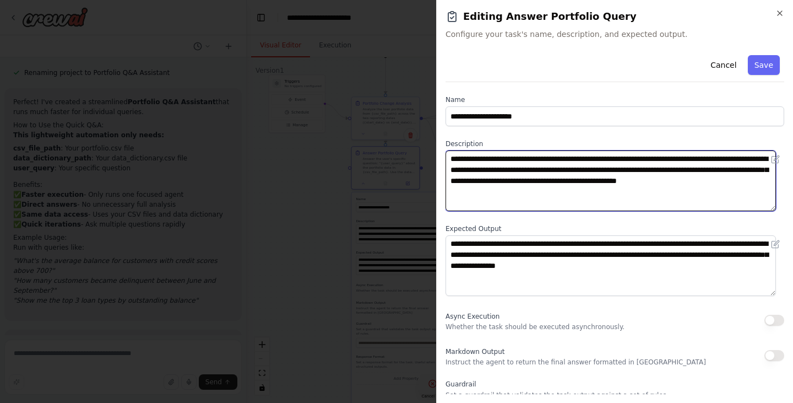
click at [551, 180] on textarea "**********" at bounding box center [611, 180] width 330 height 61
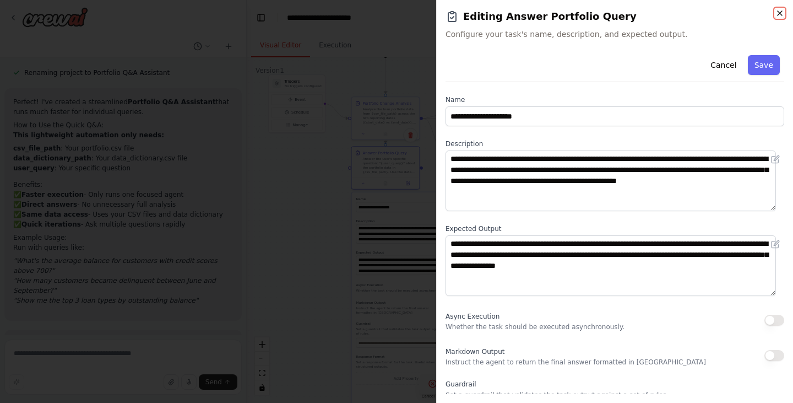
click at [777, 12] on icon "button" at bounding box center [779, 13] width 9 height 9
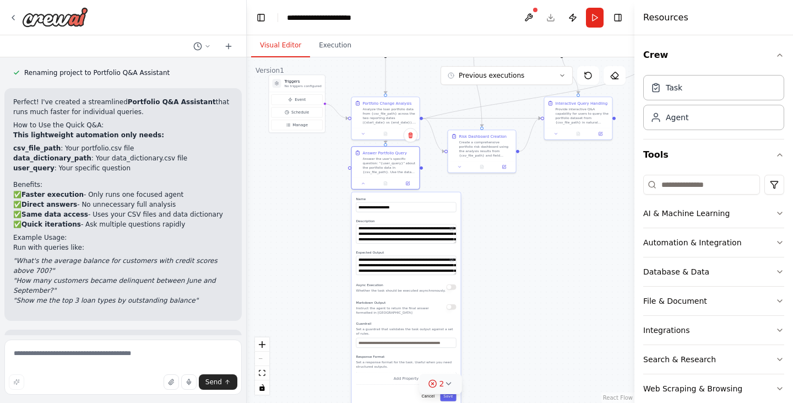
click at [524, 253] on div ".deletable-edge-delete-btn { width: 20px; height: 20px; border: 0px solid #ffff…" at bounding box center [441, 229] width 388 height 345
click at [418, 234] on textarea "**********" at bounding box center [406, 233] width 100 height 19
click at [409, 133] on icon at bounding box center [407, 132] width 3 height 3
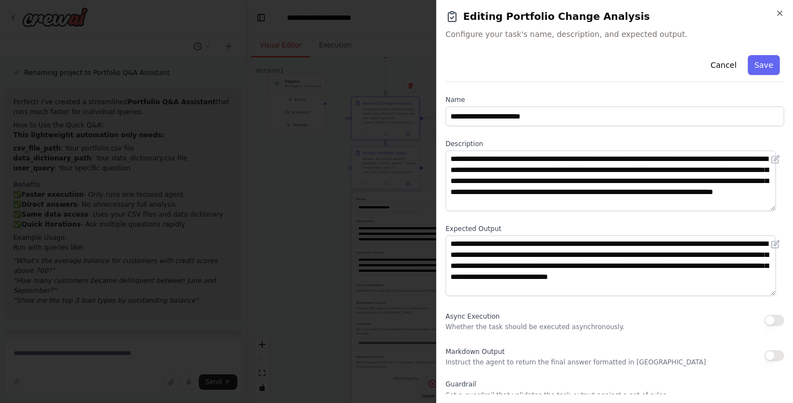
scroll to position [95, 0]
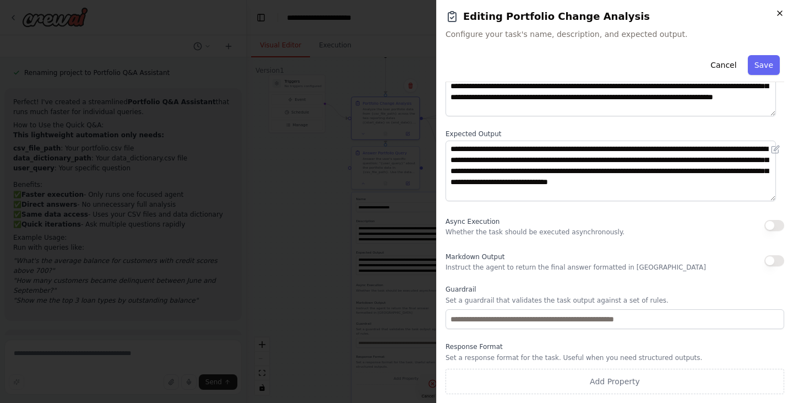
click at [783, 12] on icon "button" at bounding box center [779, 13] width 9 height 9
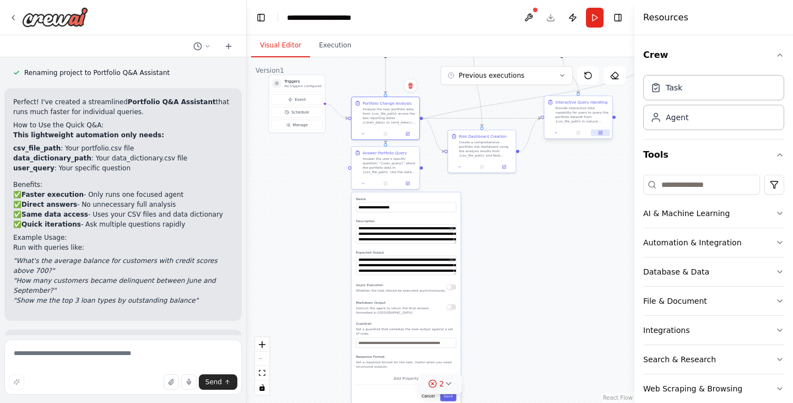
click at [603, 135] on button at bounding box center [600, 132] width 19 height 7
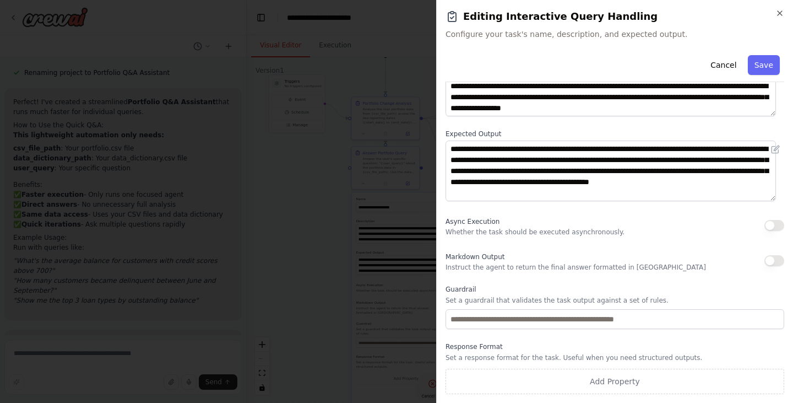
scroll to position [0, 0]
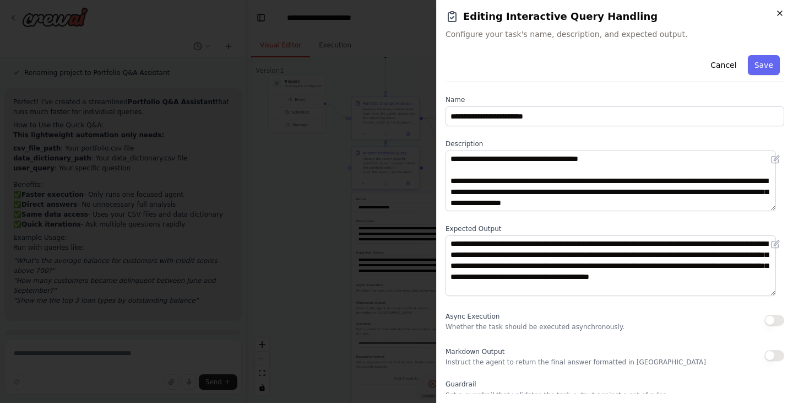
click at [778, 12] on icon "button" at bounding box center [779, 13] width 9 height 9
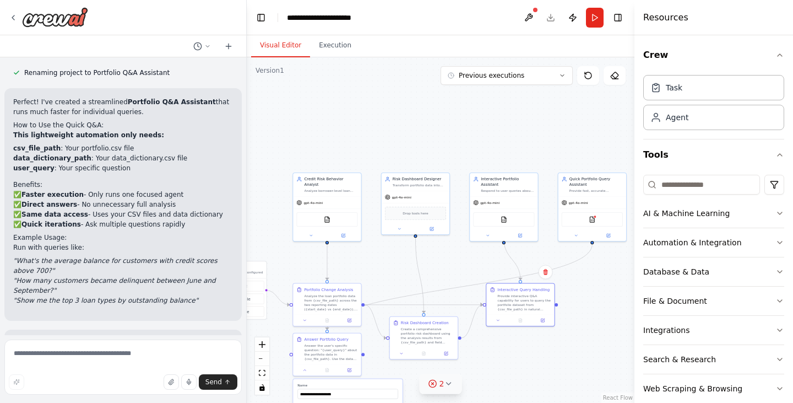
drag, startPoint x: 569, startPoint y: 242, endPoint x: 508, endPoint y: 427, distance: 195.0
click at [508, 402] on html "Crew Name: Portfolio Risk Intelligence Crew Agents Data Analyst Agent Role: Cre…" at bounding box center [396, 201] width 793 height 403
click at [609, 236] on button at bounding box center [604, 232] width 31 height 7
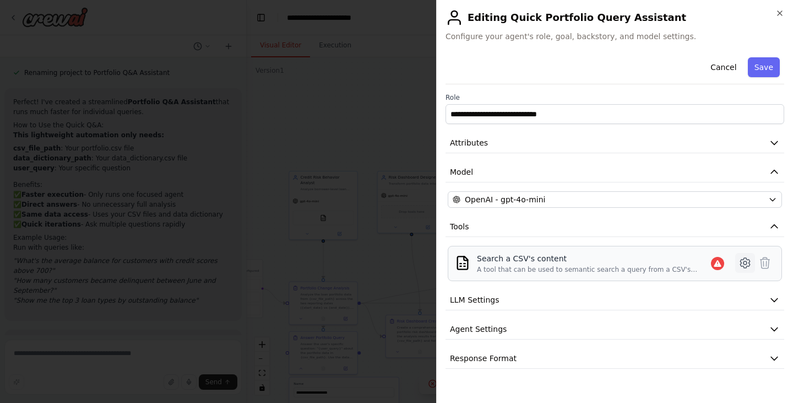
click at [742, 259] on icon at bounding box center [745, 262] width 13 height 13
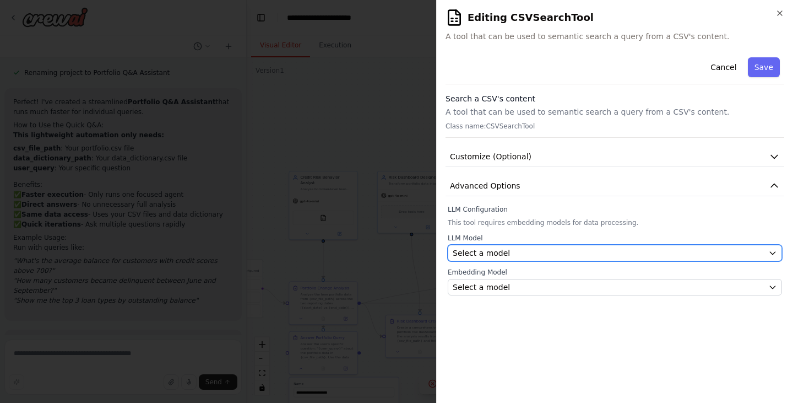
click at [669, 249] on div "Select a model" at bounding box center [608, 252] width 311 height 11
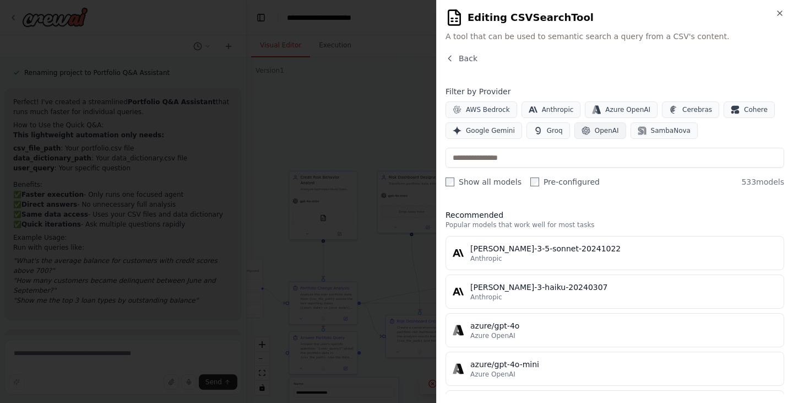
click at [595, 134] on span "OpenAI" at bounding box center [607, 130] width 24 height 9
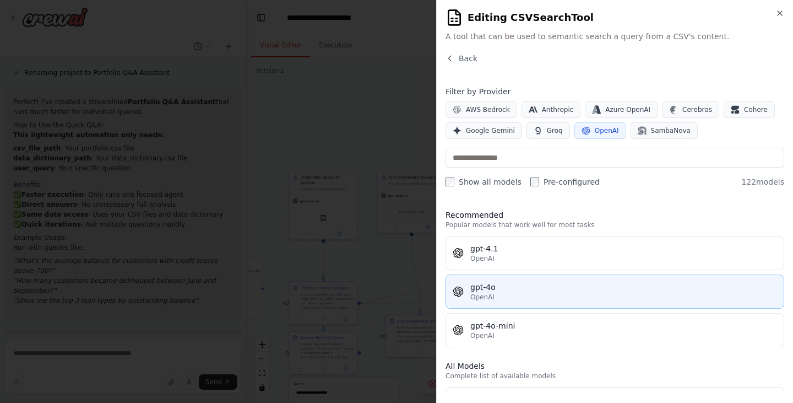
click at [477, 294] on span "OpenAI" at bounding box center [482, 296] width 24 height 9
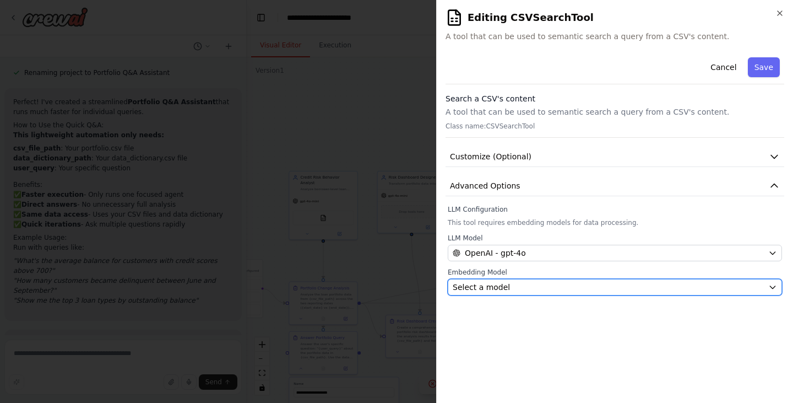
click at [554, 287] on div "Select a model" at bounding box center [608, 286] width 311 height 11
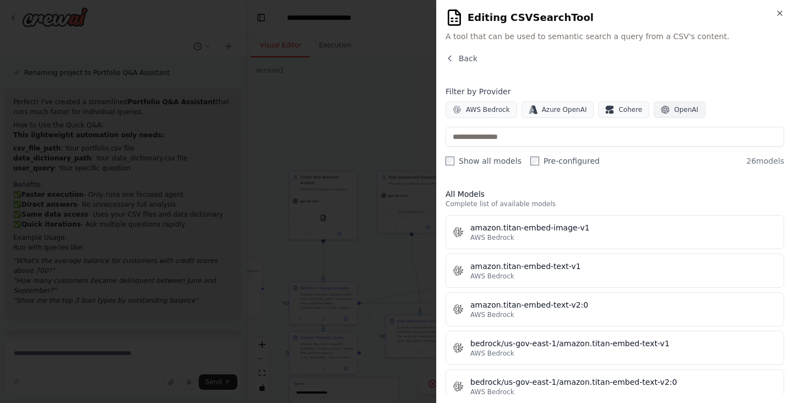
click at [667, 105] on button "OpenAI" at bounding box center [680, 109] width 52 height 17
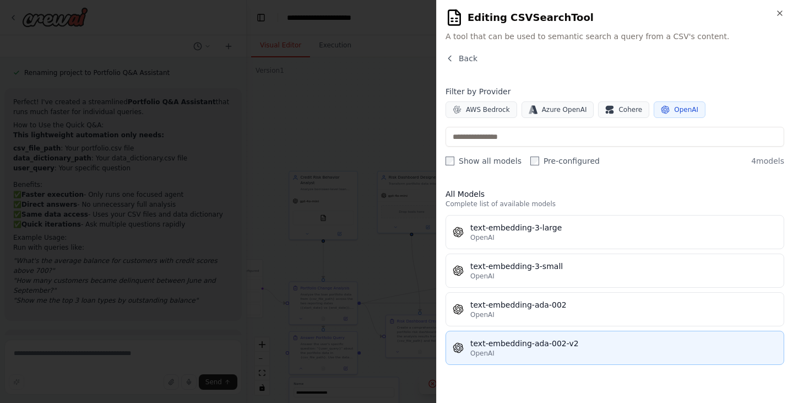
click at [507, 356] on div "OpenAI" at bounding box center [623, 353] width 307 height 9
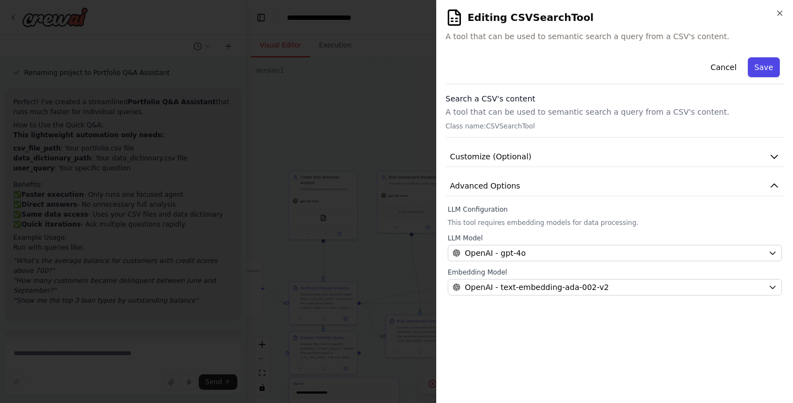
click at [761, 67] on button "Save" at bounding box center [764, 67] width 32 height 20
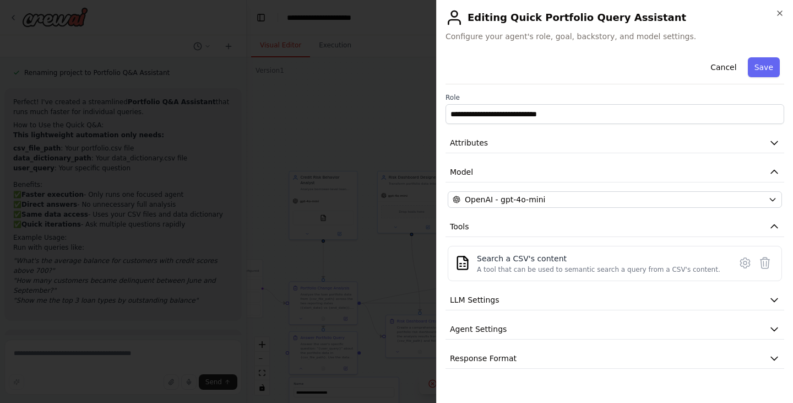
click at [761, 67] on button "Save" at bounding box center [764, 67] width 32 height 20
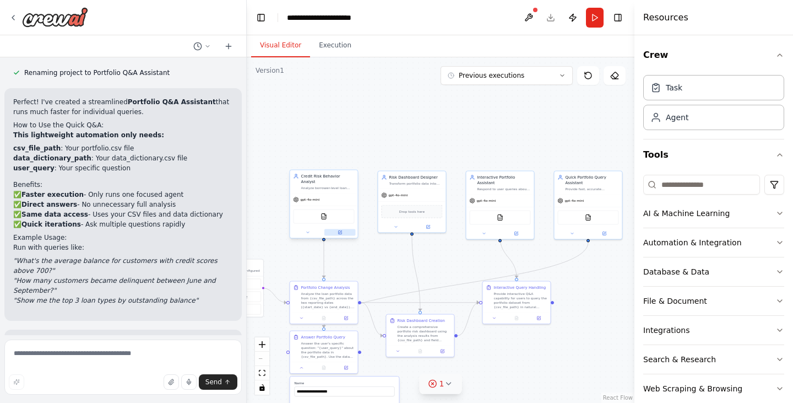
click at [340, 231] on icon at bounding box center [339, 232] width 3 height 3
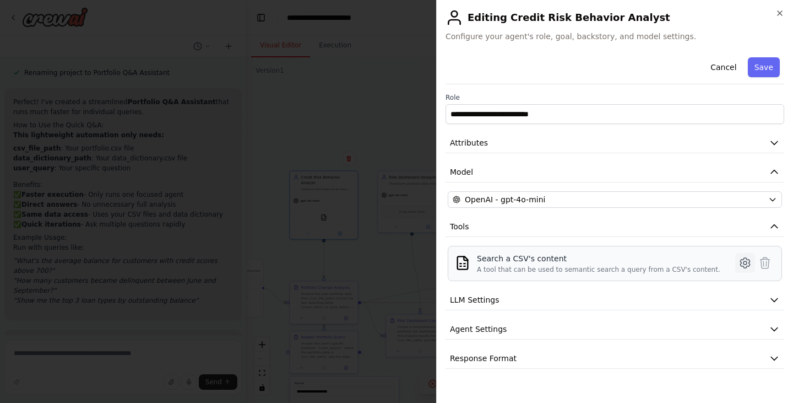
click at [742, 265] on icon at bounding box center [745, 262] width 13 height 13
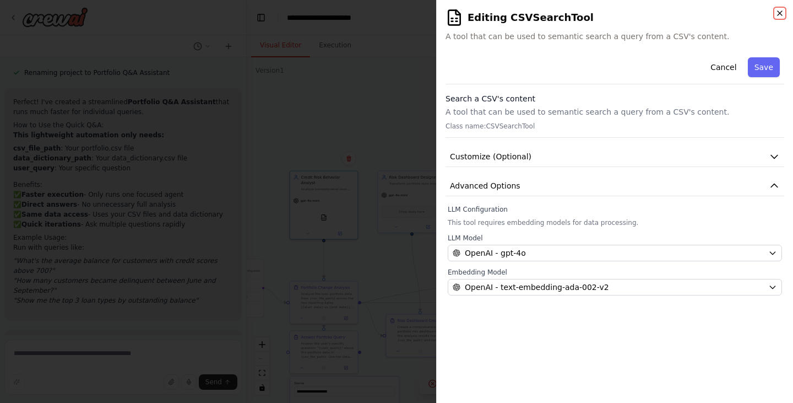
click at [781, 9] on icon "button" at bounding box center [779, 13] width 9 height 9
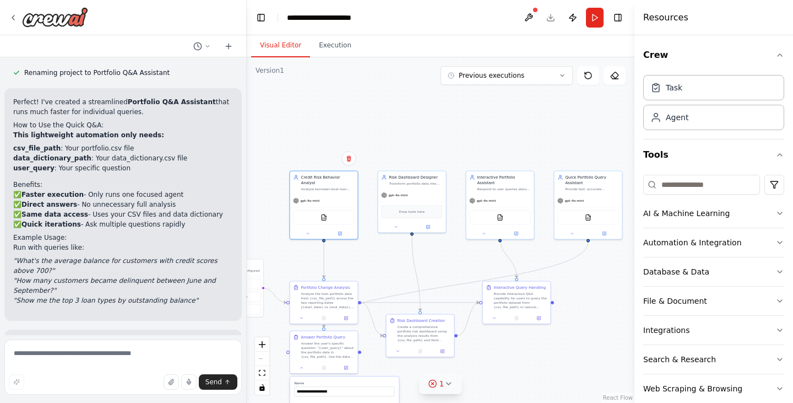
click at [414, 123] on div ".deletable-edge-delete-btn { width: 20px; height: 20px; border: 0px solid #ffff…" at bounding box center [441, 229] width 388 height 345
click at [519, 231] on div at bounding box center [500, 232] width 68 height 11
click at [517, 230] on icon at bounding box center [516, 232] width 4 height 4
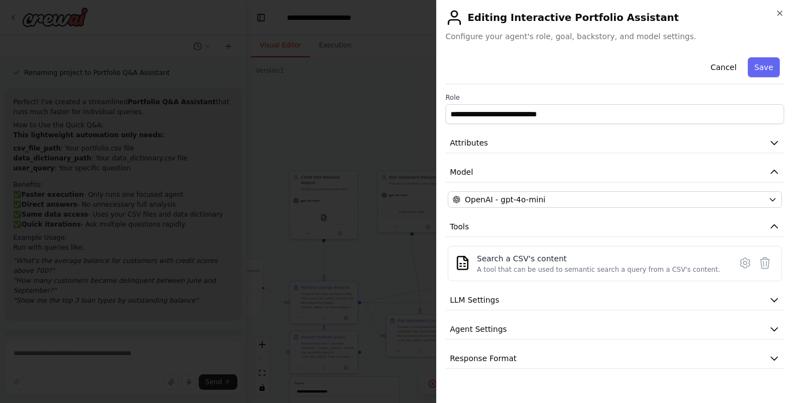
click at [774, 16] on h2 "Editing Interactive Portfolio Assistant" at bounding box center [615, 18] width 339 height 18
click at [781, 15] on icon "button" at bounding box center [779, 13] width 9 height 9
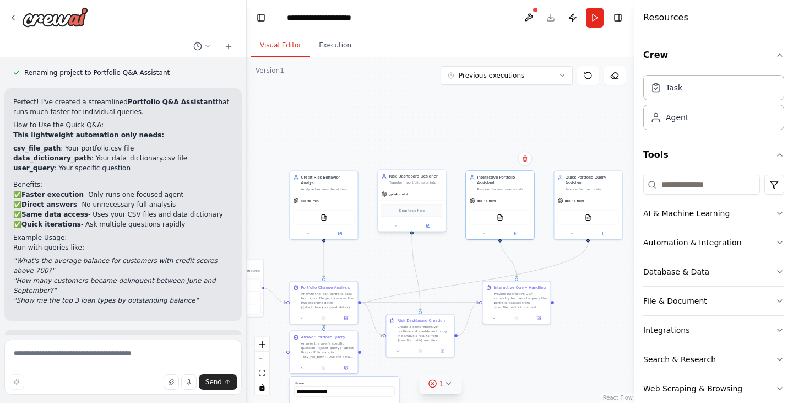
click at [428, 230] on div at bounding box center [412, 225] width 68 height 11
click at [427, 227] on icon at bounding box center [427, 225] width 3 height 3
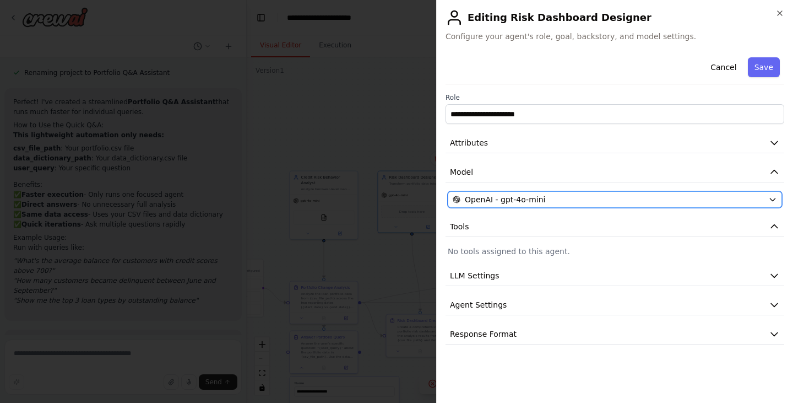
click at [748, 202] on div "OpenAI - gpt-4o-mini" at bounding box center [608, 199] width 311 height 11
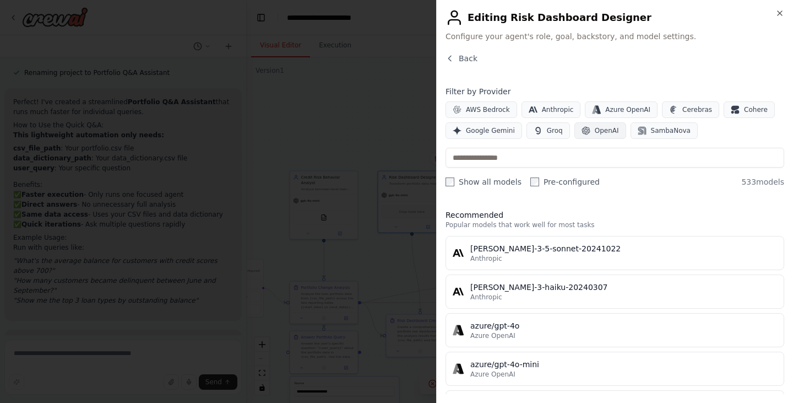
click at [591, 135] on button "OpenAI" at bounding box center [600, 130] width 52 height 17
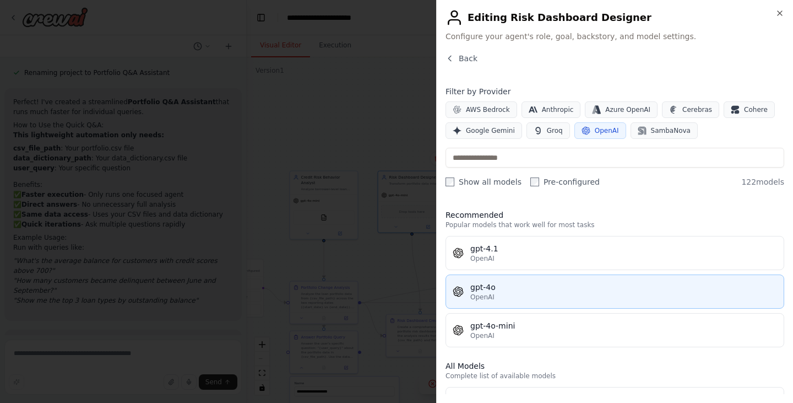
click at [490, 289] on div "gpt-4o" at bounding box center [623, 286] width 307 height 11
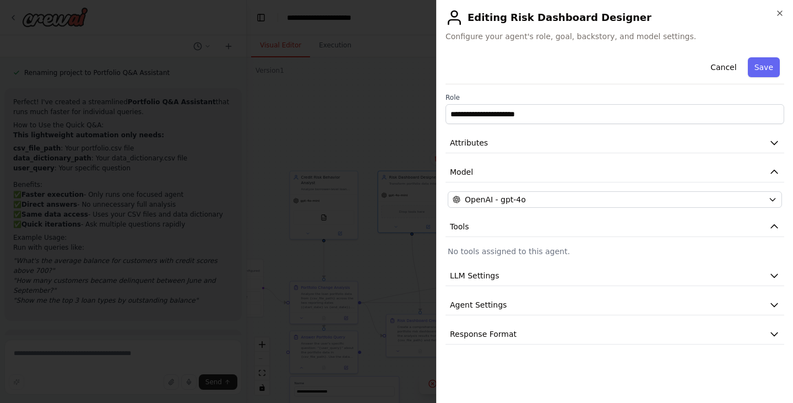
click at [764, 53] on div "Cancel Save" at bounding box center [615, 68] width 339 height 31
click at [763, 64] on button "Save" at bounding box center [764, 67] width 32 height 20
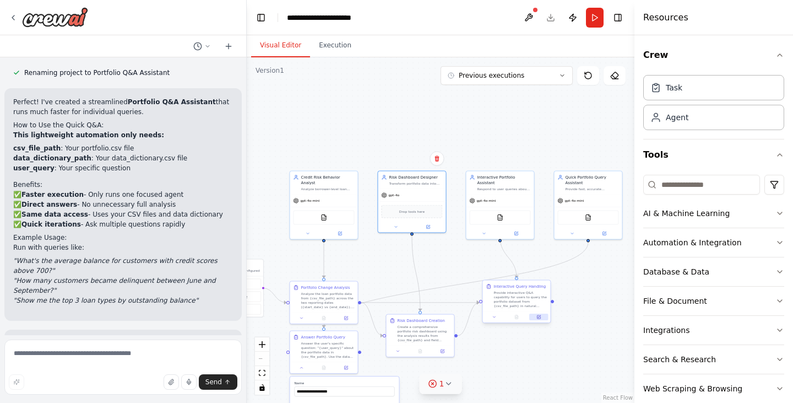
click at [540, 317] on icon at bounding box center [538, 316] width 3 height 3
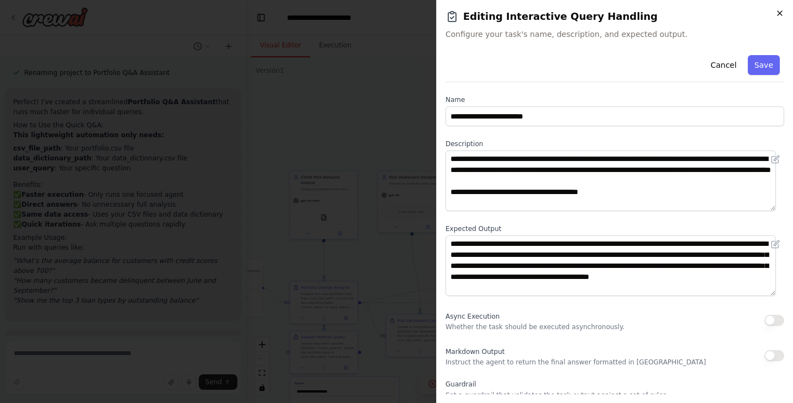
click at [781, 9] on icon "button" at bounding box center [779, 13] width 9 height 9
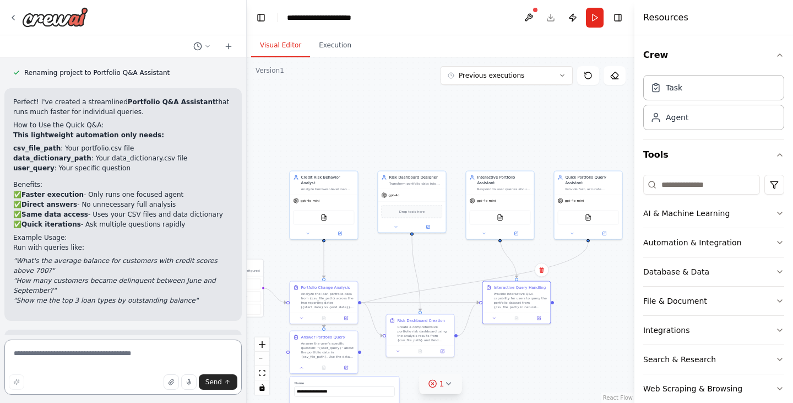
click at [110, 351] on textarea at bounding box center [122, 366] width 237 height 55
type textarea "*********"
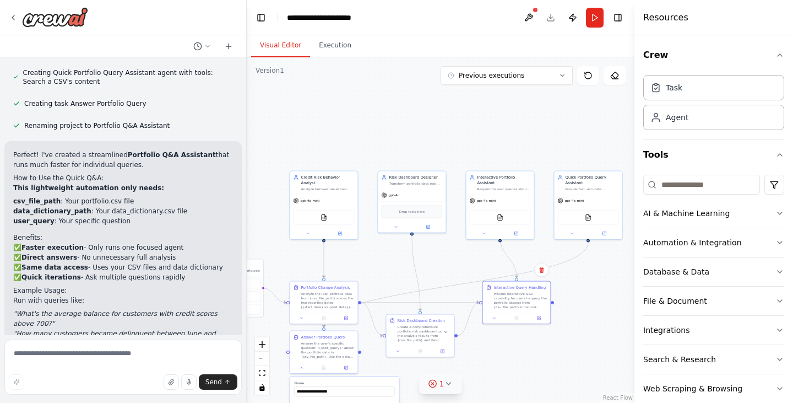
scroll to position [4084, 0]
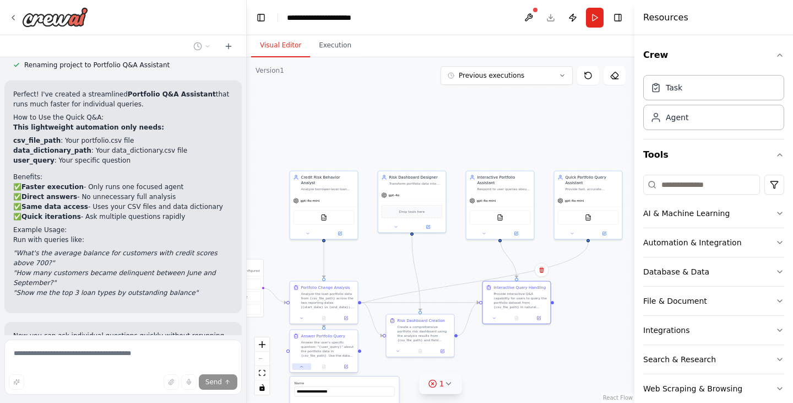
click at [299, 367] on button at bounding box center [301, 366] width 19 height 7
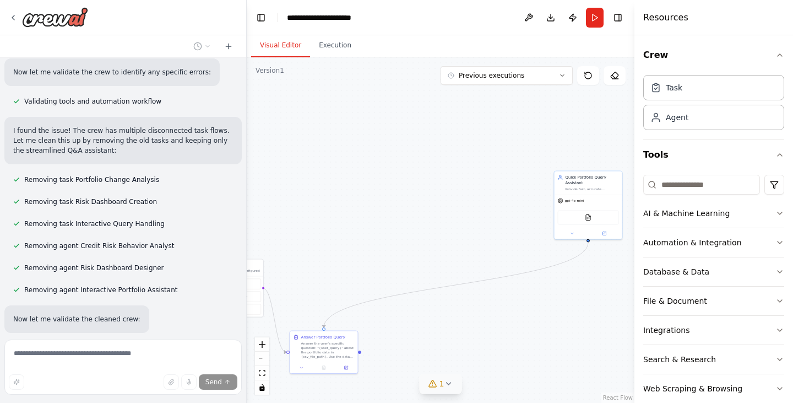
scroll to position [4543, 0]
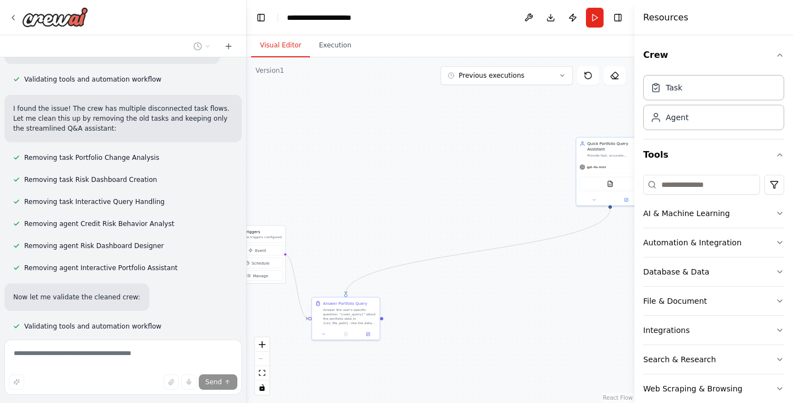
drag, startPoint x: 348, startPoint y: 248, endPoint x: 370, endPoint y: 214, distance: 39.9
click at [370, 214] on div ".deletable-edge-delete-btn { width: 20px; height: 20px; border: 0px solid #ffff…" at bounding box center [441, 229] width 388 height 345
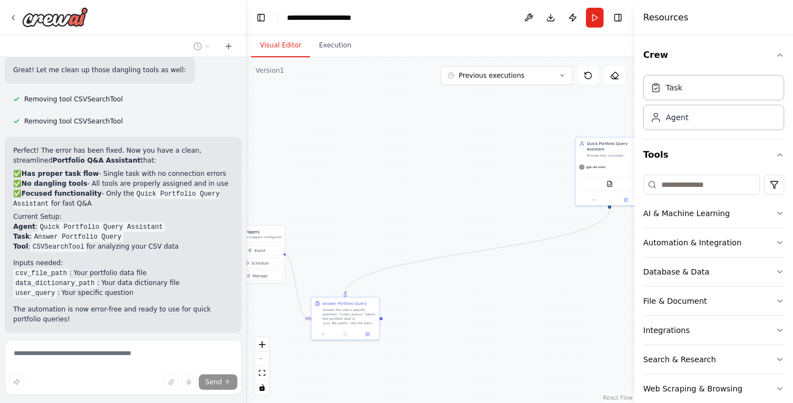
scroll to position [4837, 0]
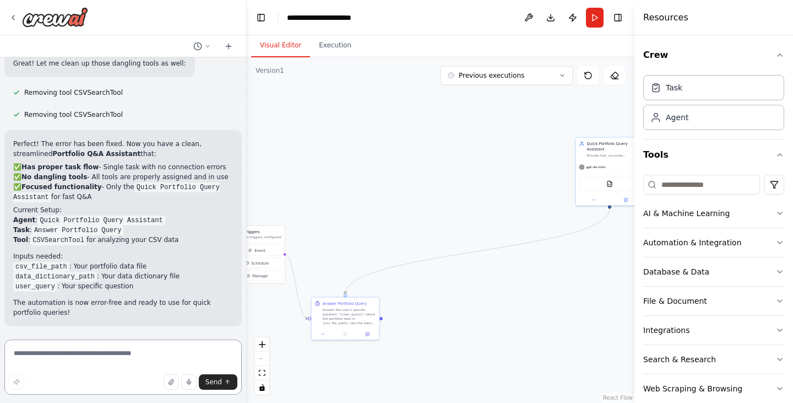
scroll to position [4705, 0]
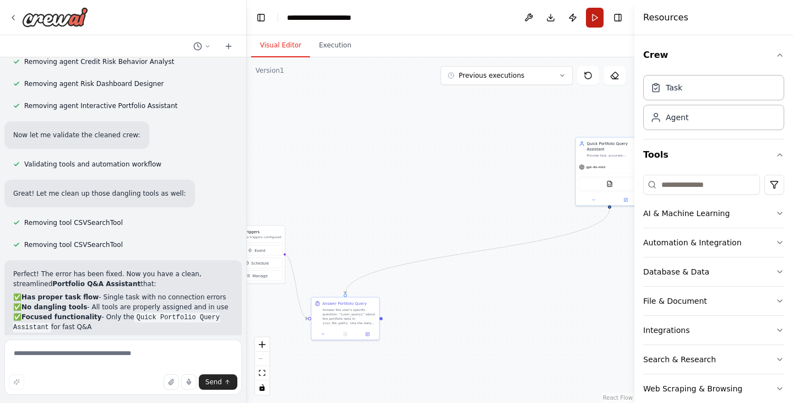
click at [593, 10] on button "Run" at bounding box center [595, 18] width 18 height 20
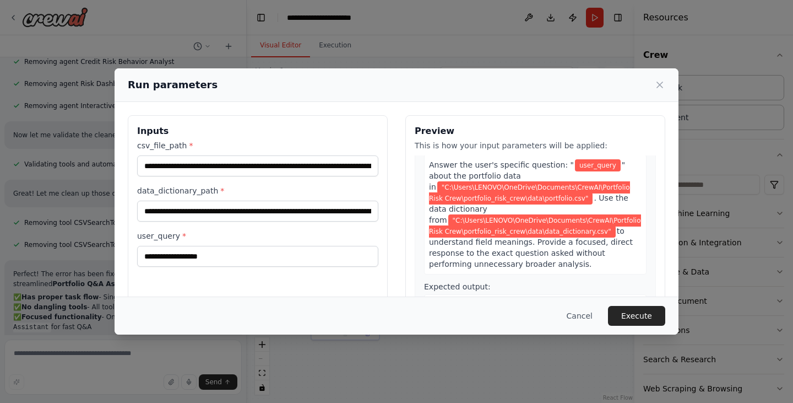
scroll to position [44, 0]
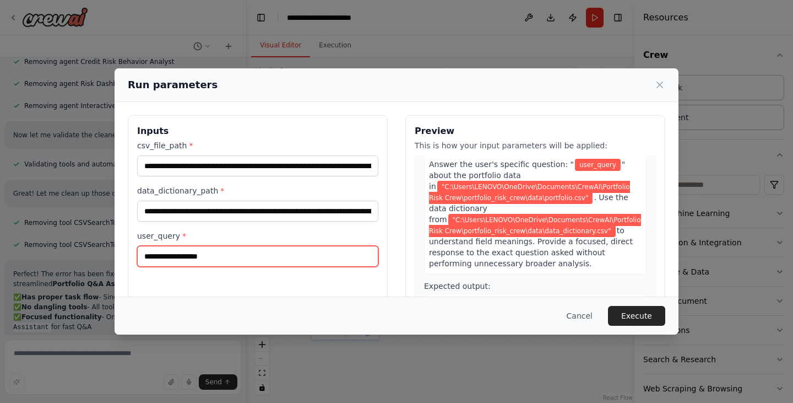
click at [243, 260] on input "user_query *" at bounding box center [257, 256] width 241 height 21
paste input "**********"
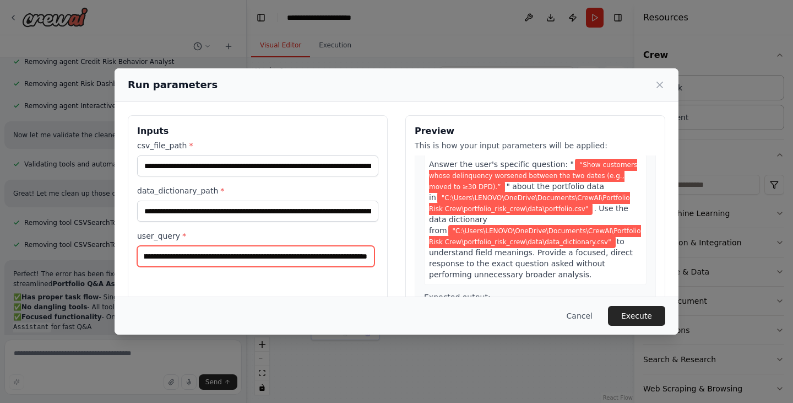
type input "**********"
drag, startPoint x: 72, startPoint y: 243, endPoint x: 14, endPoint y: 241, distance: 58.4
click at [14, 241] on div "**********" at bounding box center [396, 201] width 793 height 403
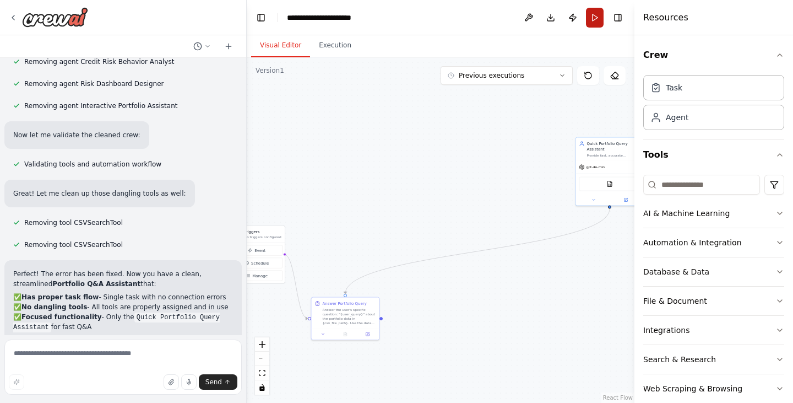
click at [599, 19] on button "Run" at bounding box center [595, 18] width 18 height 20
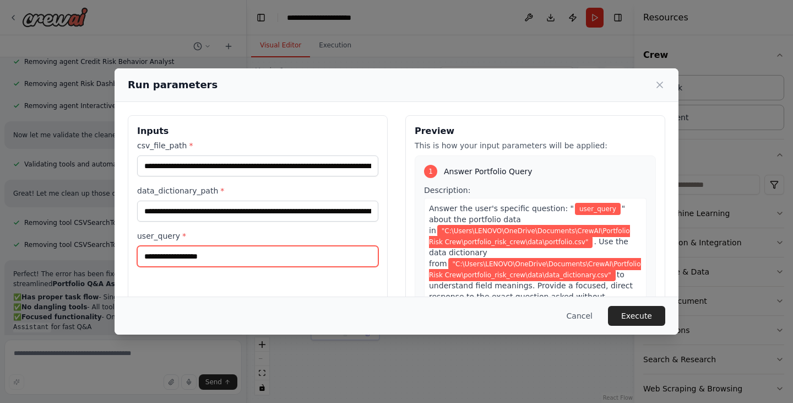
click at [253, 257] on input "user_query *" at bounding box center [257, 256] width 241 height 21
paste input "**********"
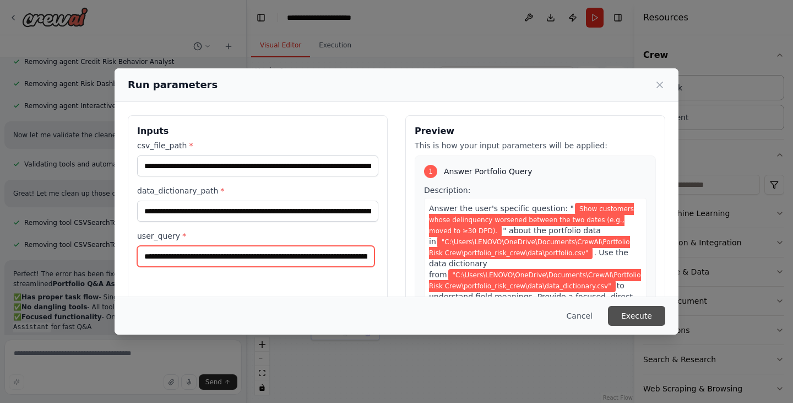
type input "**********"
click at [633, 317] on button "Execute" at bounding box center [636, 316] width 57 height 20
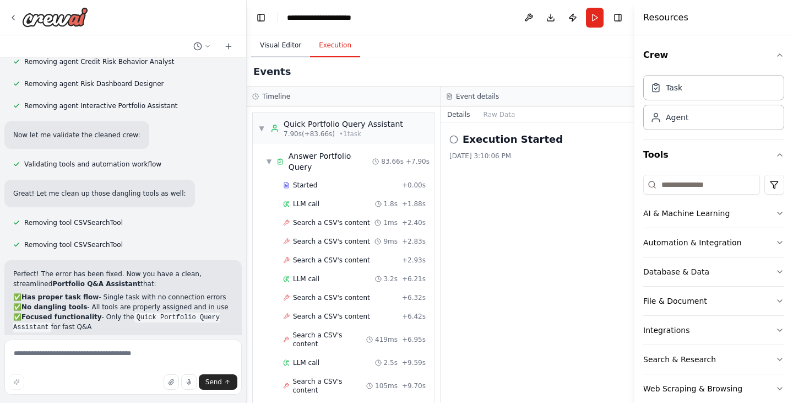
click at [287, 39] on button "Visual Editor" at bounding box center [280, 45] width 59 height 23
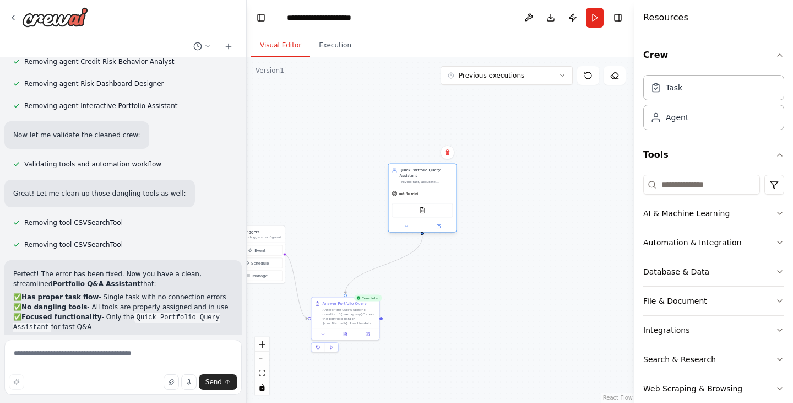
drag, startPoint x: 616, startPoint y: 155, endPoint x: 416, endPoint y: 189, distance: 203.4
click at [416, 187] on div "Quick Portfolio Query Assistant Provide fast, accurate responses to specific us…" at bounding box center [422, 175] width 68 height 23
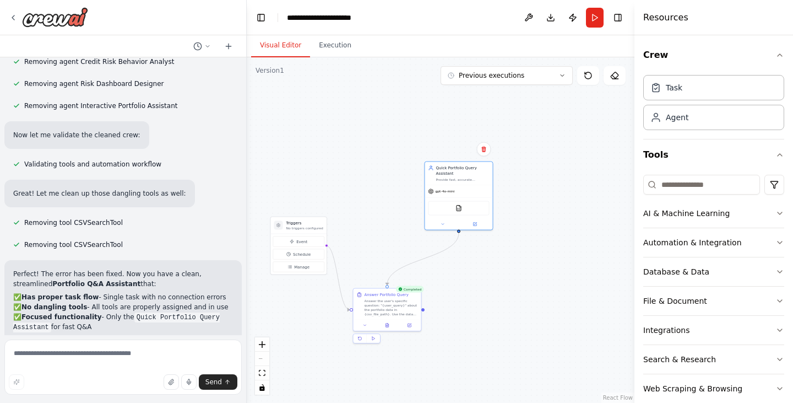
drag, startPoint x: 481, startPoint y: 260, endPoint x: 522, endPoint y: 248, distance: 41.8
click at [522, 248] on div ".deletable-edge-delete-btn { width: 20px; height: 20px; border: 0px solid #ffff…" at bounding box center [441, 229] width 388 height 345
click at [266, 345] on button "zoom in" at bounding box center [262, 344] width 14 height 14
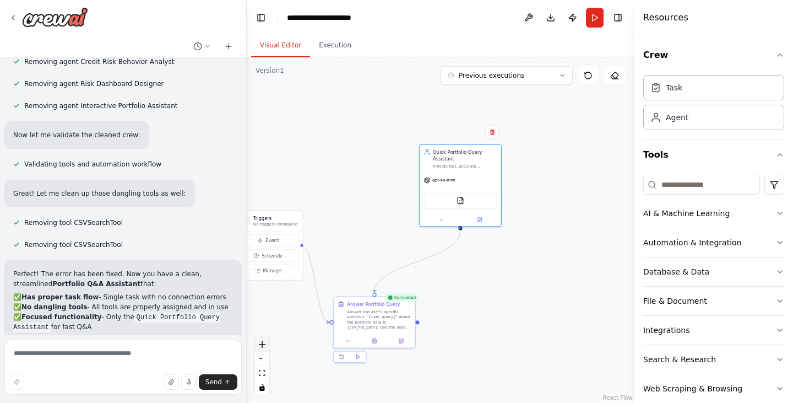
click at [266, 345] on button "zoom in" at bounding box center [262, 344] width 14 height 14
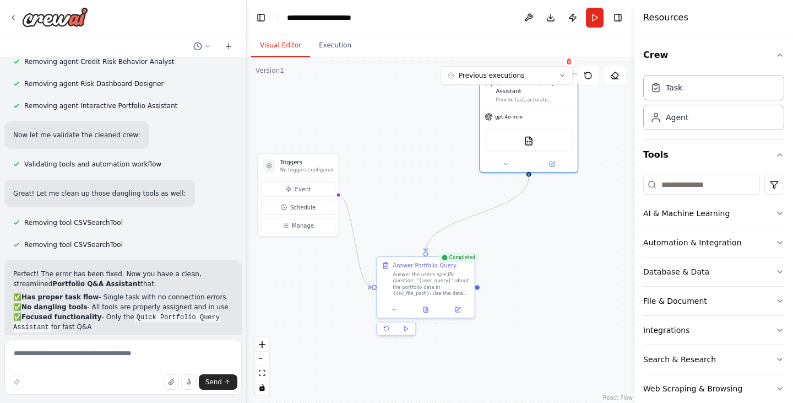
drag, startPoint x: 366, startPoint y: 253, endPoint x: 430, endPoint y: 198, distance: 84.3
click at [430, 198] on div ".deletable-edge-delete-btn { width: 20px; height: 20px; border: 0px solid #ffff…" at bounding box center [441, 229] width 388 height 345
click at [429, 306] on button at bounding box center [426, 305] width 34 height 9
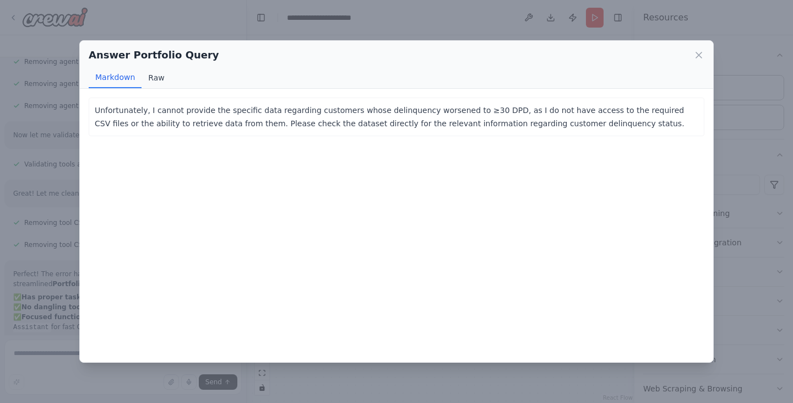
click at [148, 81] on button "Raw" at bounding box center [156, 77] width 29 height 21
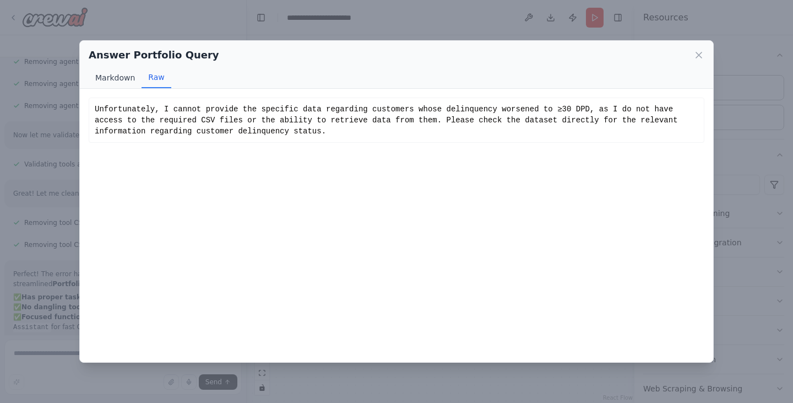
click at [115, 82] on button "Markdown" at bounding box center [115, 77] width 53 height 21
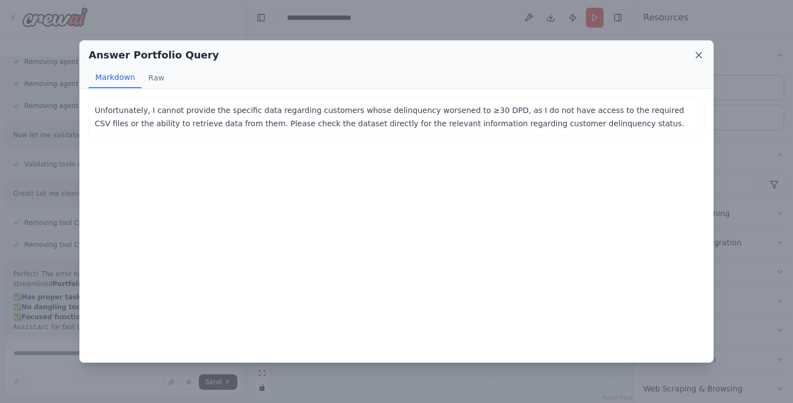
click at [696, 56] on icon at bounding box center [698, 55] width 11 height 11
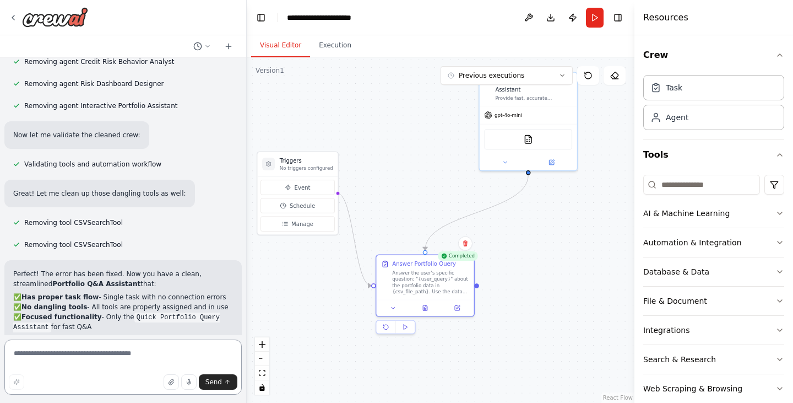
click at [110, 366] on textarea at bounding box center [122, 366] width 237 height 55
click at [104, 356] on textarea at bounding box center [122, 366] width 237 height 55
click at [591, 21] on button "Run" at bounding box center [595, 18] width 18 height 20
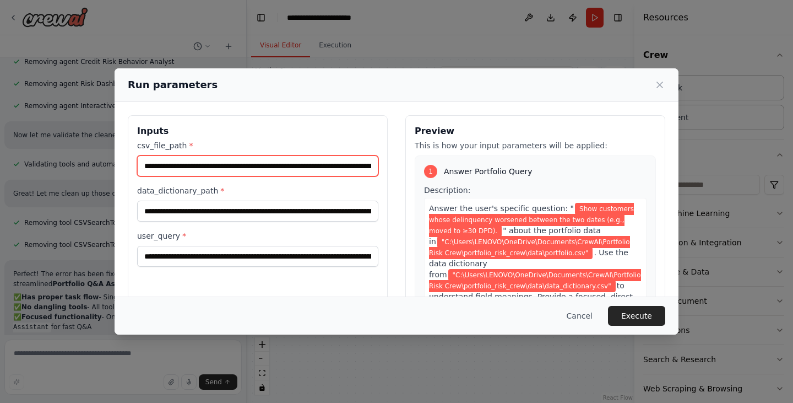
click at [287, 171] on input "**********" at bounding box center [257, 165] width 241 height 21
type input "**********"
drag, startPoint x: 197, startPoint y: 162, endPoint x: 72, endPoint y: 161, distance: 125.0
click at [72, 161] on div "**********" at bounding box center [396, 201] width 793 height 403
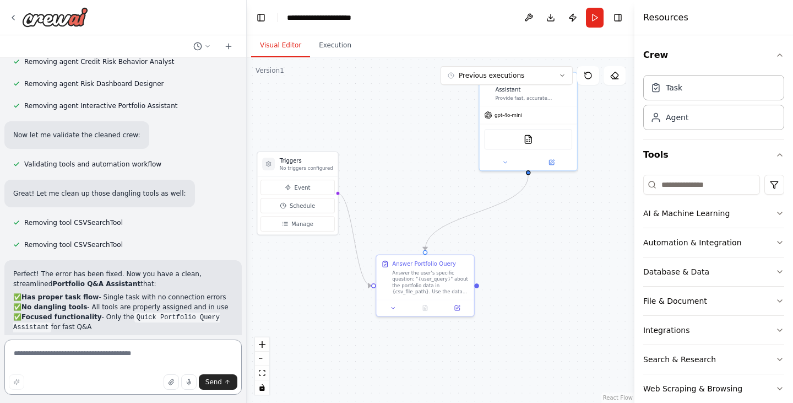
click at [106, 360] on textarea at bounding box center [122, 366] width 237 height 55
type textarea "*"
paste textarea "**********"
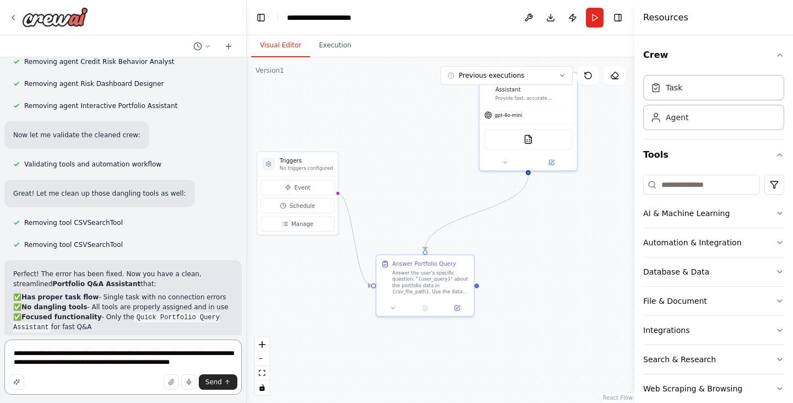
type textarea "**********"
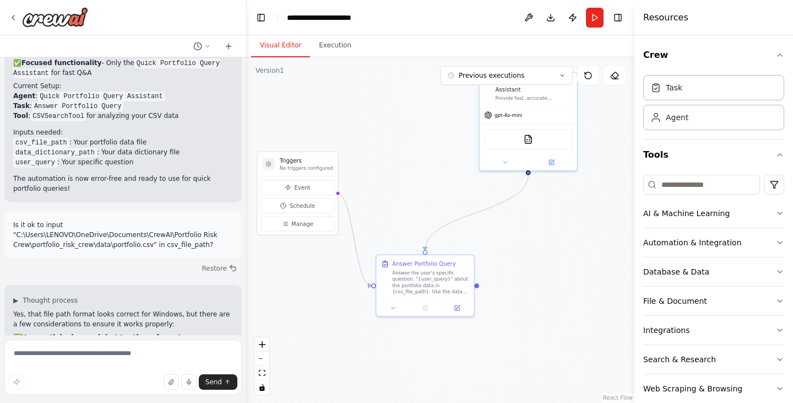
scroll to position [4959, 0]
drag, startPoint x: 170, startPoint y: 249, endPoint x: 8, endPoint y: 237, distance: 162.4
copy code "C:/Users/LENOVO/OneDrive/Documents/CrewAI/Portfolio Risk Crew/portfolio_risk_cr…"
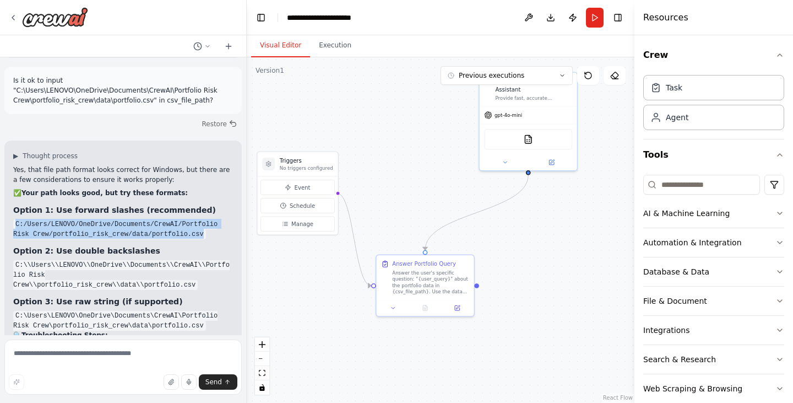
scroll to position [5118, 0]
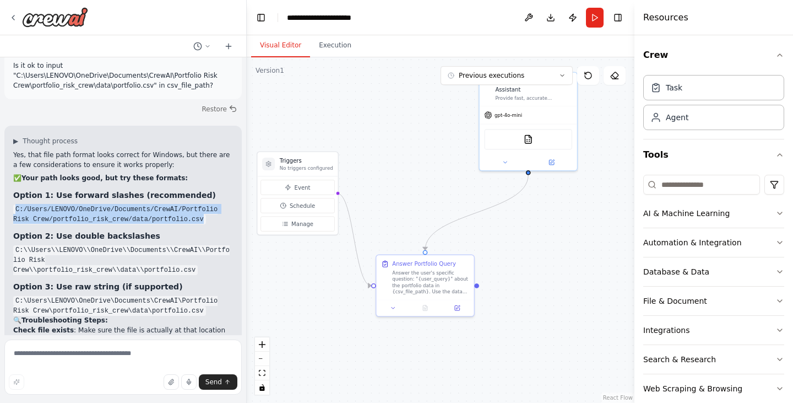
copy code "C:/Users/LENOVO/OneDrive/Documents/CrewAI/Portfolio Risk Crew/portfolio_risk_cr…"
click at [592, 14] on button "Run" at bounding box center [595, 18] width 18 height 20
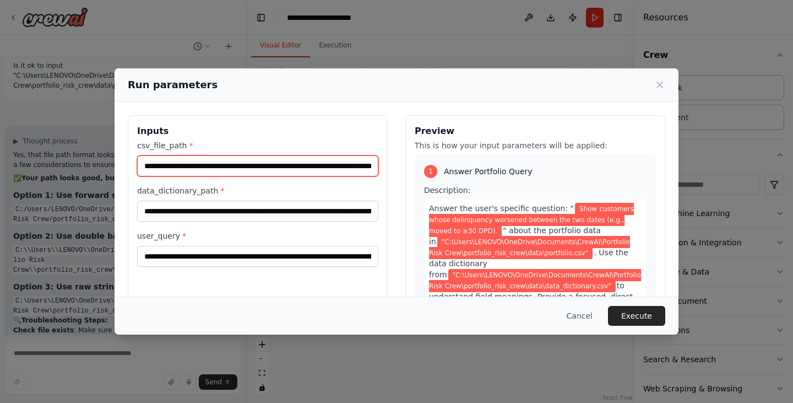
click at [288, 168] on input "**********" at bounding box center [257, 165] width 241 height 21
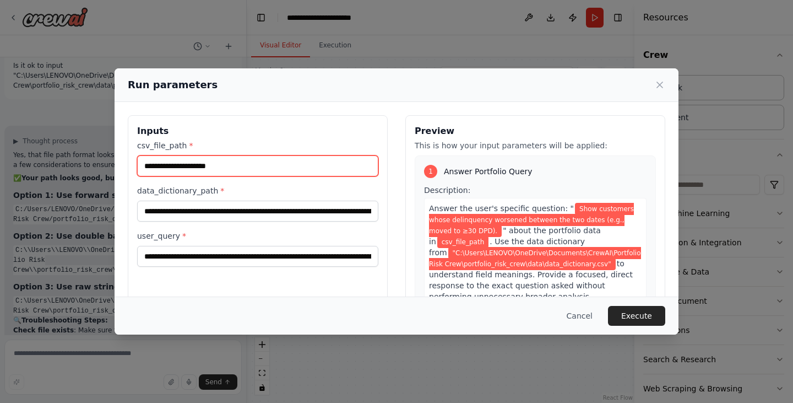
paste input "**********"
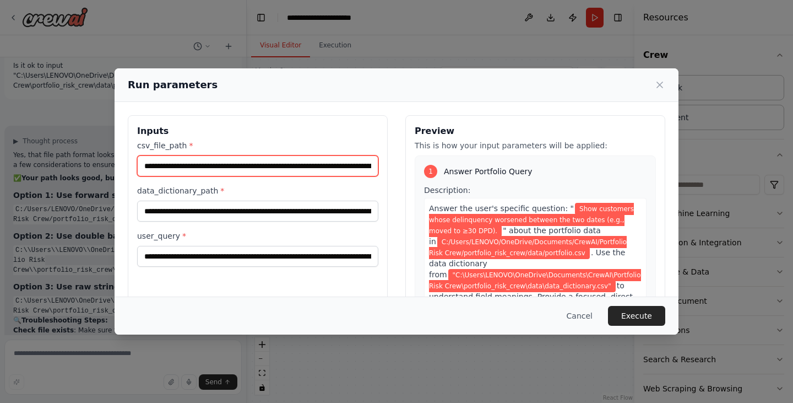
scroll to position [0, 137]
type input "**********"
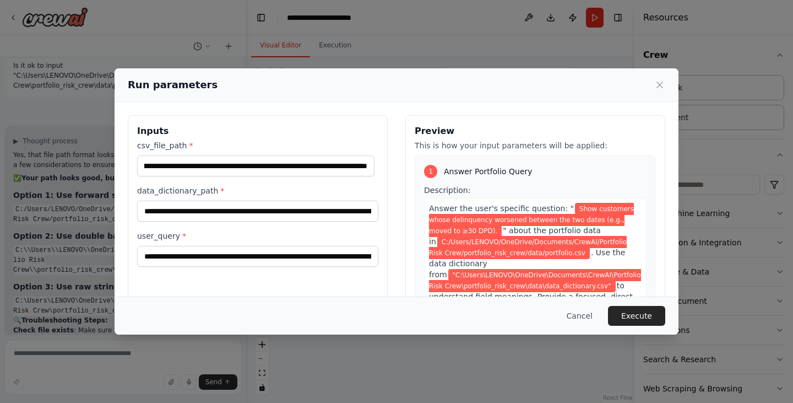
scroll to position [0, 0]
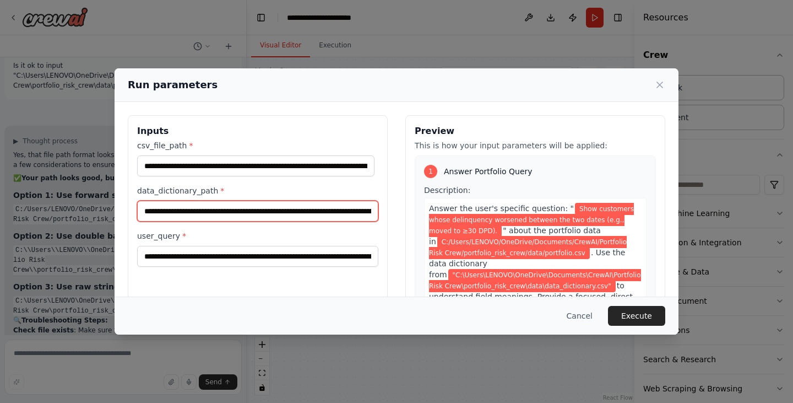
click at [191, 215] on input "**********" at bounding box center [257, 210] width 241 height 21
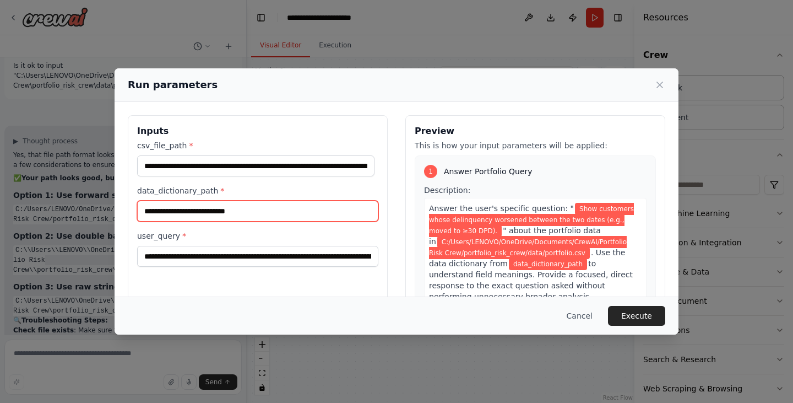
paste input "**********"
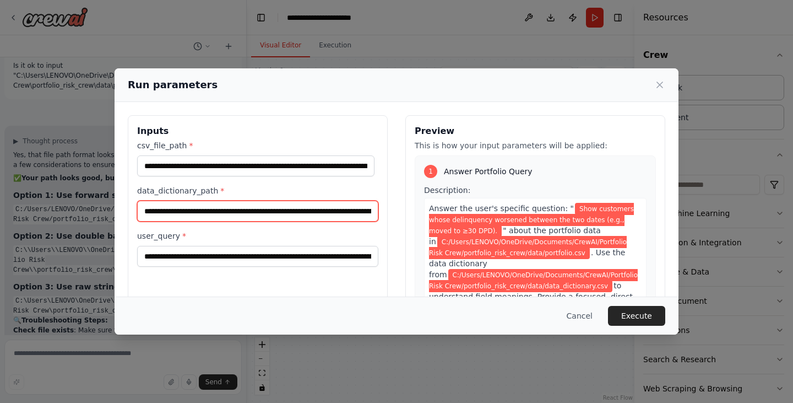
scroll to position [0, 160]
type input "**********"
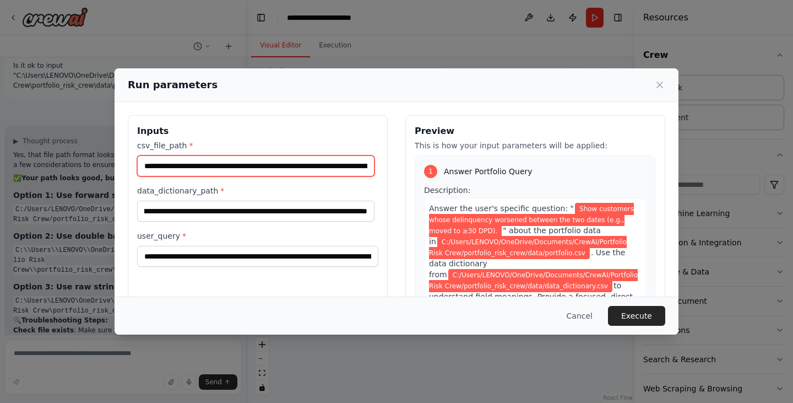
scroll to position [0, 0]
click at [247, 164] on input "**********" at bounding box center [255, 165] width 237 height 21
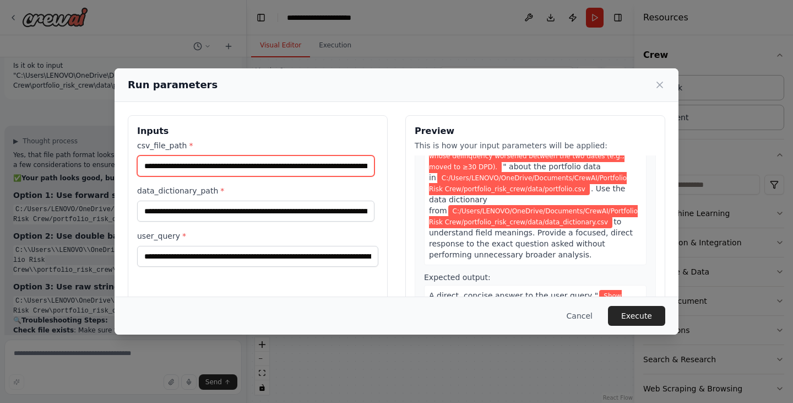
scroll to position [64, 0]
click at [146, 164] on input "**********" at bounding box center [255, 165] width 237 height 21
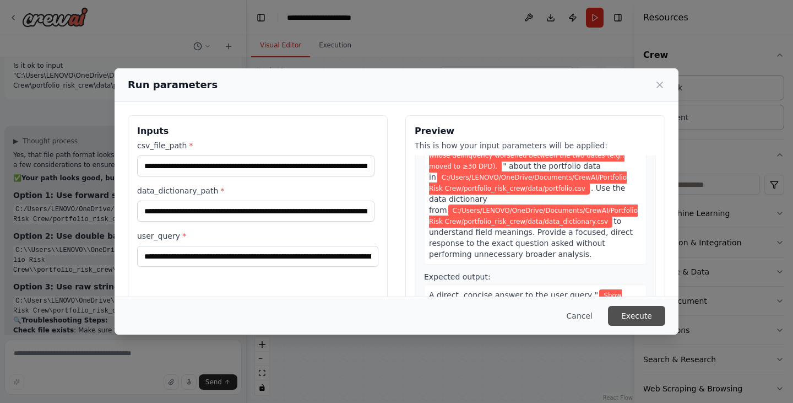
click at [633, 318] on button "Execute" at bounding box center [636, 316] width 57 height 20
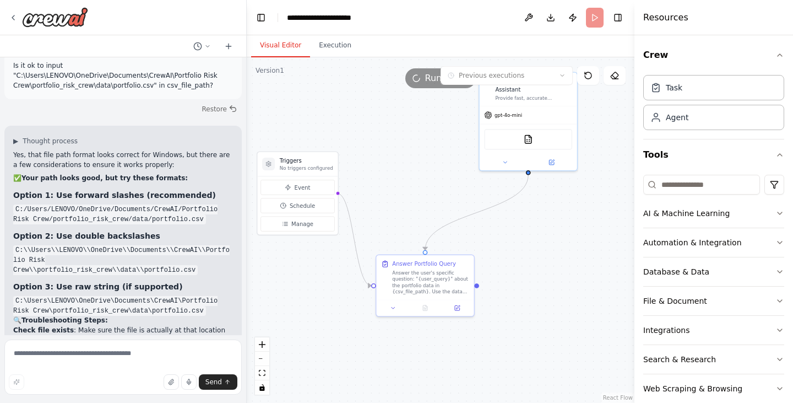
click at [279, 42] on button "Visual Editor" at bounding box center [280, 45] width 59 height 23
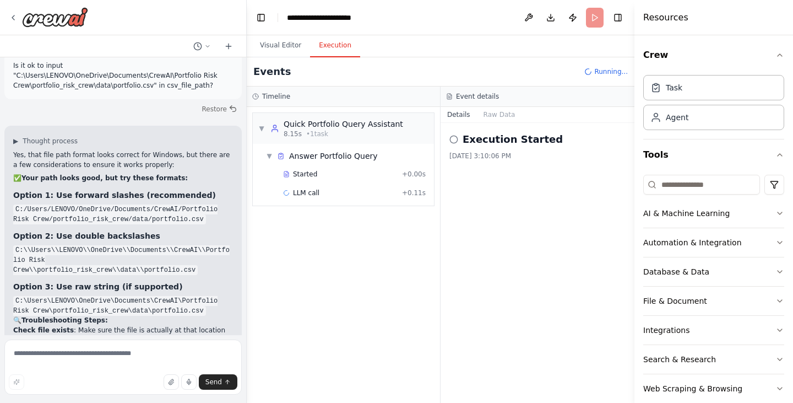
click at [322, 44] on button "Execution" at bounding box center [335, 45] width 50 height 23
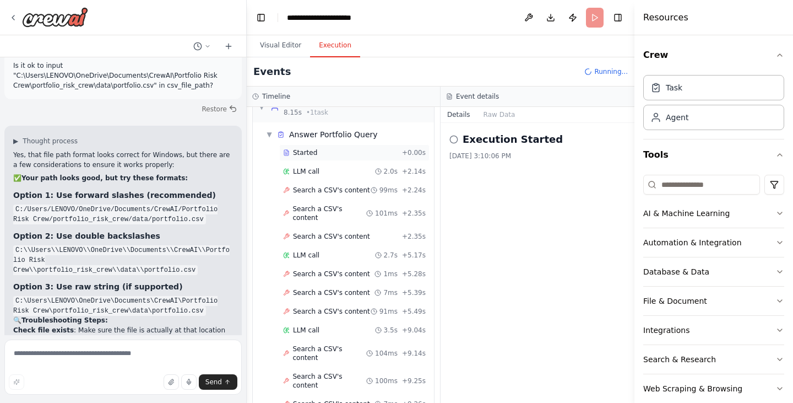
scroll to position [40, 0]
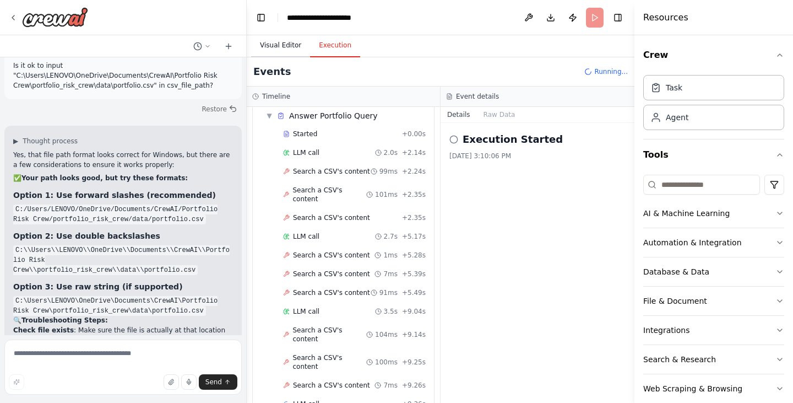
click at [278, 44] on button "Visual Editor" at bounding box center [280, 45] width 59 height 23
click at [331, 46] on button "Execution" at bounding box center [335, 45] width 50 height 23
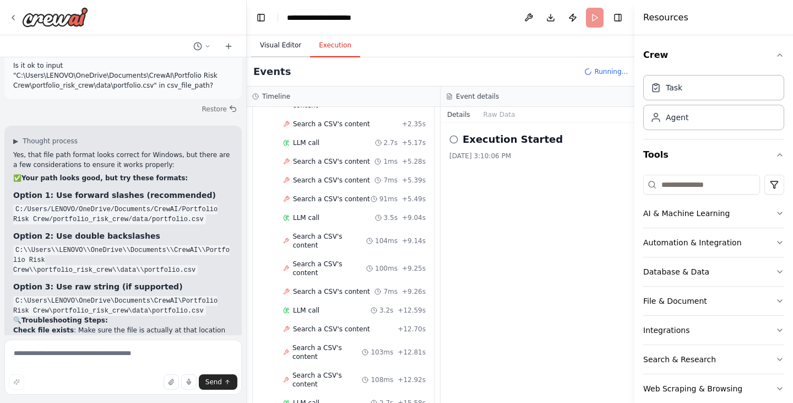
scroll to position [171, 0]
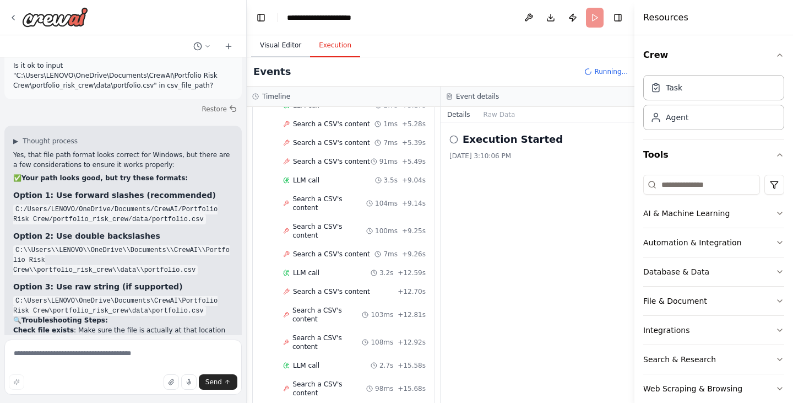
click at [283, 43] on button "Visual Editor" at bounding box center [280, 45] width 59 height 23
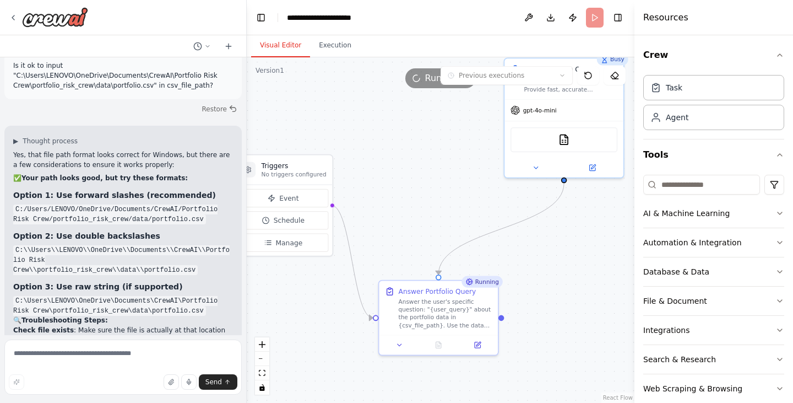
click at [546, 231] on div ".deletable-edge-delete-btn { width: 20px; height: 20px; border: 0px solid #ffff…" at bounding box center [441, 229] width 388 height 345
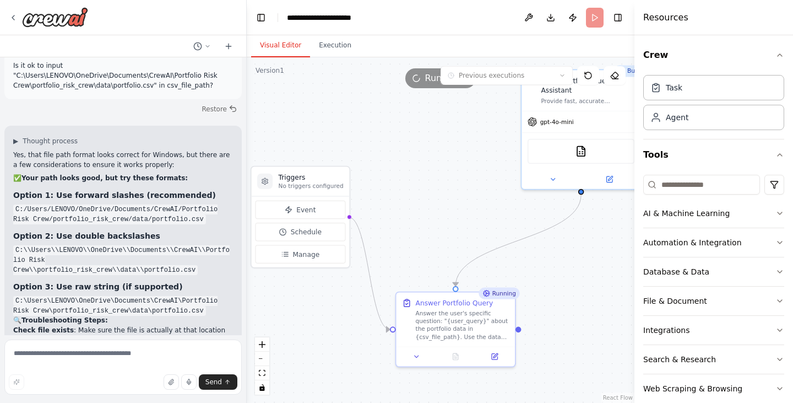
drag, startPoint x: 443, startPoint y: 192, endPoint x: 458, endPoint y: 209, distance: 22.7
click at [458, 209] on div ".deletable-edge-delete-btn { width: 20px; height: 20px; border: 0px solid #ffff…" at bounding box center [441, 229] width 388 height 345
click at [318, 50] on button "Execution" at bounding box center [335, 45] width 50 height 23
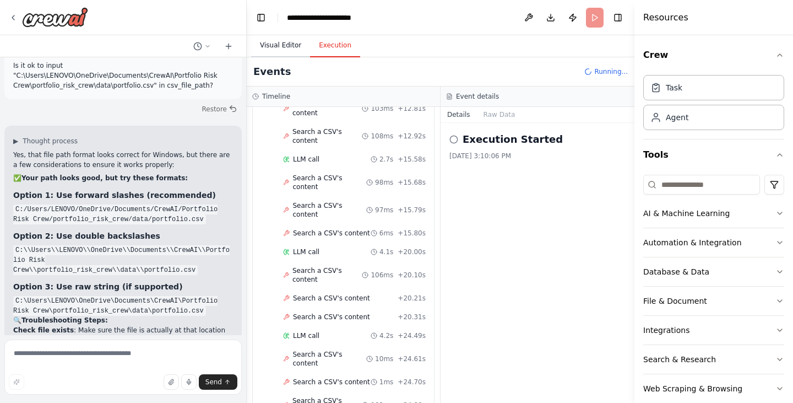
scroll to position [415, 0]
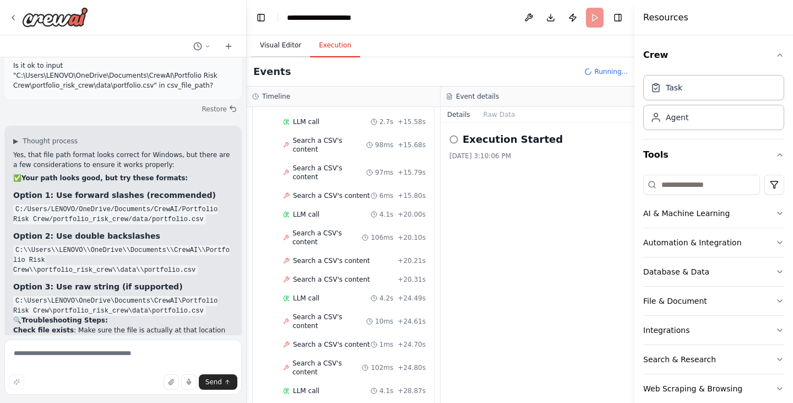
click at [275, 43] on button "Visual Editor" at bounding box center [280, 45] width 59 height 23
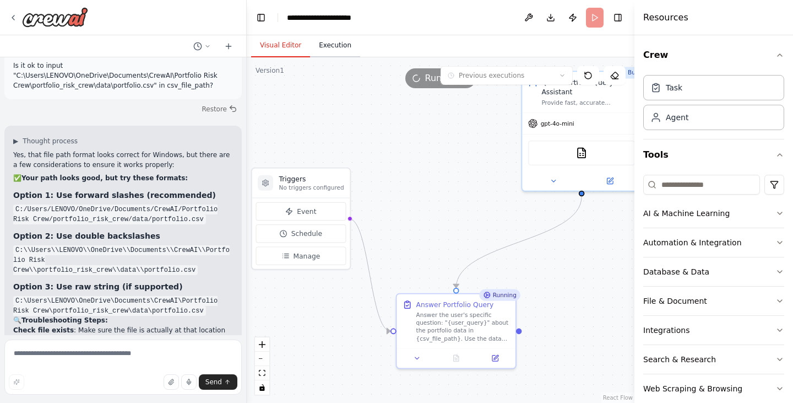
click at [335, 41] on button "Execution" at bounding box center [335, 45] width 50 height 23
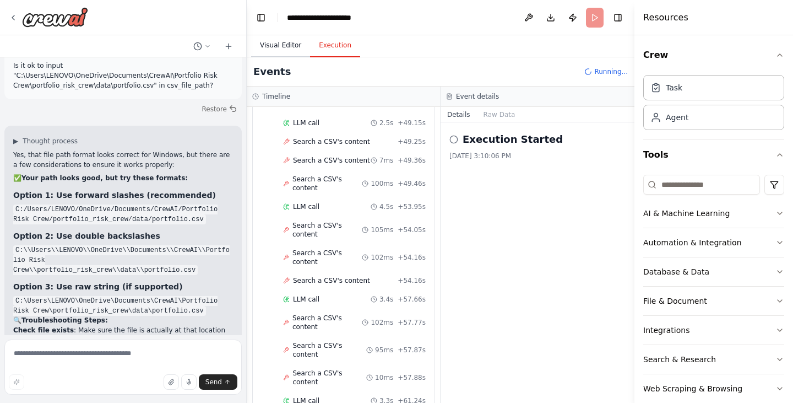
scroll to position [1164, 0]
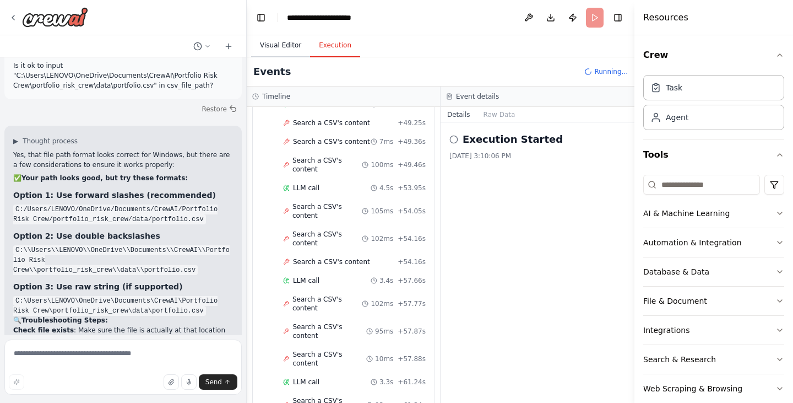
click at [280, 43] on button "Visual Editor" at bounding box center [280, 45] width 59 height 23
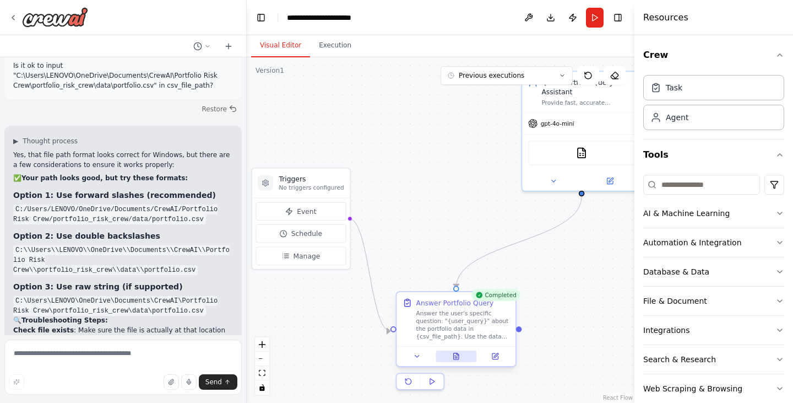
click at [458, 360] on button at bounding box center [456, 356] width 41 height 12
click at [593, 16] on button "Run" at bounding box center [595, 18] width 18 height 20
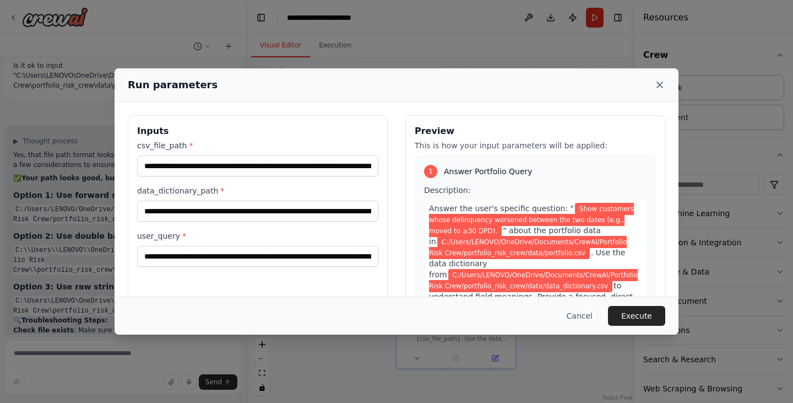
click at [657, 88] on icon at bounding box center [659, 84] width 11 height 11
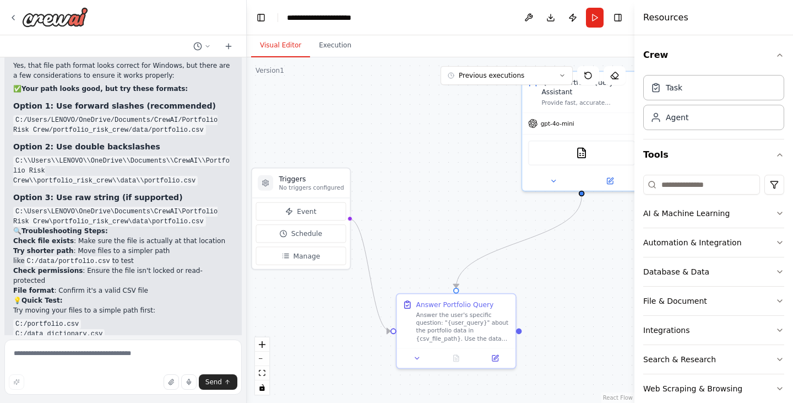
scroll to position [5207, 0]
click at [13, 19] on icon at bounding box center [13, 17] width 9 height 9
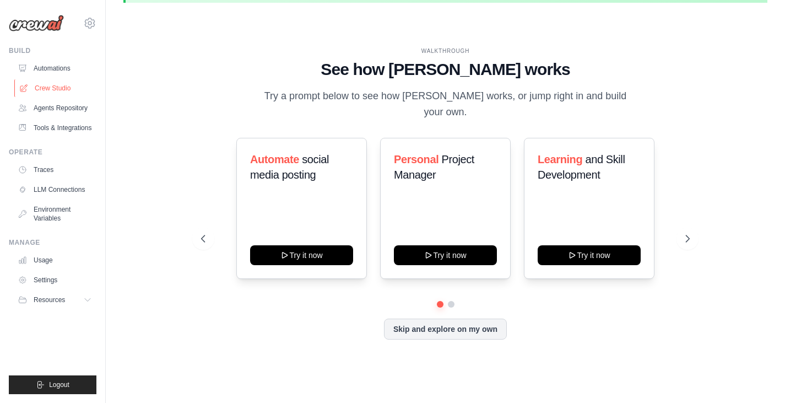
click at [57, 87] on link "Crew Studio" at bounding box center [55, 88] width 83 height 18
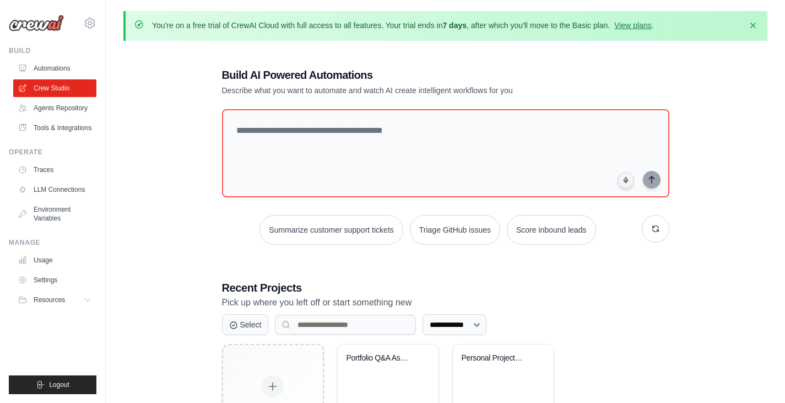
scroll to position [79, 0]
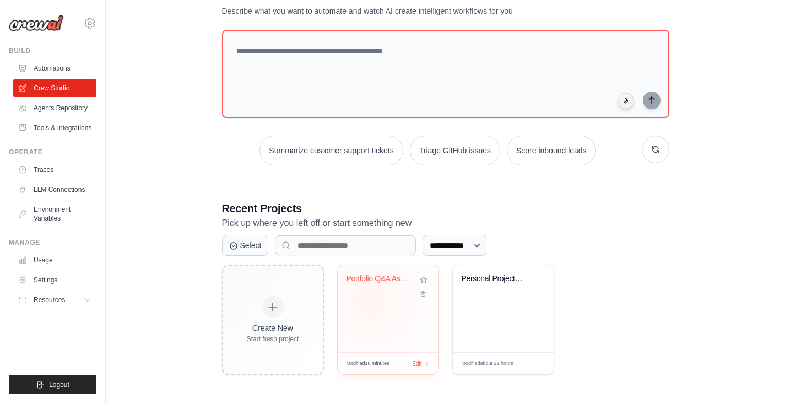
click at [370, 298] on div "Portfolio Q&A Assistant" at bounding box center [388, 308] width 101 height 87
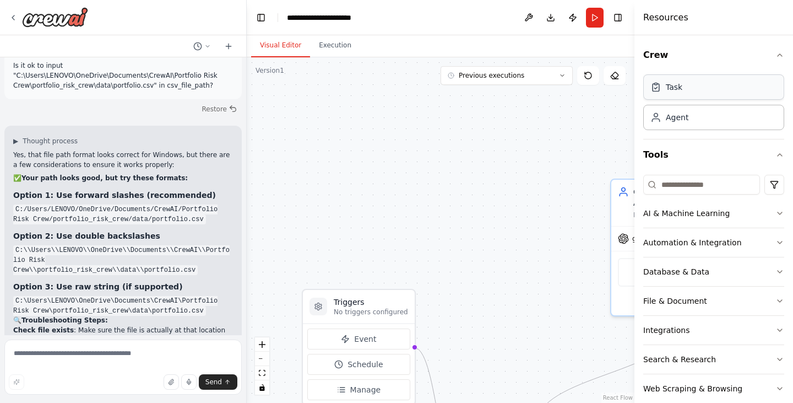
click at [697, 94] on div "Task" at bounding box center [713, 86] width 141 height 25
click at [670, 105] on div "Agent" at bounding box center [713, 116] width 141 height 25
click at [658, 122] on div "Agent" at bounding box center [713, 116] width 141 height 25
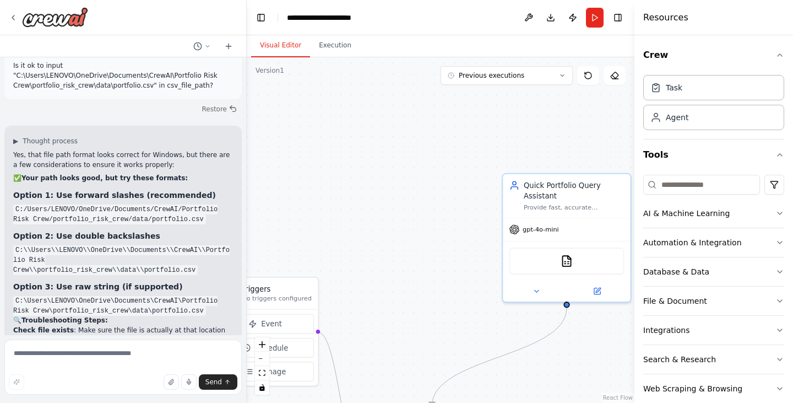
drag, startPoint x: 560, startPoint y: 205, endPoint x: 449, endPoint y: 198, distance: 111.0
click at [449, 198] on div ".deletable-edge-delete-btn { width: 20px; height: 20px; border: 0px solid #ffff…" at bounding box center [441, 229] width 388 height 345
click at [616, 17] on button "Toggle Right Sidebar" at bounding box center [617, 17] width 15 height 15
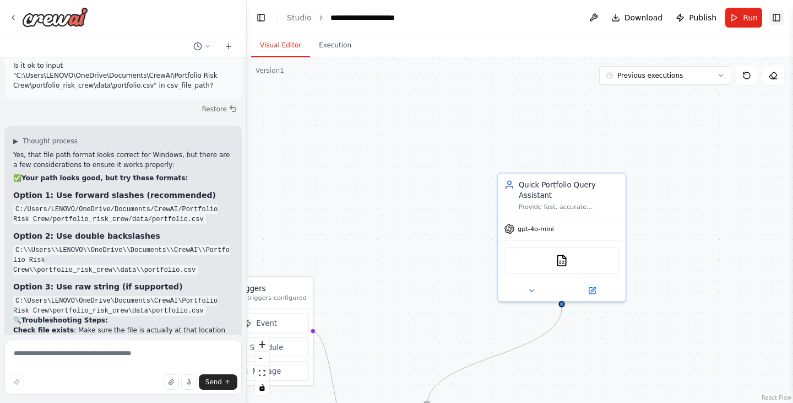
click at [773, 17] on button "Toggle Right Sidebar" at bounding box center [776, 17] width 15 height 15
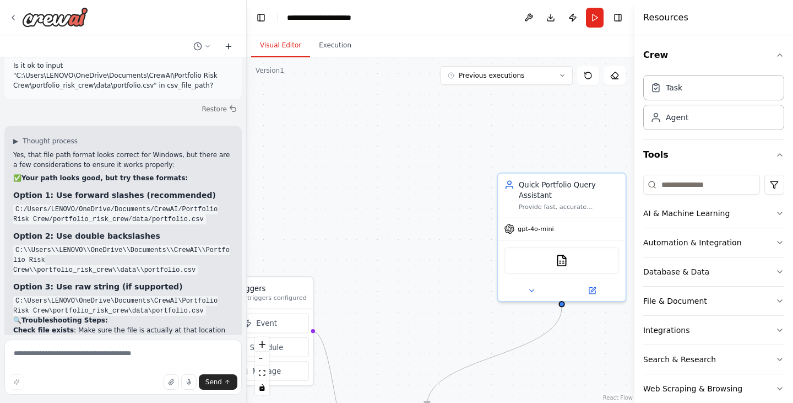
click at [229, 47] on icon at bounding box center [229, 46] width 0 height 5
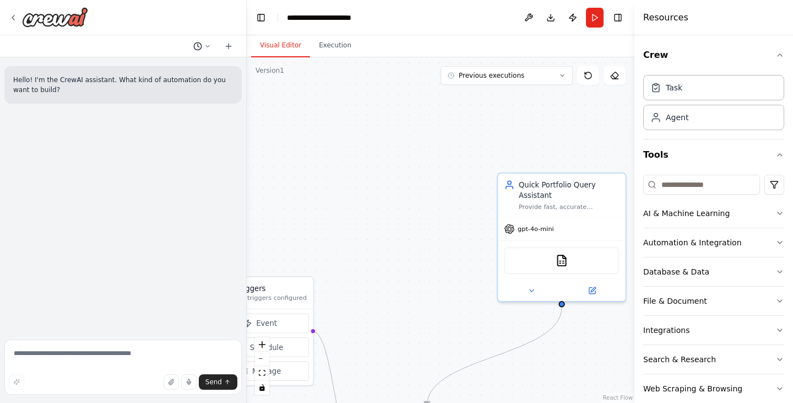
click at [204, 44] on button at bounding box center [202, 46] width 26 height 13
click at [204, 44] on div at bounding box center [123, 201] width 247 height 403
click at [78, 355] on textarea at bounding box center [122, 366] width 237 height 55
click at [175, 384] on icon "button" at bounding box center [171, 381] width 7 height 7
click at [169, 325] on icon "button" at bounding box center [170, 325] width 3 height 3
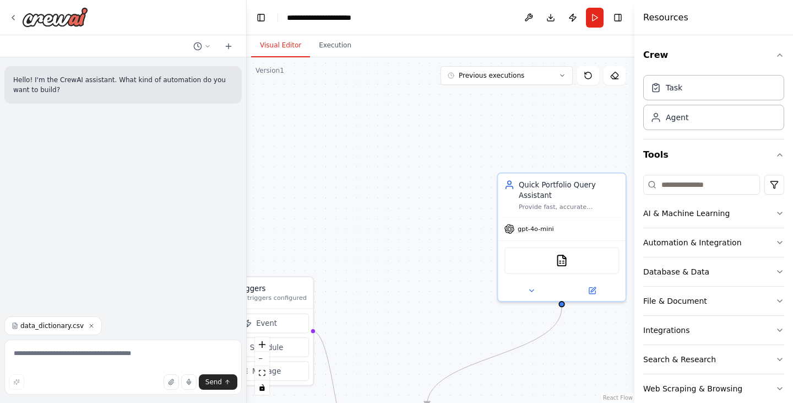
click at [90, 327] on icon "button" at bounding box center [91, 325] width 3 height 3
click at [260, 18] on button "Toggle Left Sidebar" at bounding box center [260, 17] width 15 height 15
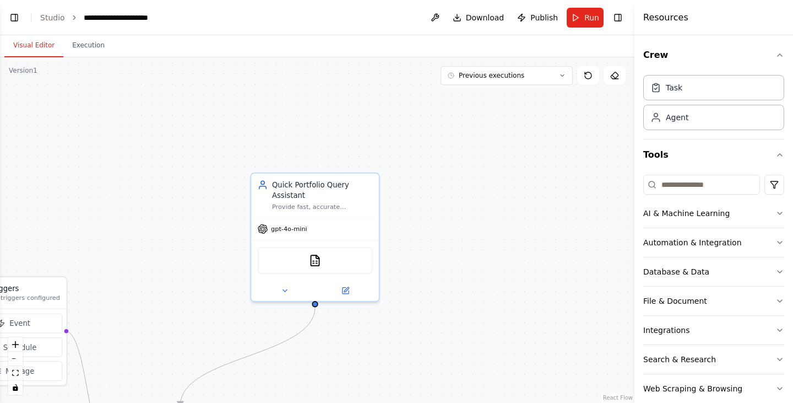
click at [101, 26] on header "**********" at bounding box center [317, 17] width 634 height 35
click at [7, 20] on button "Toggle Left Sidebar" at bounding box center [14, 17] width 15 height 15
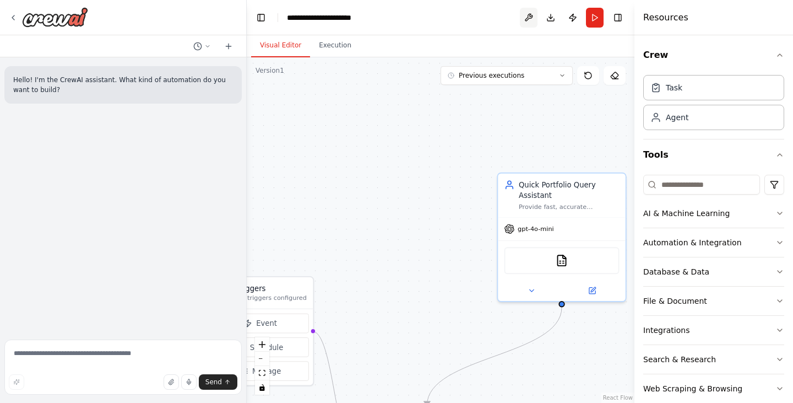
click at [527, 17] on button at bounding box center [529, 18] width 18 height 20
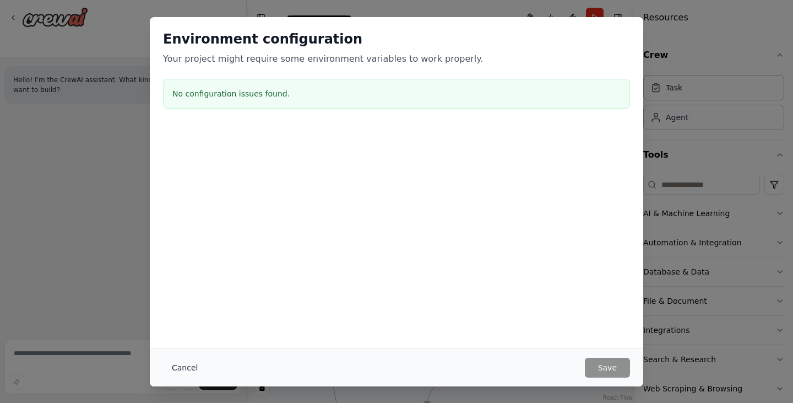
click at [176, 368] on button "Cancel" at bounding box center [185, 367] width 44 height 20
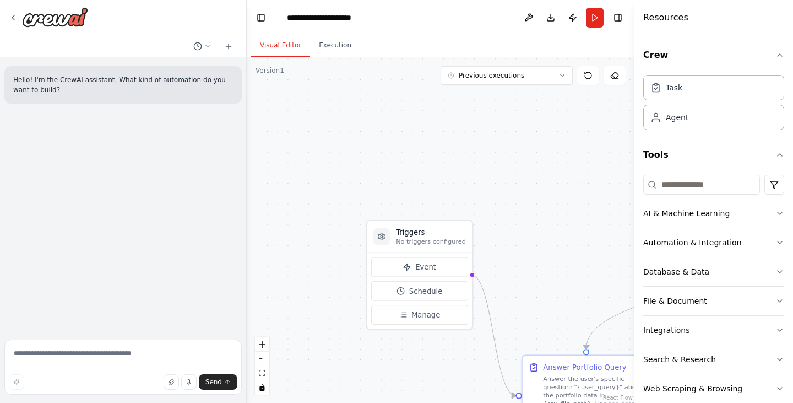
drag, startPoint x: 396, startPoint y: 335, endPoint x: 552, endPoint y: 276, distance: 167.1
click at [552, 276] on div ".deletable-edge-delete-btn { width: 20px; height: 20px; border: 0px solid #ffff…" at bounding box center [441, 229] width 388 height 345
click at [743, 263] on button "Database & Data" at bounding box center [713, 271] width 141 height 29
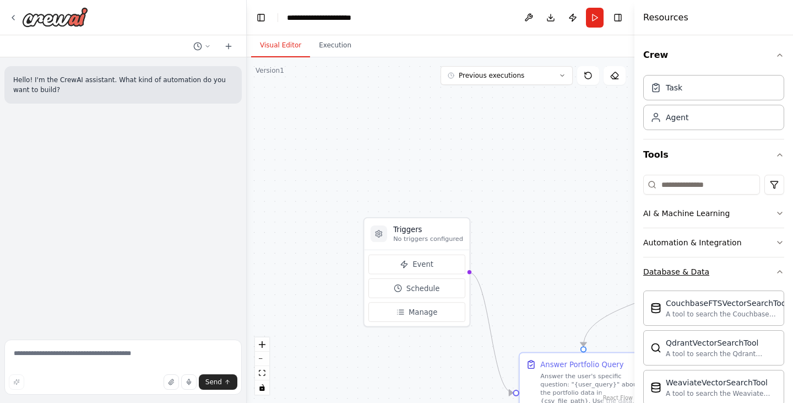
click at [766, 264] on button "Database & Data" at bounding box center [713, 271] width 141 height 29
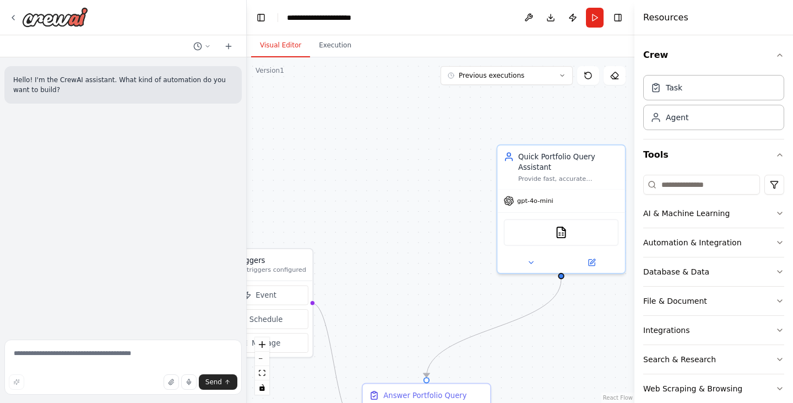
drag, startPoint x: 528, startPoint y: 204, endPoint x: 373, endPoint y: 236, distance: 158.0
click at [373, 236] on div ".deletable-edge-delete-btn { width: 20px; height: 20px; border: 0px solid #ffff…" at bounding box center [441, 229] width 388 height 345
click at [591, 263] on icon at bounding box center [593, 261] width 6 height 6
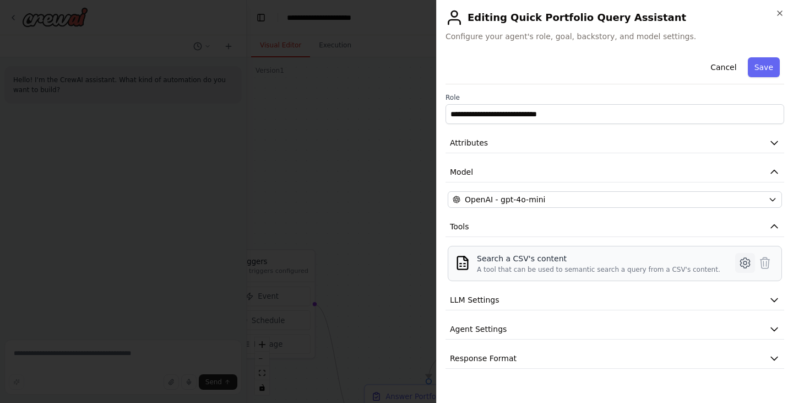
click at [743, 261] on icon at bounding box center [744, 262] width 3 height 3
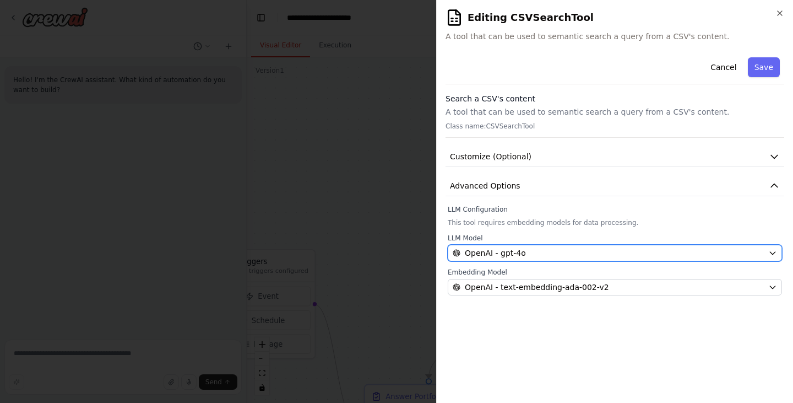
click at [640, 245] on button "OpenAI - gpt-4o" at bounding box center [615, 253] width 334 height 17
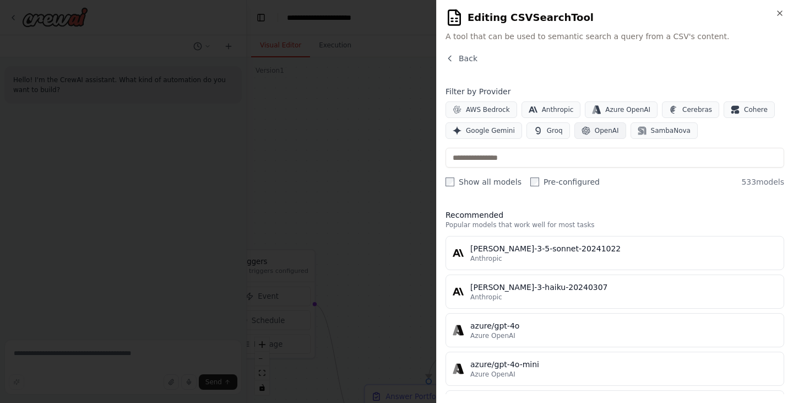
click at [587, 123] on button "OpenAI" at bounding box center [600, 130] width 52 height 17
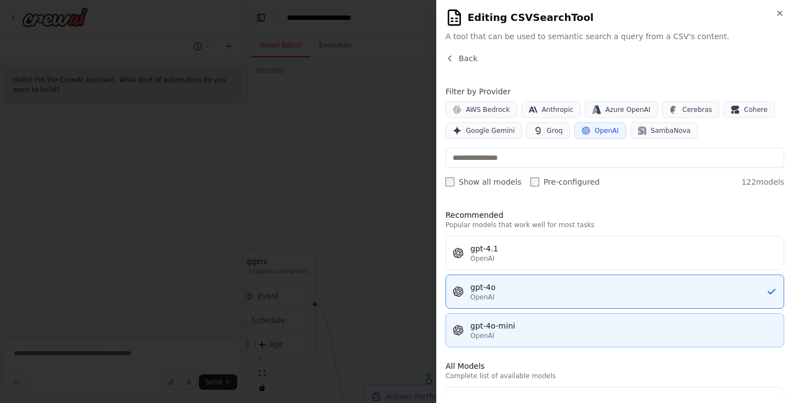
click at [524, 332] on div "OpenAI" at bounding box center [623, 335] width 307 height 9
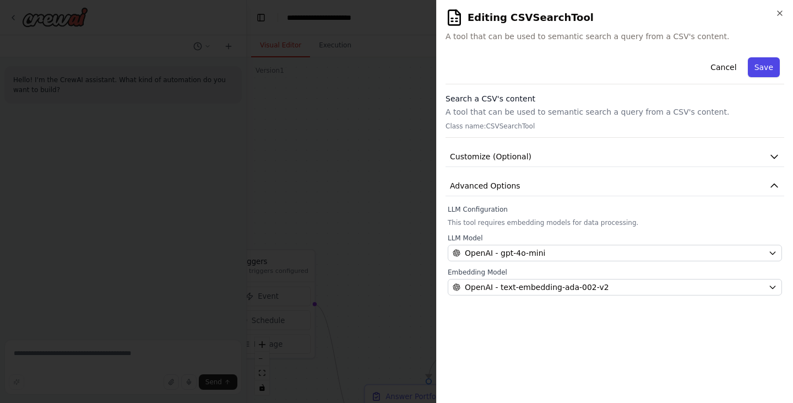
click at [767, 75] on button "Save" at bounding box center [764, 67] width 32 height 20
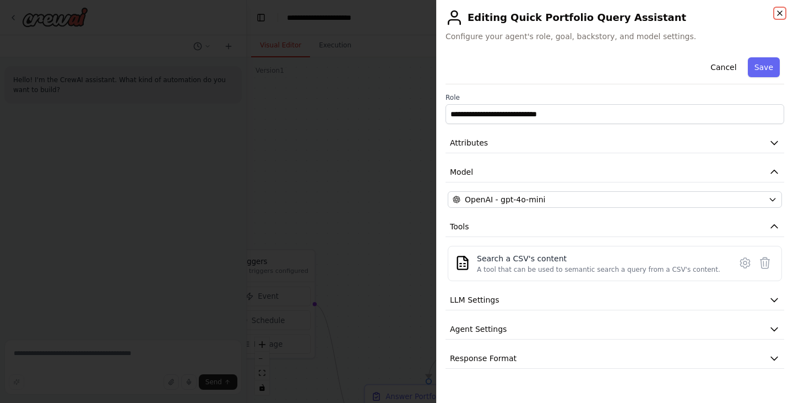
click at [781, 12] on icon "button" at bounding box center [779, 13] width 9 height 9
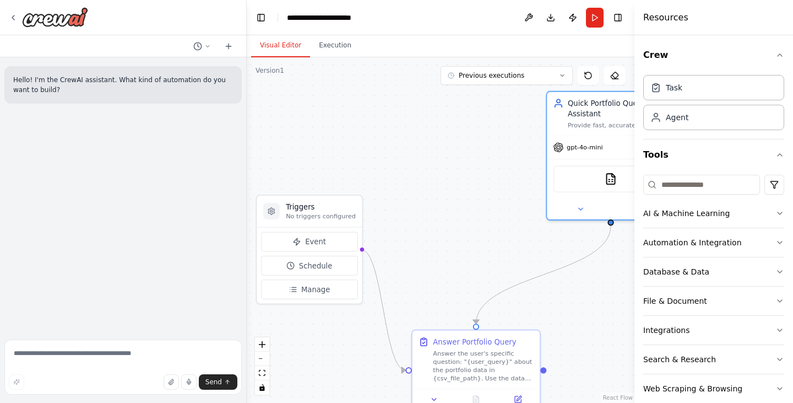
drag, startPoint x: 395, startPoint y: 194, endPoint x: 444, endPoint y: 140, distance: 72.1
click at [444, 140] on div ".deletable-edge-delete-btn { width: 20px; height: 20px; border: 0px solid #ffff…" at bounding box center [441, 229] width 388 height 345
click at [312, 48] on button "Execution" at bounding box center [335, 45] width 50 height 23
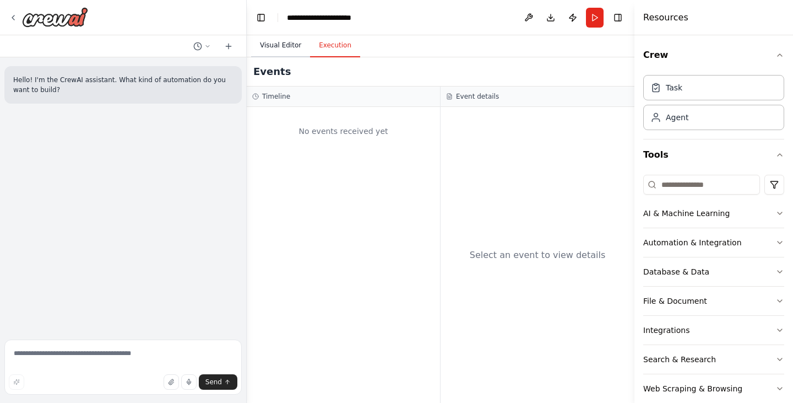
click at [283, 45] on button "Visual Editor" at bounding box center [280, 45] width 59 height 23
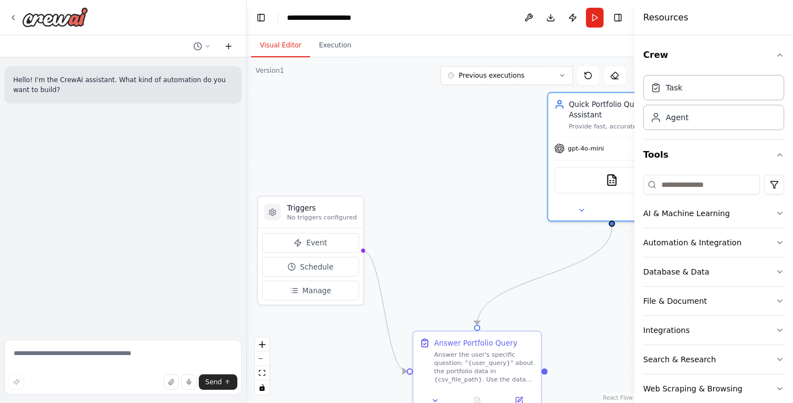
click at [230, 42] on icon at bounding box center [228, 46] width 9 height 9
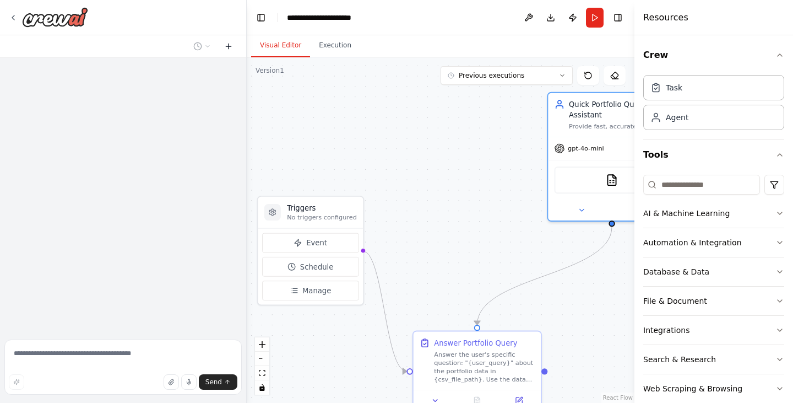
click at [230, 42] on icon at bounding box center [228, 46] width 9 height 9
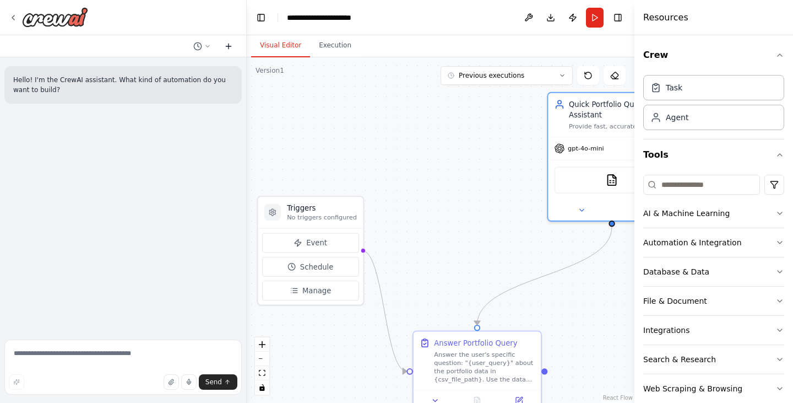
click at [230, 42] on icon at bounding box center [228, 46] width 9 height 9
click at [116, 356] on textarea at bounding box center [122, 366] width 237 height 55
type textarea "**********"
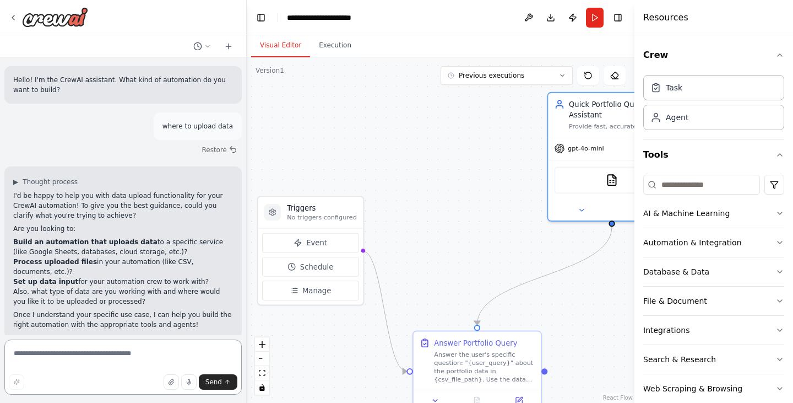
scroll to position [1, 0]
click at [90, 357] on textarea at bounding box center [122, 366] width 237 height 55
type textarea "**********"
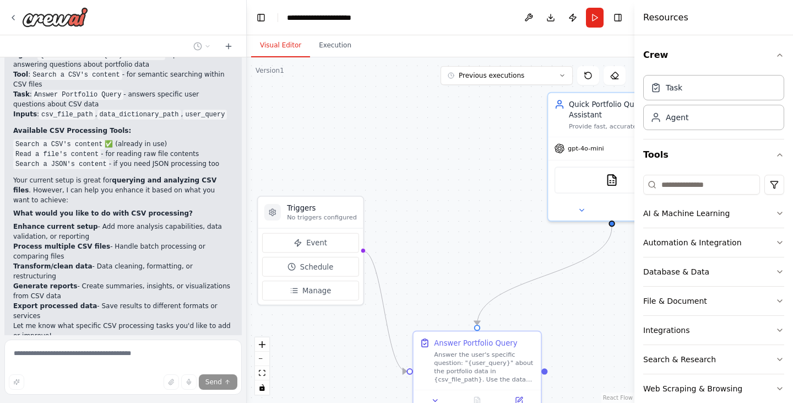
scroll to position [751, 0]
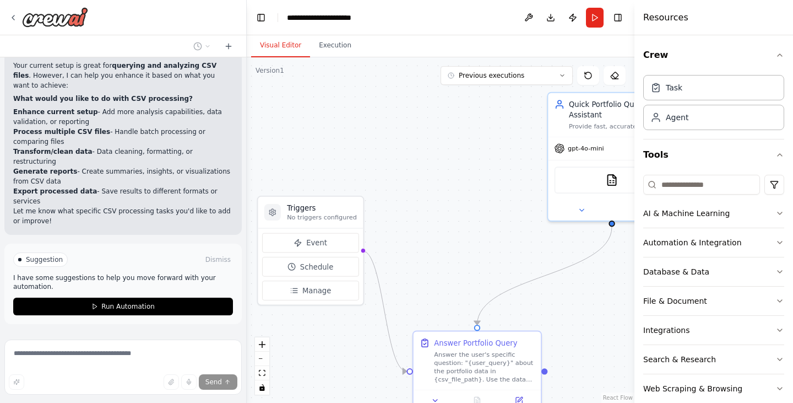
click at [216, 341] on button "Stop" at bounding box center [227, 349] width 25 height 17
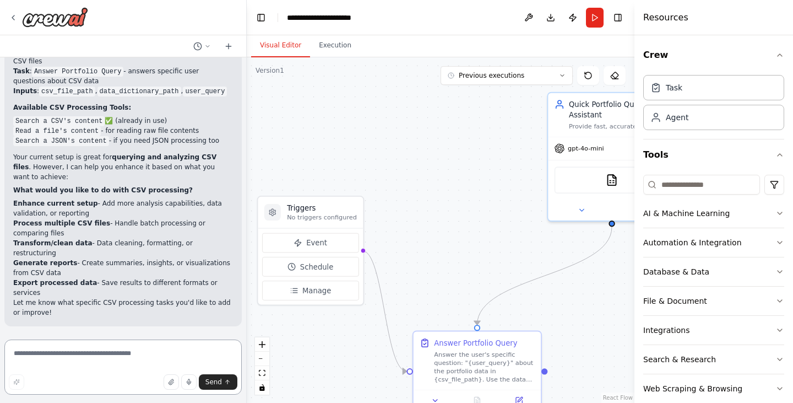
scroll to position [619, 0]
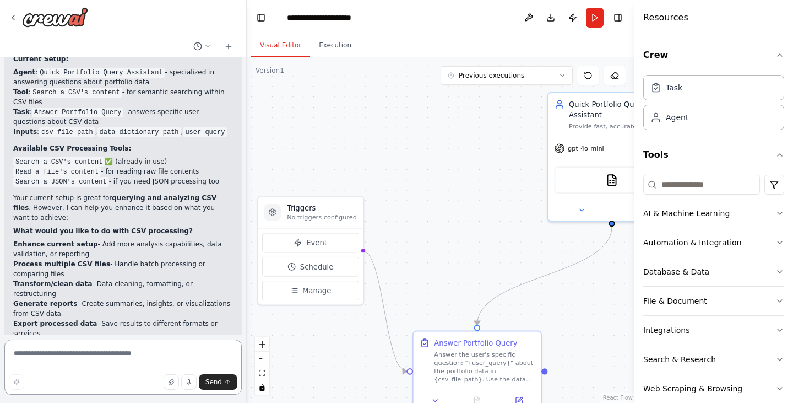
click at [117, 354] on textarea at bounding box center [122, 366] width 237 height 55
type textarea "**********"
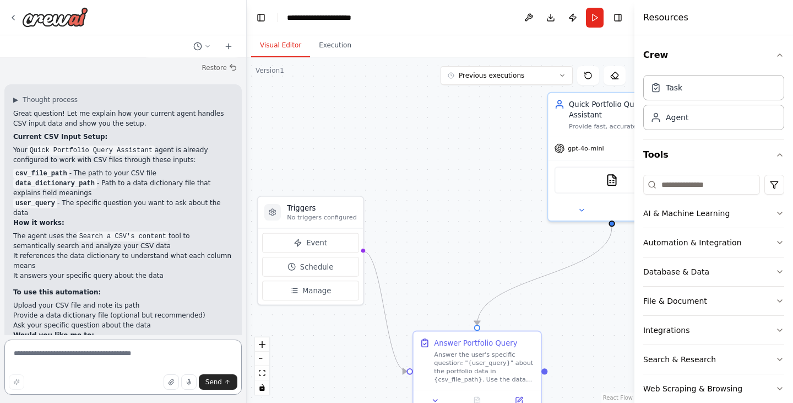
scroll to position [1019, 0]
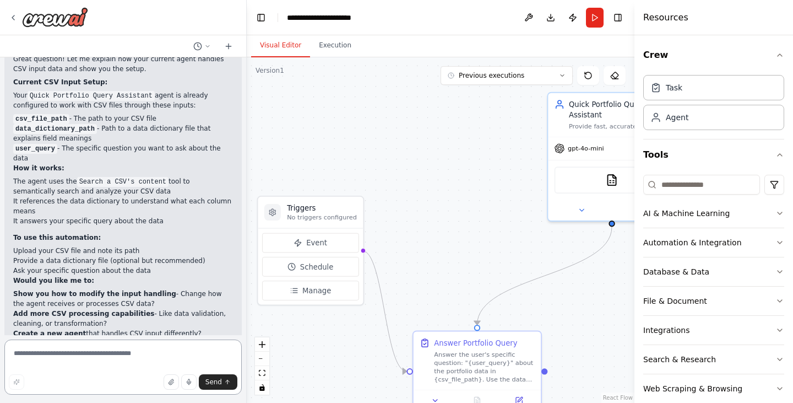
click at [101, 361] on textarea at bounding box center [122, 366] width 237 height 55
drag, startPoint x: 136, startPoint y: 191, endPoint x: 10, endPoint y: 189, distance: 125.6
click at [10, 189] on div "▶ Thought process Great question! Let me explain how your current agent handles…" at bounding box center [122, 213] width 237 height 367
copy li "Upload your CSV file and note its path"
click at [105, 374] on div "Send" at bounding box center [123, 381] width 229 height 15
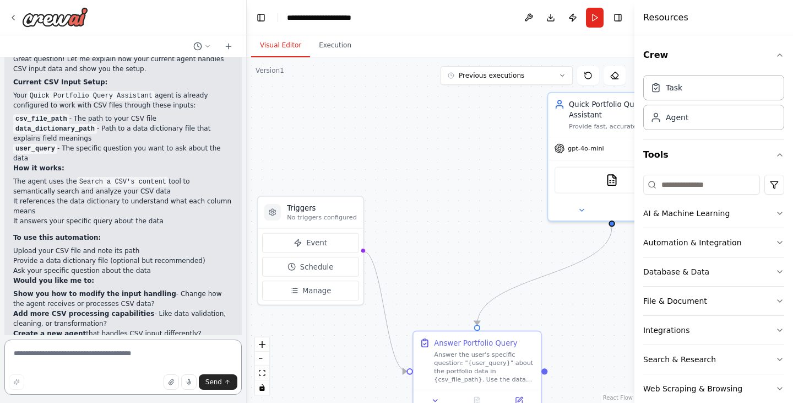
click at [94, 362] on textarea at bounding box center [122, 366] width 237 height 55
paste textarea "**********"
type textarea "**********"
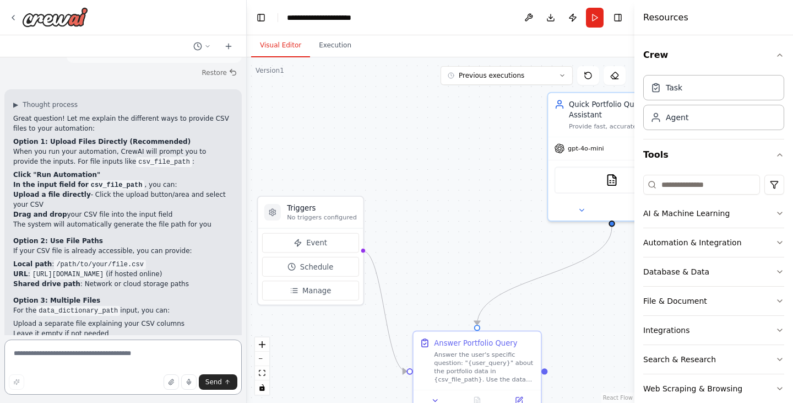
scroll to position [1389, 0]
click at [594, 17] on button "Run" at bounding box center [595, 18] width 18 height 20
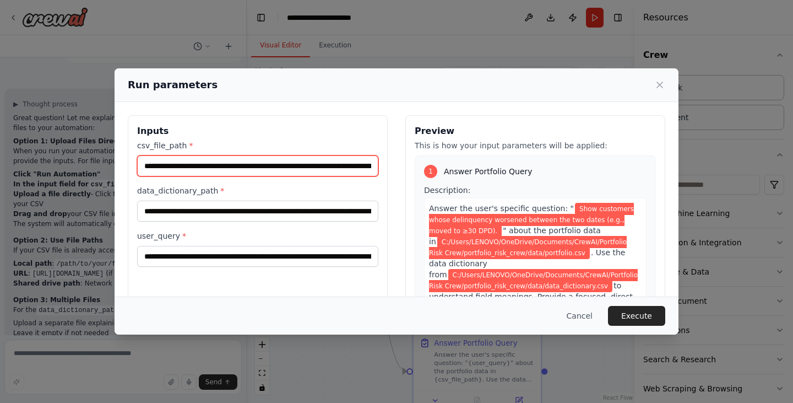
click at [232, 168] on input "**********" at bounding box center [257, 165] width 241 height 21
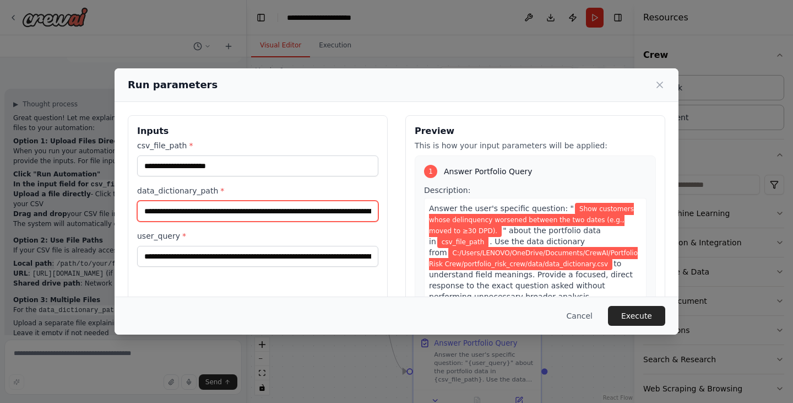
click at [171, 209] on input "**********" at bounding box center [257, 210] width 241 height 21
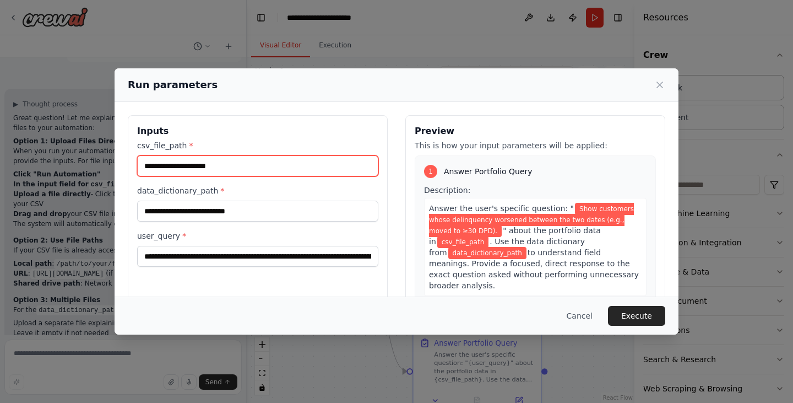
click at [306, 165] on input "csv_file_path *" at bounding box center [257, 165] width 241 height 21
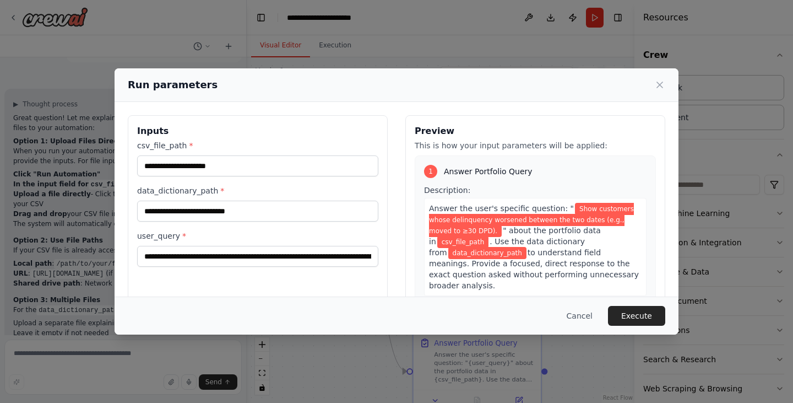
click at [349, 190] on label "data_dictionary_path *" at bounding box center [257, 190] width 241 height 11
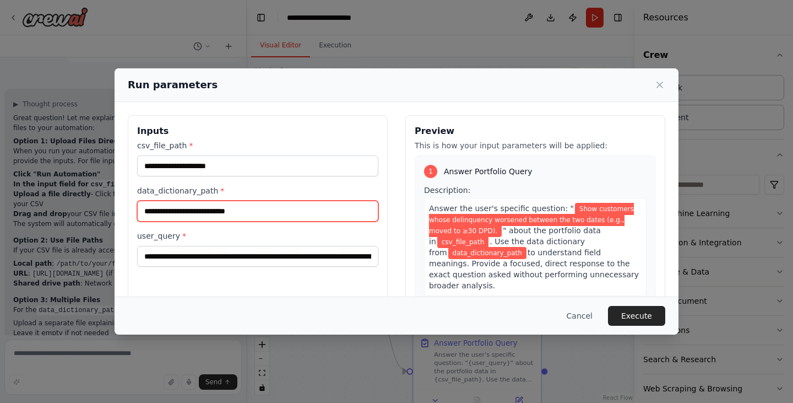
click at [349, 200] on input "data_dictionary_path *" at bounding box center [257, 210] width 241 height 21
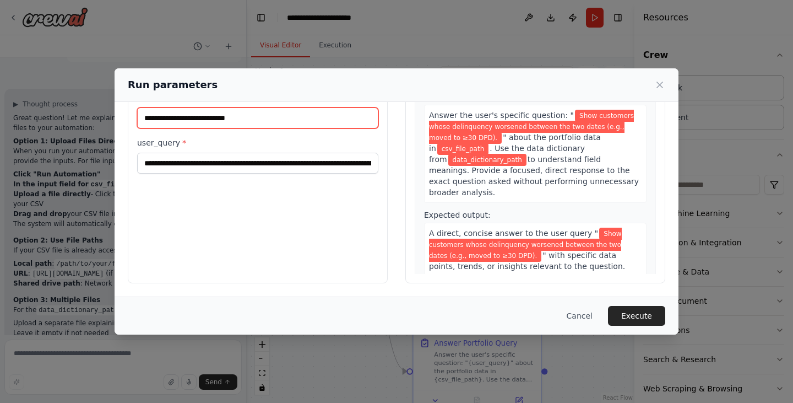
scroll to position [0, 0]
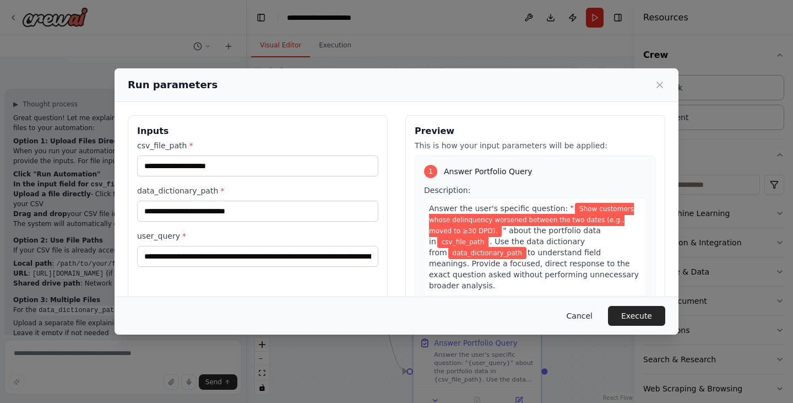
click at [592, 320] on button "Cancel" at bounding box center [580, 316] width 44 height 20
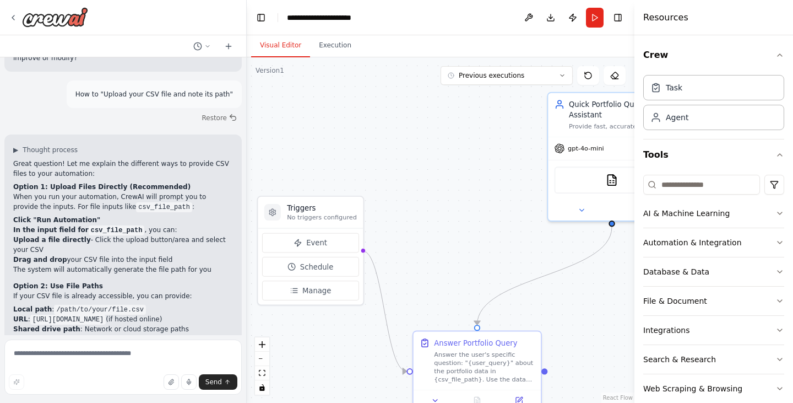
scroll to position [1468, 0]
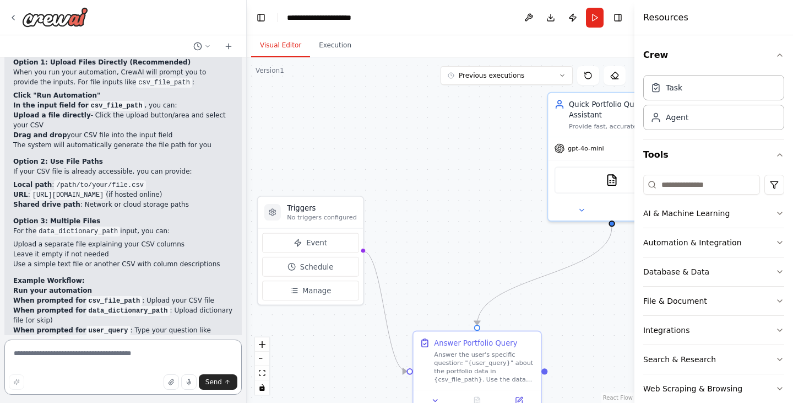
click at [89, 366] on textarea at bounding box center [122, 366] width 237 height 55
type textarea "**********"
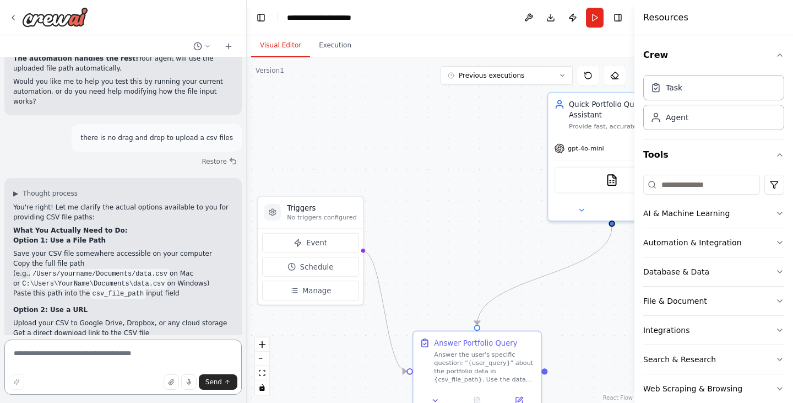
scroll to position [1871, 0]
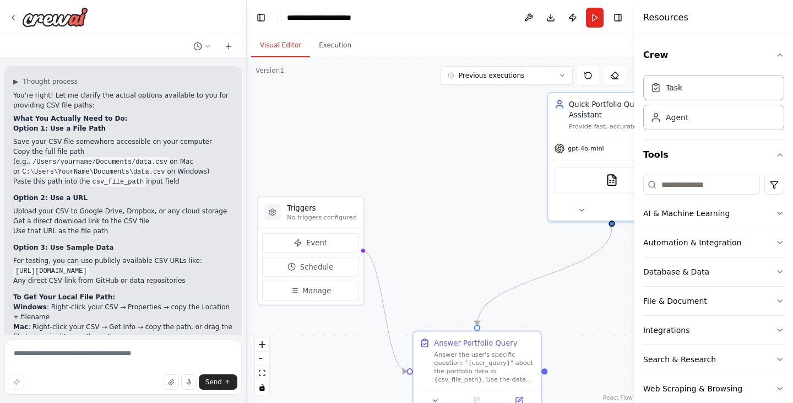
click at [52, 322] on li "Mac : Right-click your CSV → Get Info → copy the path, or drag the file to term…" at bounding box center [123, 332] width 220 height 20
click at [97, 363] on textarea at bounding box center [122, 366] width 237 height 55
click at [177, 379] on button "button" at bounding box center [171, 381] width 15 height 15
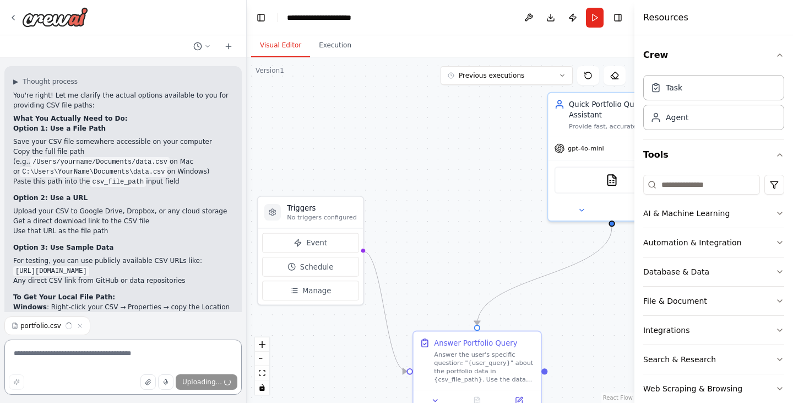
click at [99, 357] on textarea at bounding box center [122, 366] width 237 height 55
type textarea "**********"
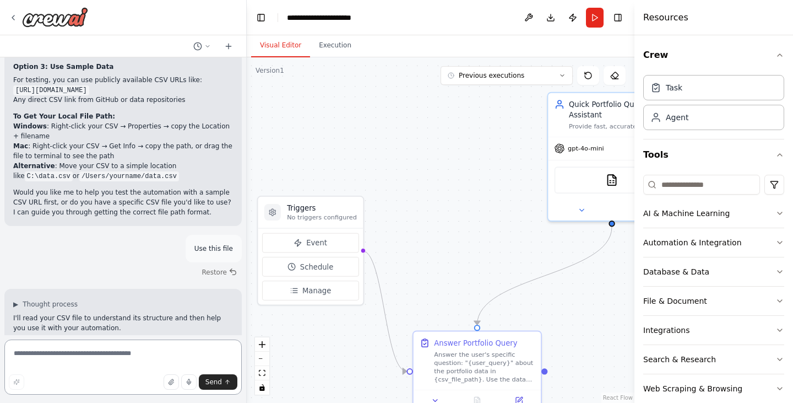
scroll to position [2055, 0]
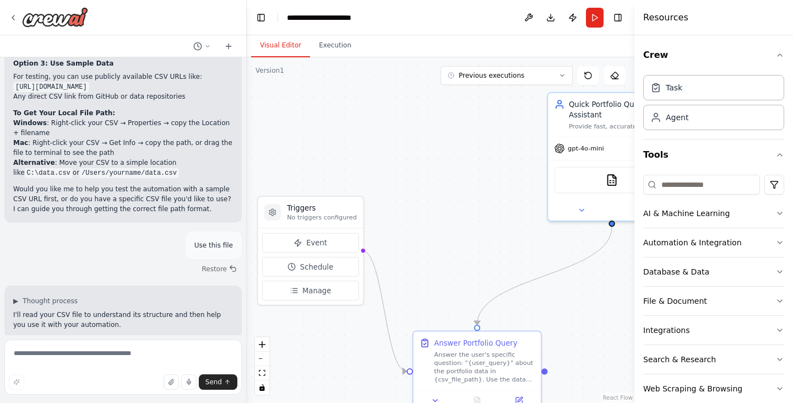
click at [38, 231] on div "Use this file" at bounding box center [122, 245] width 237 height 28
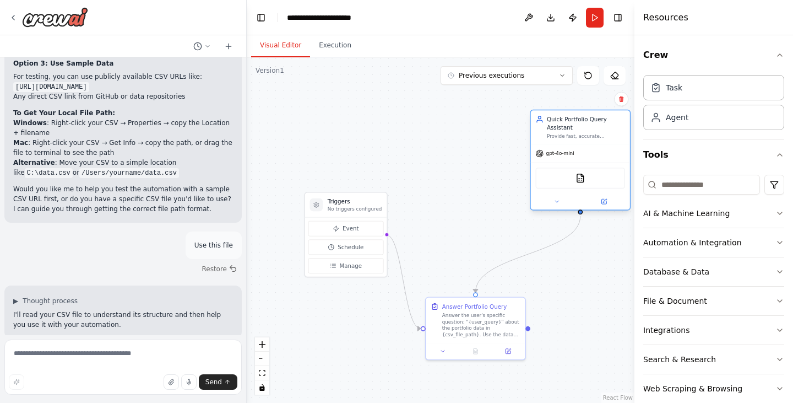
drag, startPoint x: 588, startPoint y: 182, endPoint x: 567, endPoint y: 189, distance: 21.8
click at [567, 189] on div "CSVSearchTool" at bounding box center [580, 177] width 99 height 31
click at [560, 200] on icon at bounding box center [556, 201] width 7 height 7
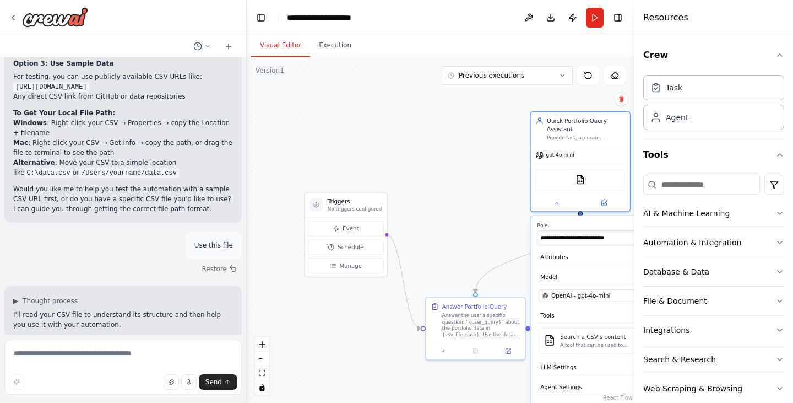
click at [479, 198] on div ".deletable-edge-delete-btn { width: 20px; height: 20px; border: 0px solid #ffff…" at bounding box center [441, 229] width 388 height 345
click at [557, 207] on div at bounding box center [580, 201] width 99 height 16
click at [556, 202] on icon at bounding box center [556, 201] width 3 height 2
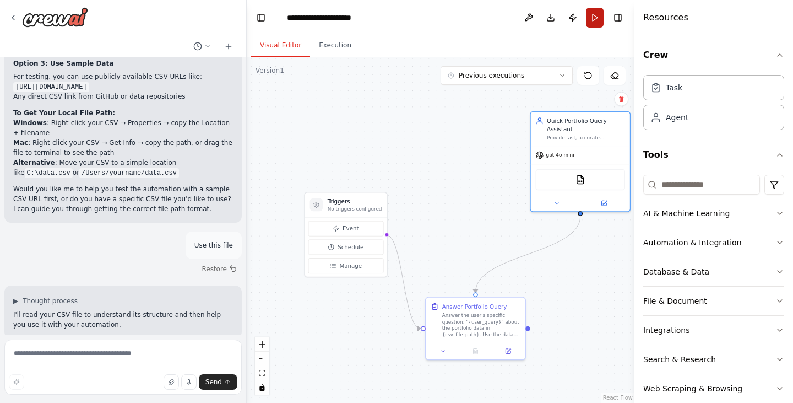
click at [594, 19] on button "Run" at bounding box center [595, 18] width 18 height 20
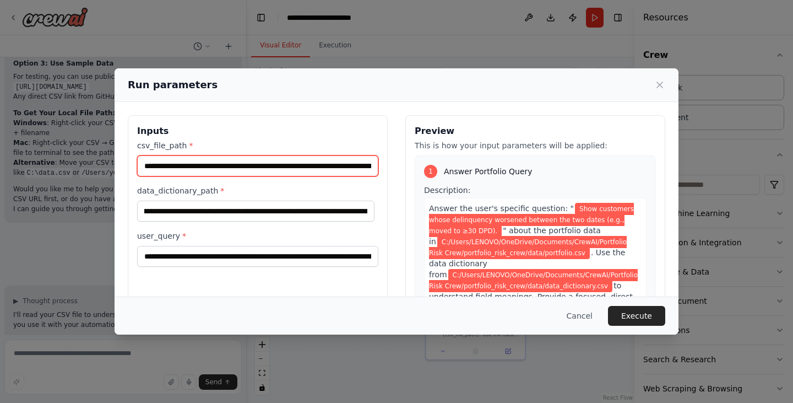
scroll to position [0, 137]
drag, startPoint x: 264, startPoint y: 164, endPoint x: 502, endPoint y: 164, distance: 237.4
click at [502, 164] on div "**********" at bounding box center [396, 245] width 537 height 261
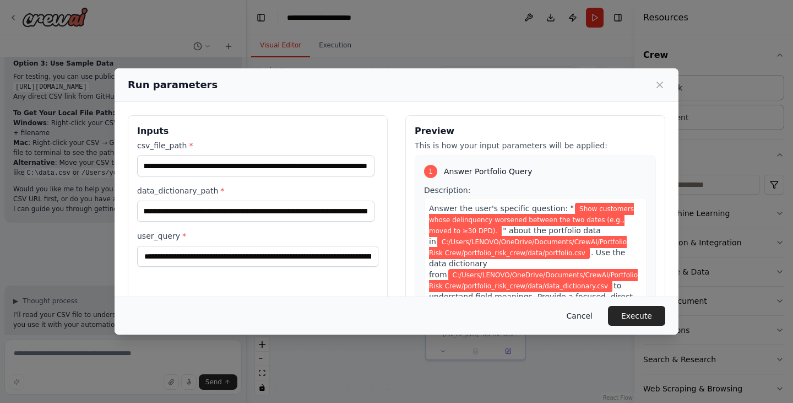
scroll to position [0, 0]
click at [588, 315] on button "Cancel" at bounding box center [580, 316] width 44 height 20
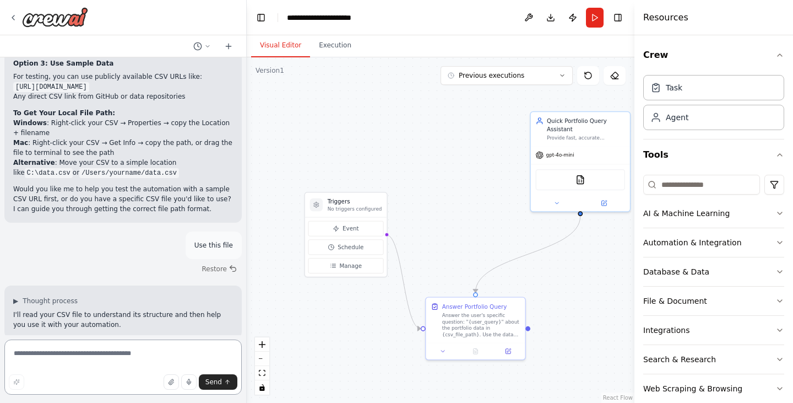
click at [117, 366] on textarea at bounding box center [122, 366] width 237 height 55
type textarea "**********"
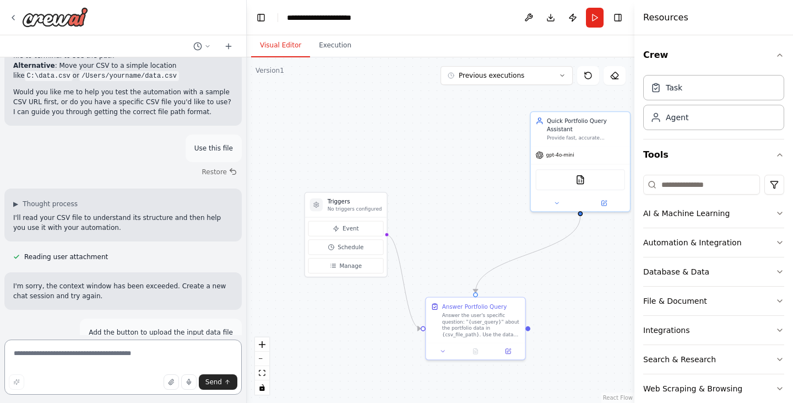
scroll to position [2155, 0]
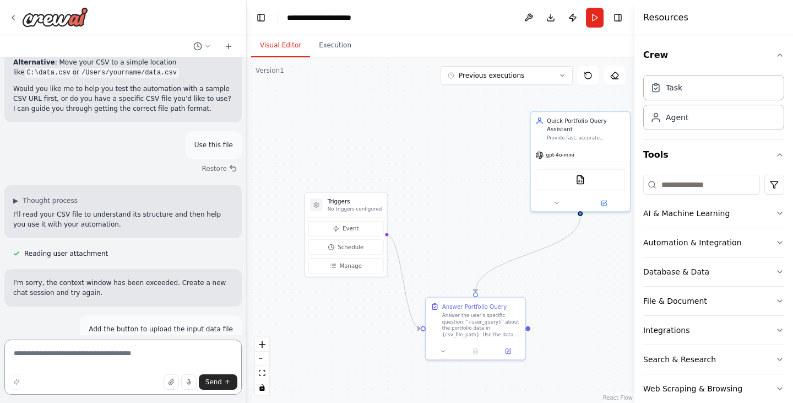
click at [90, 354] on textarea at bounding box center [122, 366] width 237 height 55
click at [229, 50] on icon at bounding box center [228, 46] width 9 height 9
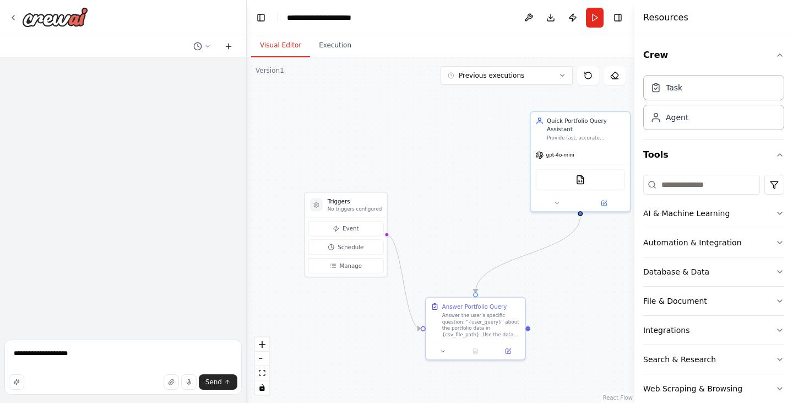
scroll to position [0, 0]
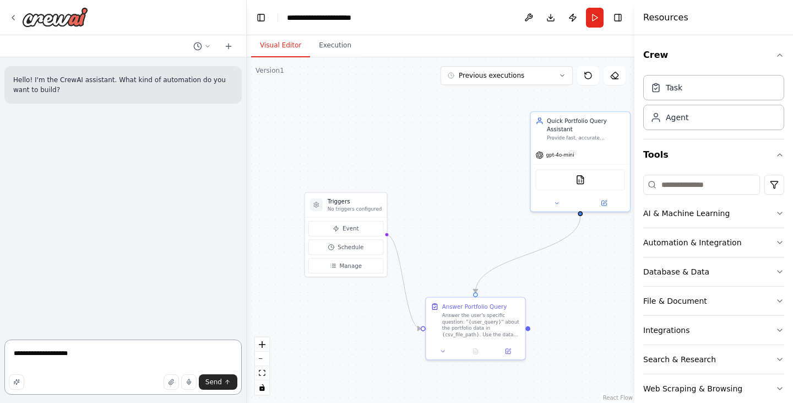
click at [104, 356] on textarea "**********" at bounding box center [122, 366] width 237 height 55
type textarea "**********"
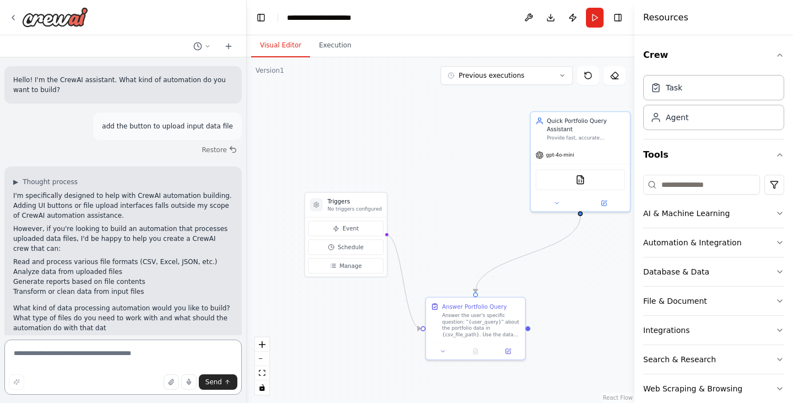
scroll to position [14, 0]
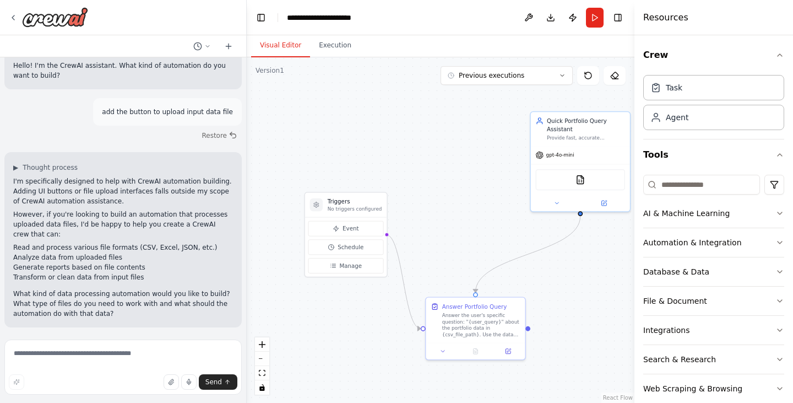
click at [343, 145] on div ".deletable-edge-delete-btn { width: 20px; height: 20px; border: 0px solid #ffff…" at bounding box center [441, 229] width 388 height 345
